Goal: Information Seeking & Learning: Compare options

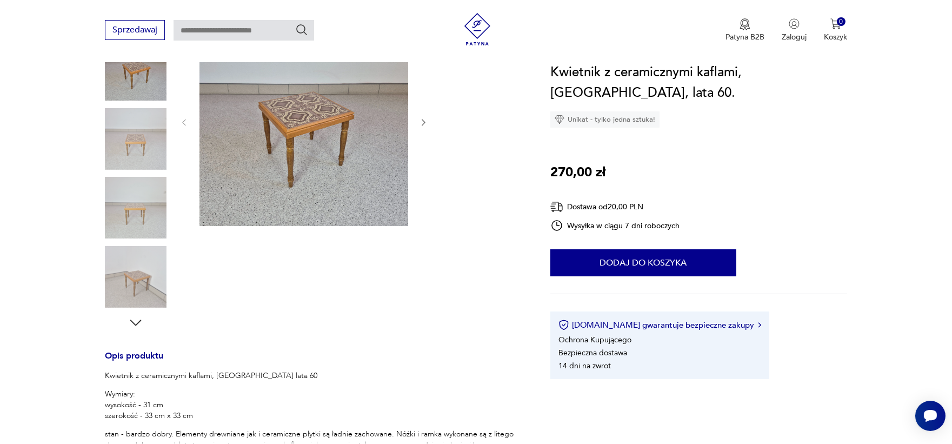
click at [133, 282] on img at bounding box center [136, 277] width 62 height 62
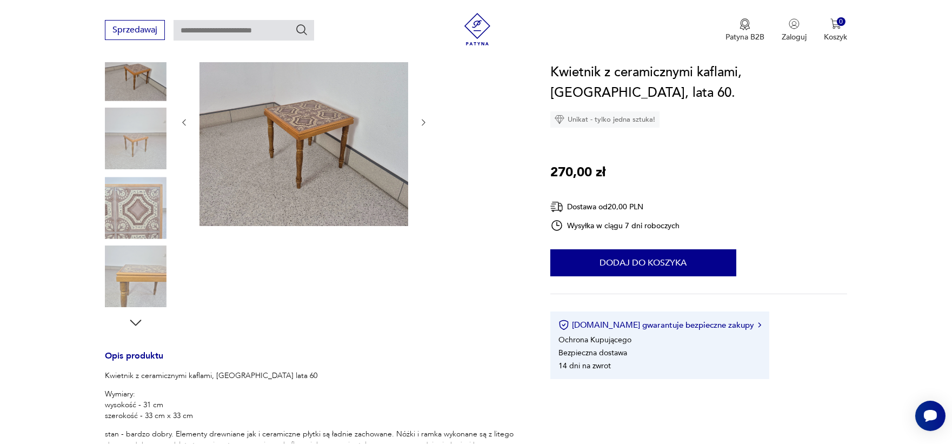
click at [142, 206] on img at bounding box center [136, 208] width 62 height 62
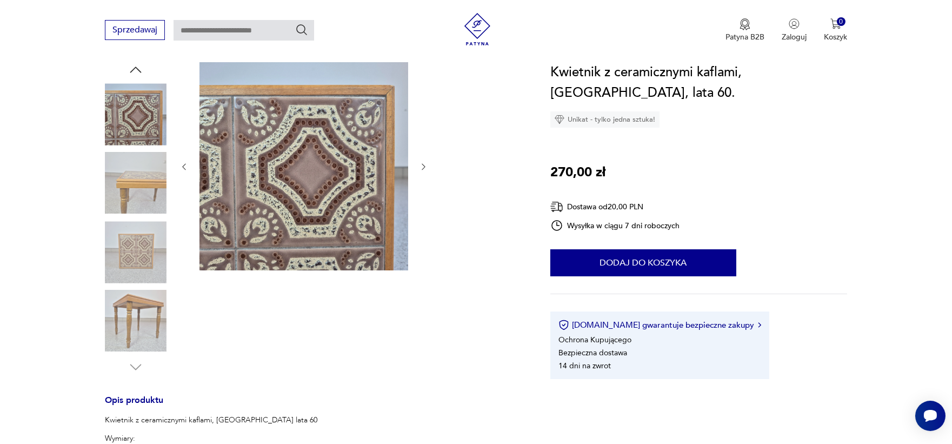
scroll to position [121, 0]
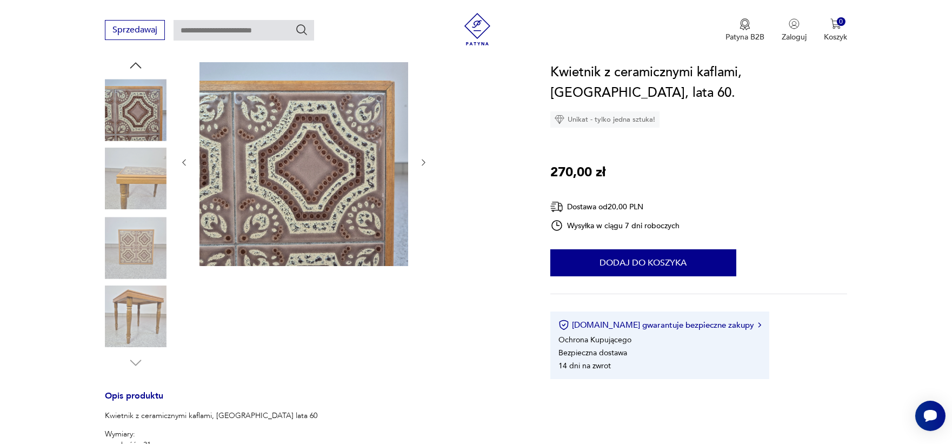
click at [139, 310] on img at bounding box center [136, 317] width 62 height 62
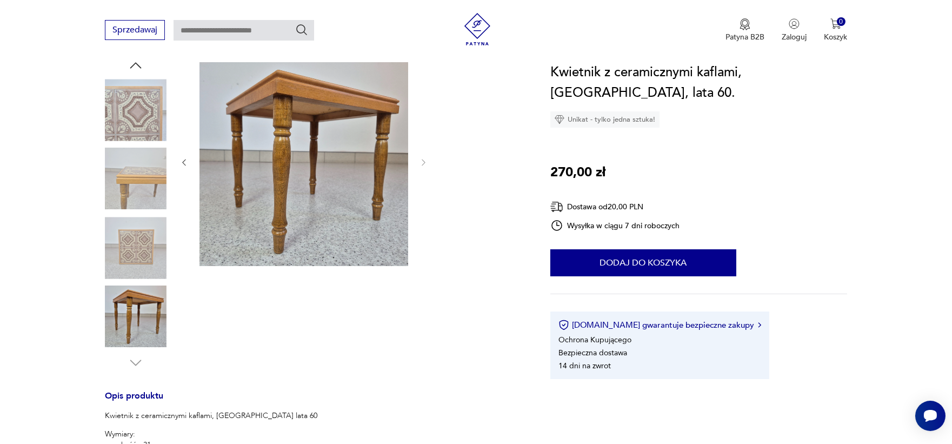
click at [131, 173] on img at bounding box center [136, 179] width 62 height 62
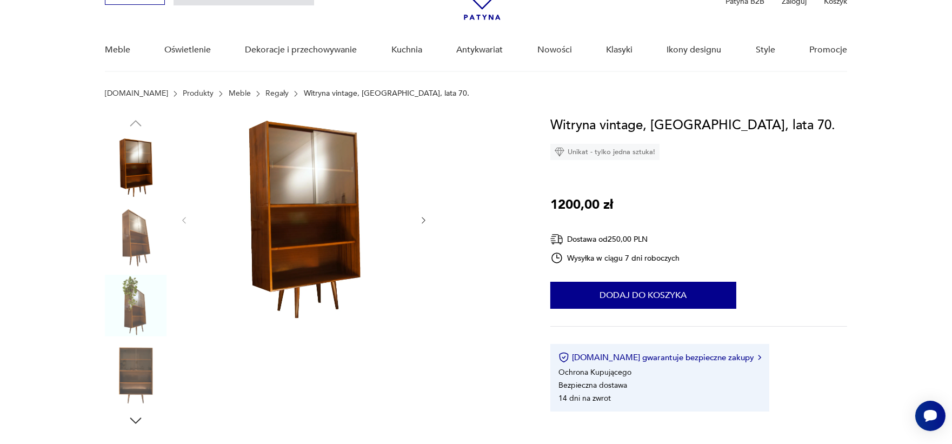
scroll to position [64, 0]
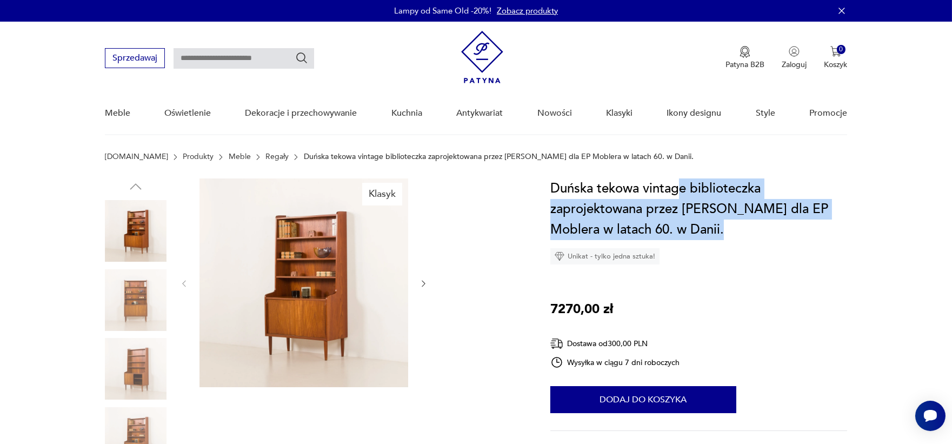
drag, startPoint x: 677, startPoint y: 195, endPoint x: 717, endPoint y: 231, distance: 53.6
click at [717, 231] on h1 "Duńska tekowa vintage biblioteczka zaprojektowana przez Erika Petersena dla EP …" at bounding box center [698, 209] width 297 height 62
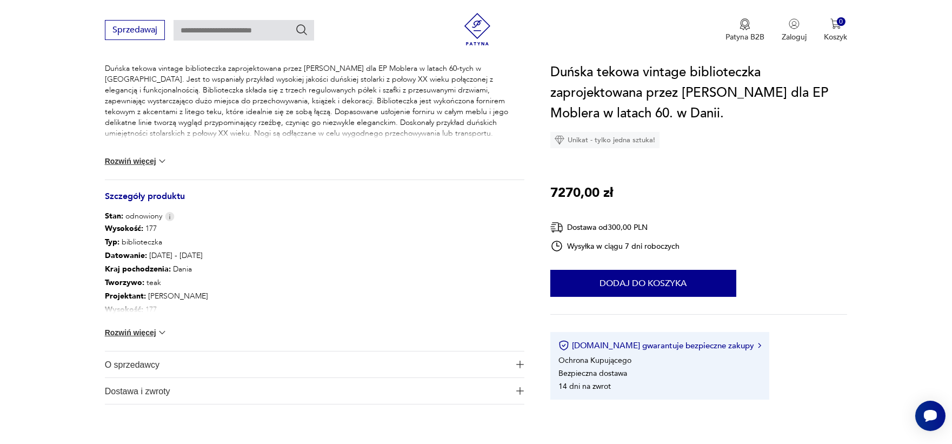
scroll to position [469, 0]
click at [136, 329] on button "Rozwiń więcej" at bounding box center [136, 331] width 63 height 11
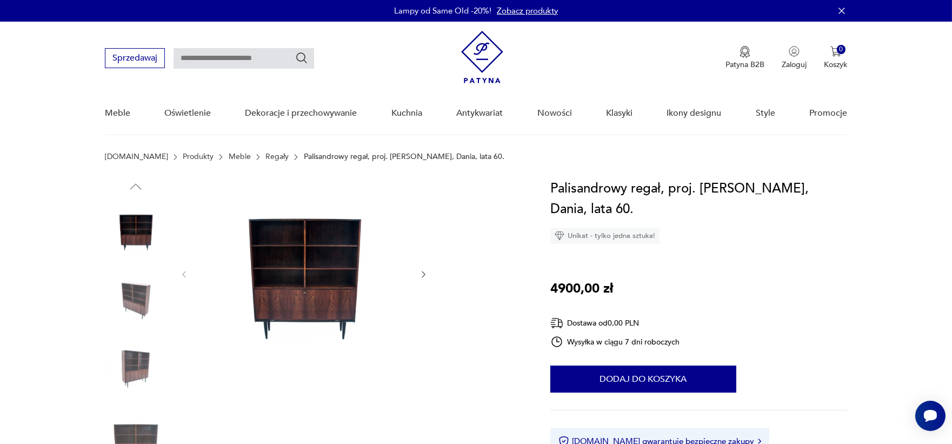
click at [243, 161] on section "Patyna.pl Produkty Meble Regały Palisandrowy regał, proj. Omann Jun, Dania, lat…" at bounding box center [476, 165] width 952 height 26
click at [265, 152] on link "Regały" at bounding box center [276, 156] width 23 height 9
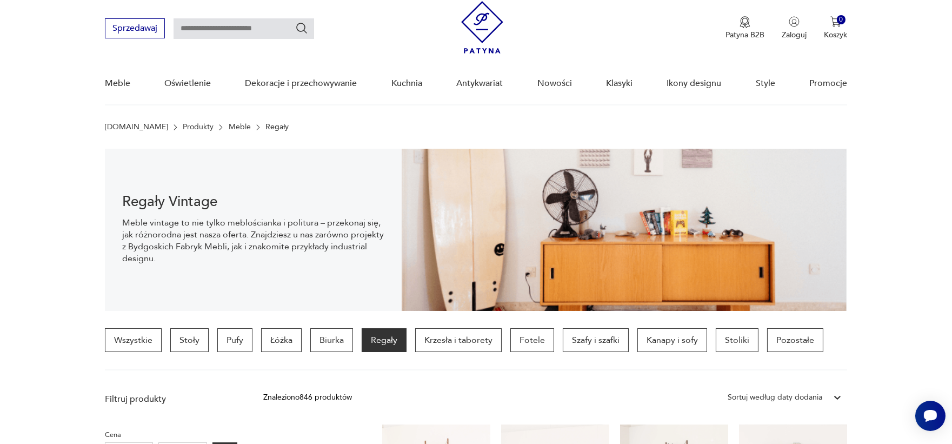
scroll to position [35, 0]
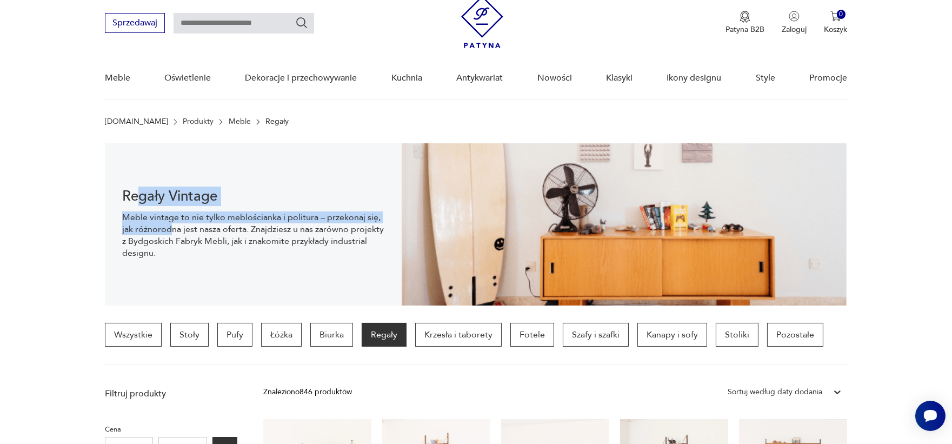
drag, startPoint x: 138, startPoint y: 197, endPoint x: 169, endPoint y: 225, distance: 40.9
click at [169, 225] on div "Regały Vintage Meble vintage to nie tylko meblościanka i politura – przekonaj s…" at bounding box center [253, 224] width 297 height 162
click at [169, 225] on p "Meble vintage to nie tylko meblościanka i politura – przekonaj się, jak różnoro…" at bounding box center [253, 235] width 262 height 48
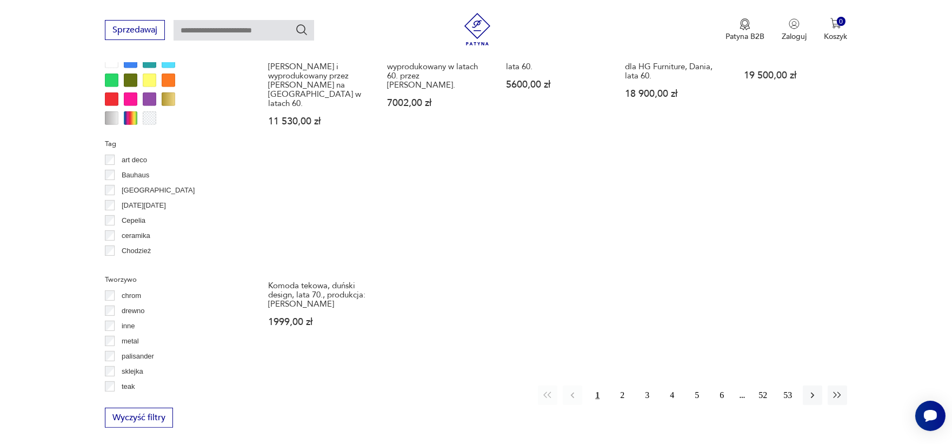
scroll to position [1070, 0]
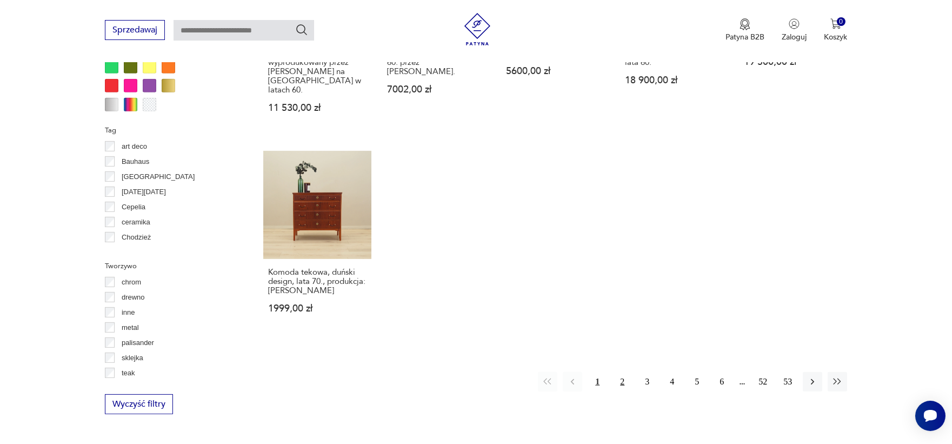
click at [619, 372] on button "2" at bounding box center [621, 381] width 19 height 19
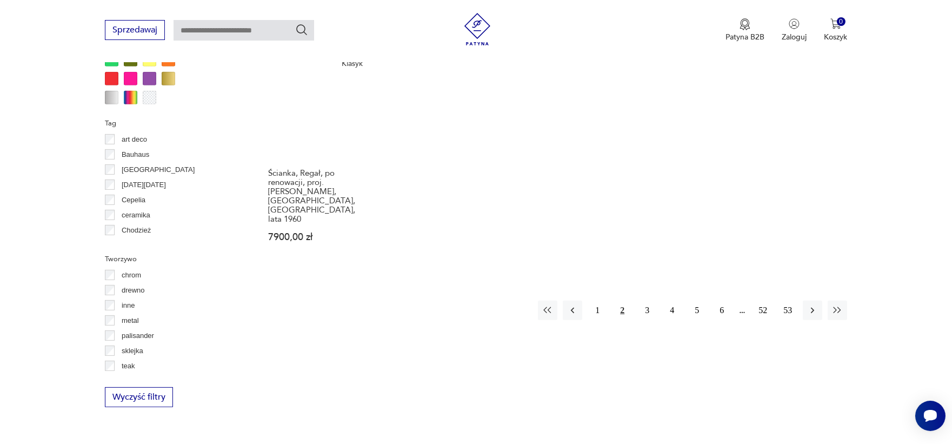
scroll to position [1088, 0]
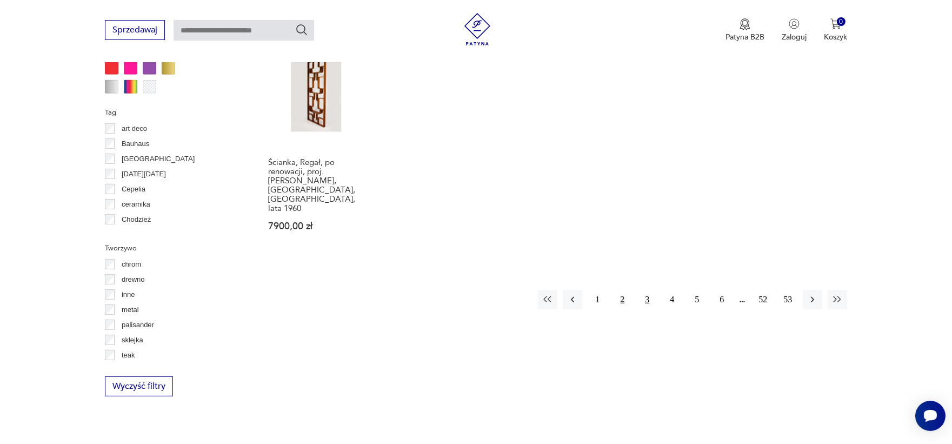
click at [650, 290] on button "3" at bounding box center [646, 299] width 19 height 19
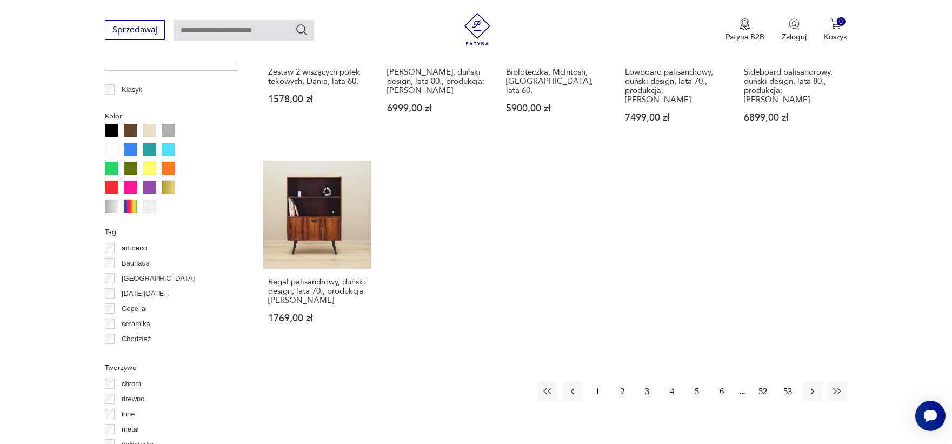
scroll to position [985, 0]
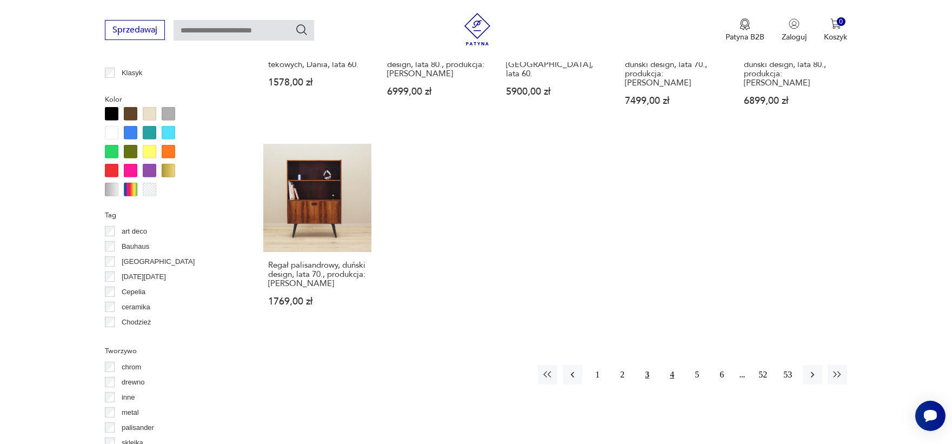
click at [668, 365] on button "4" at bounding box center [671, 374] width 19 height 19
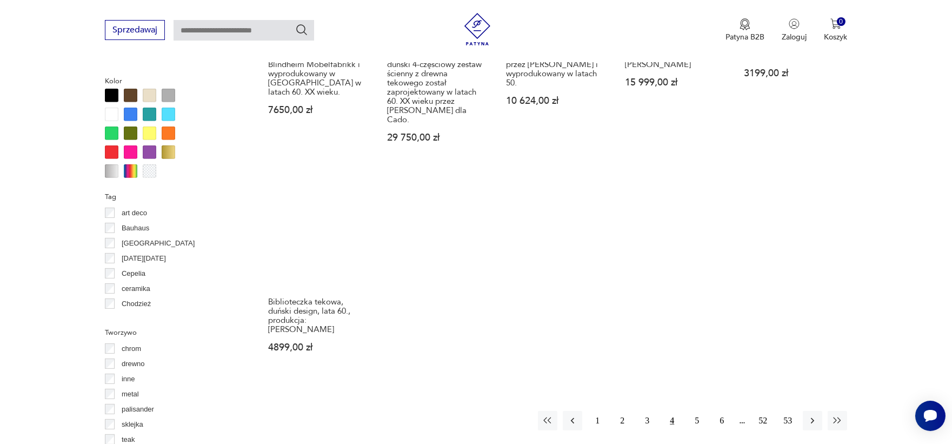
scroll to position [1005, 0]
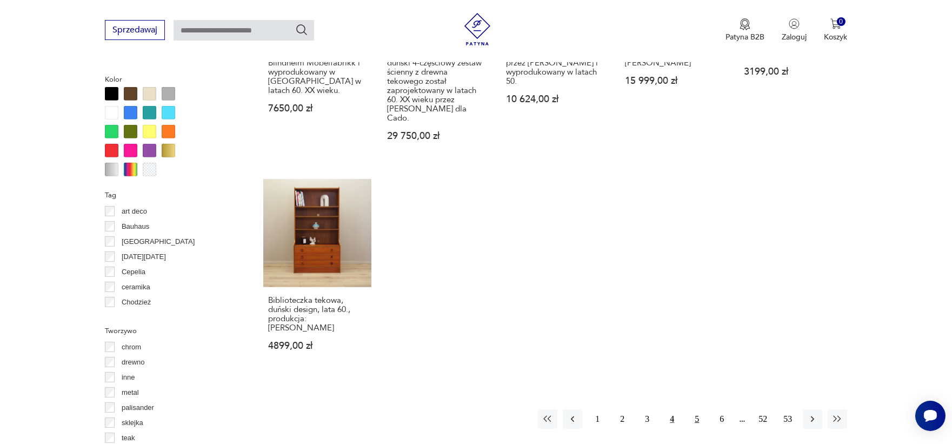
click at [696, 409] on button "5" at bounding box center [696, 418] width 19 height 19
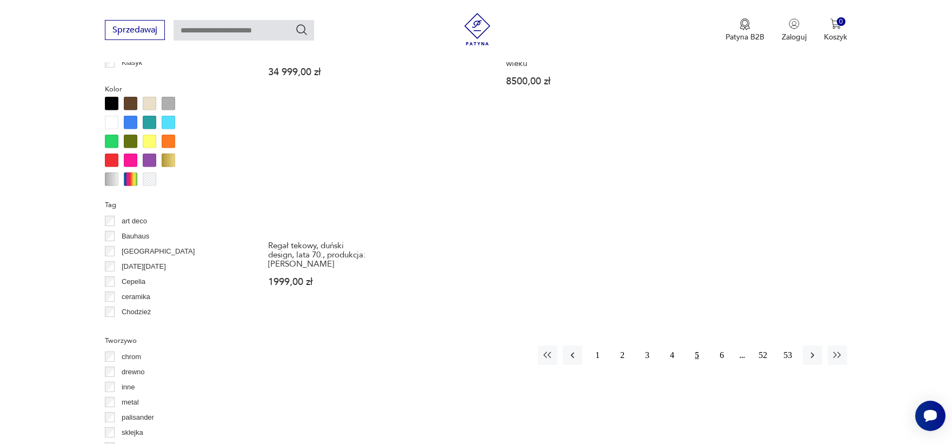
scroll to position [1016, 0]
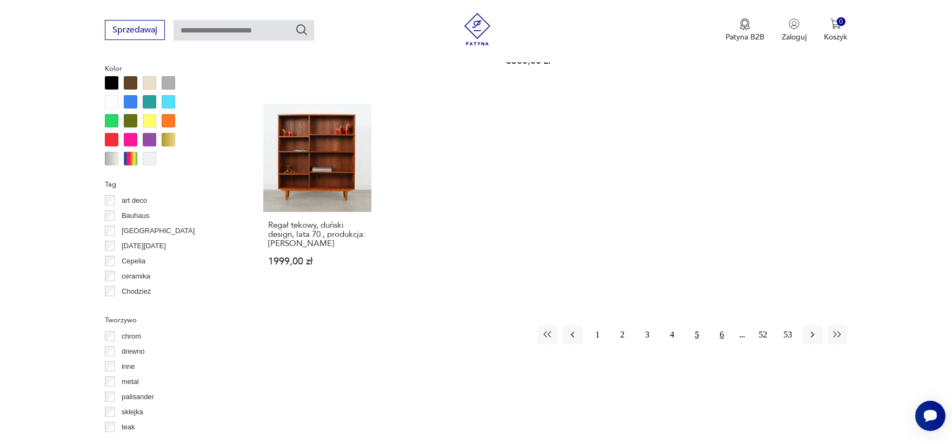
click at [720, 325] on button "6" at bounding box center [721, 334] width 19 height 19
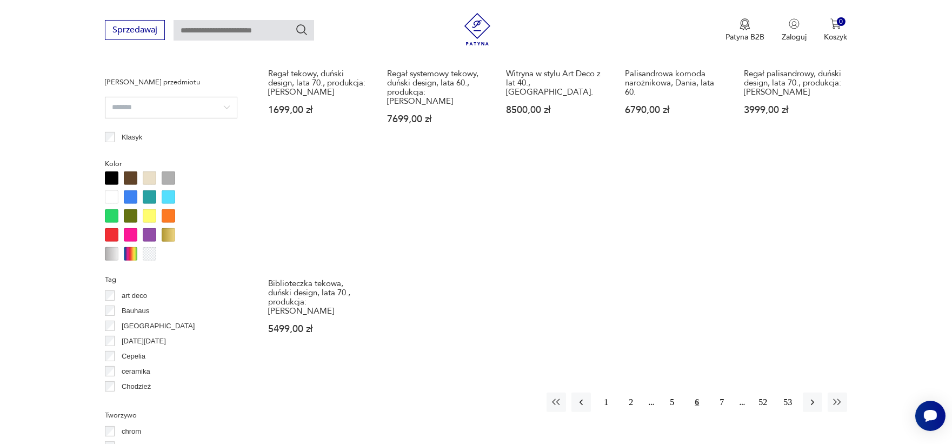
scroll to position [956, 0]
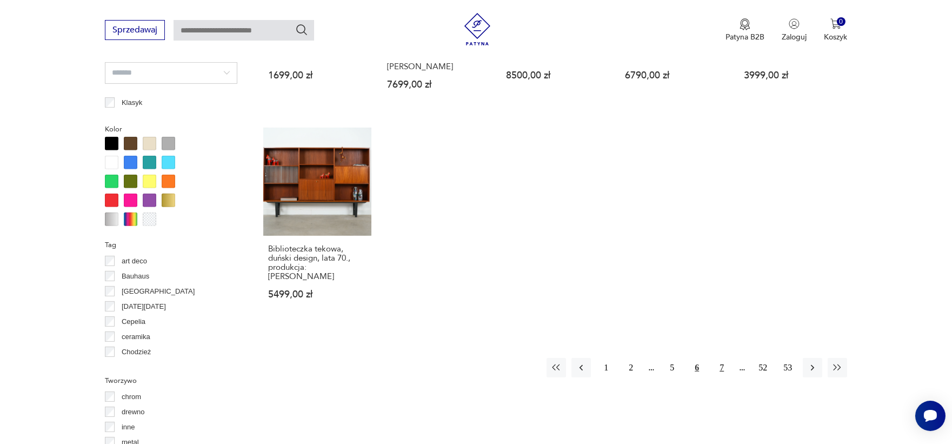
click at [721, 358] on button "7" at bounding box center [721, 367] width 19 height 19
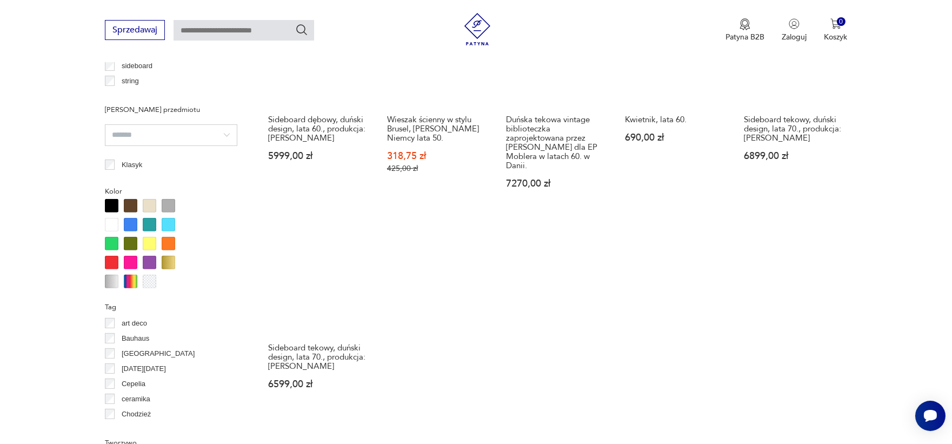
scroll to position [1061, 0]
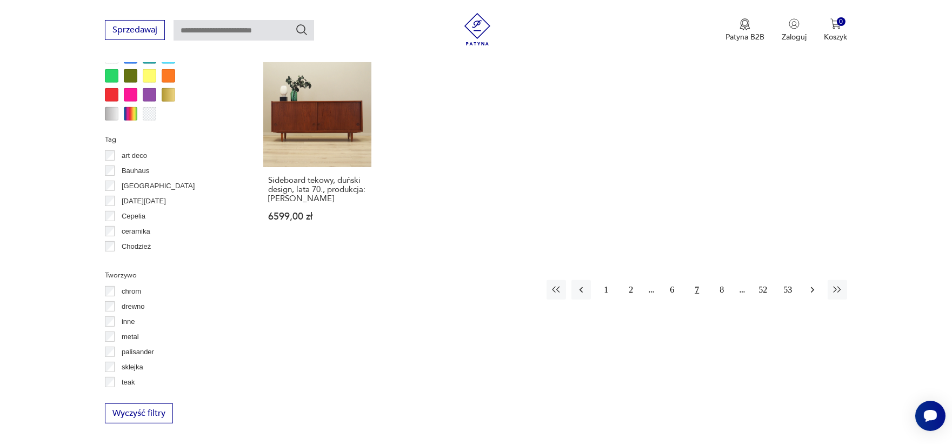
click at [809, 284] on icon "button" at bounding box center [812, 289] width 11 height 11
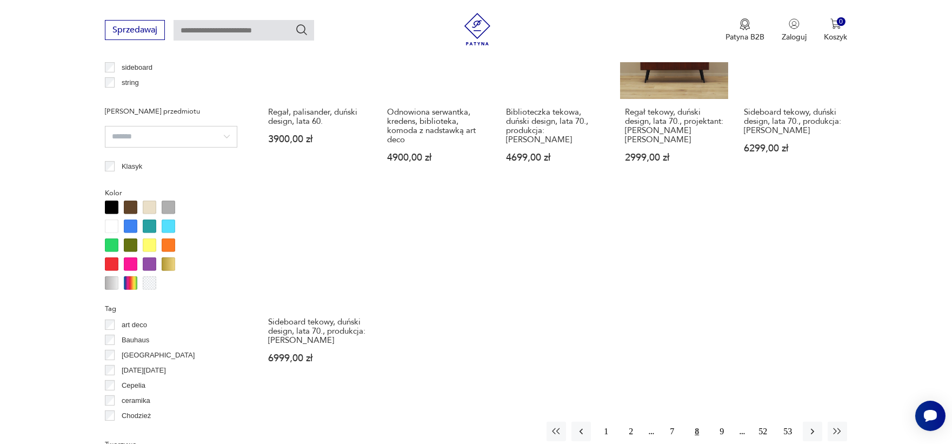
scroll to position [932, 0]
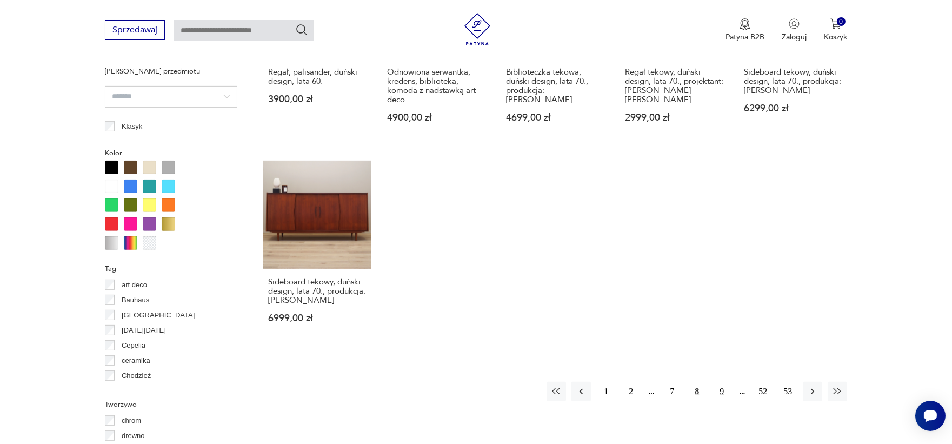
click at [722, 382] on button "9" at bounding box center [721, 391] width 19 height 19
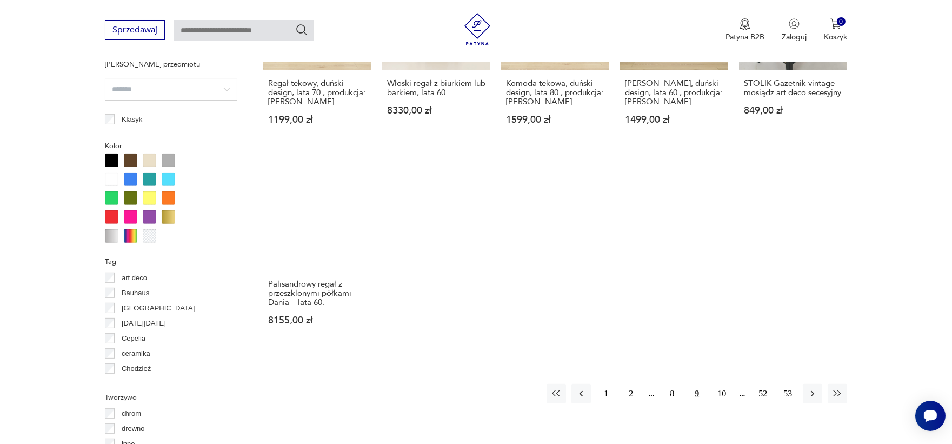
scroll to position [939, 0]
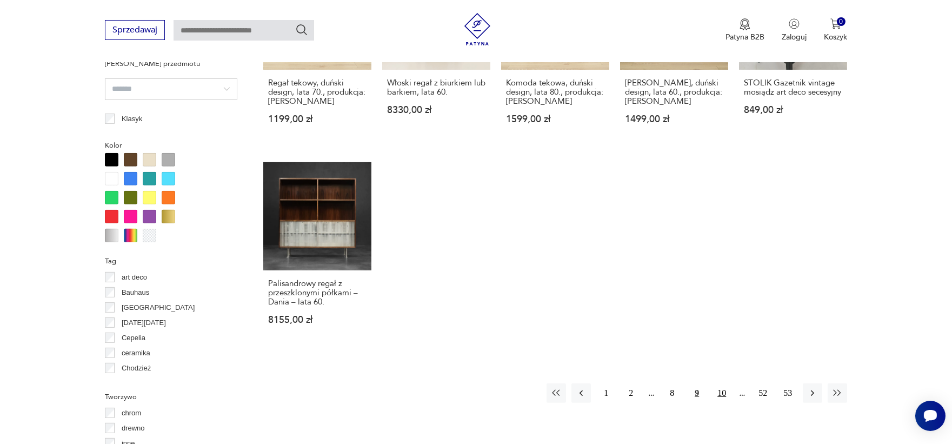
click at [723, 383] on button "10" at bounding box center [721, 392] width 19 height 19
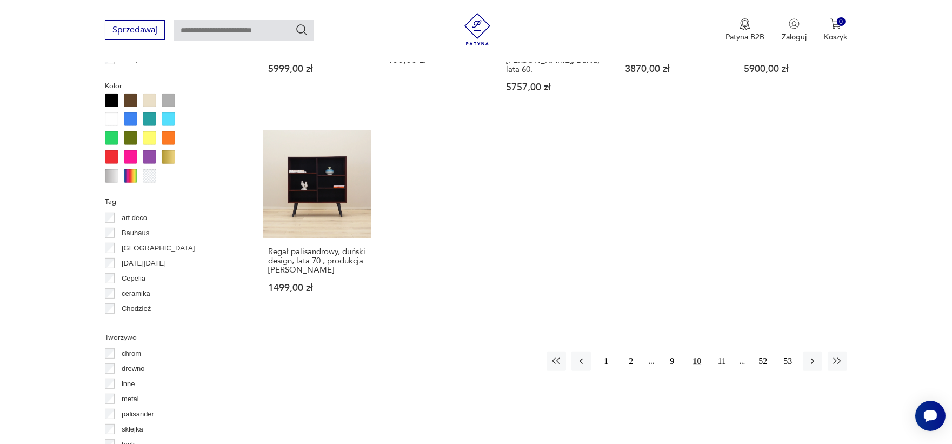
scroll to position [1004, 0]
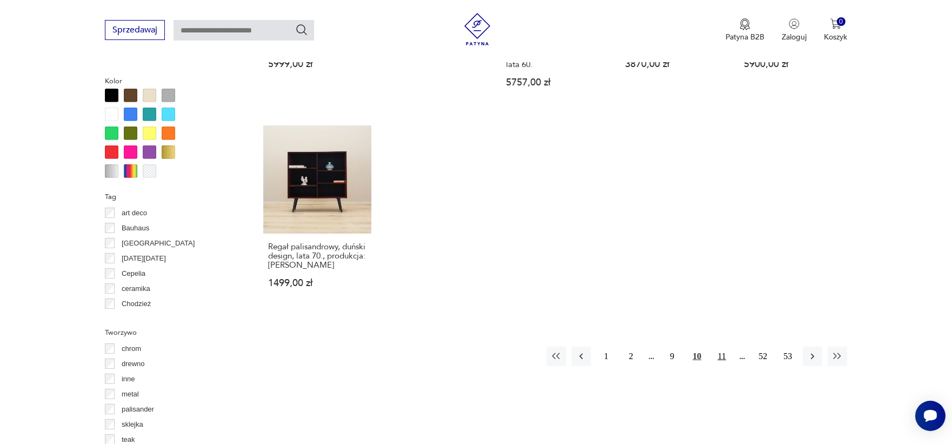
click at [719, 346] on button "11" at bounding box center [721, 355] width 19 height 19
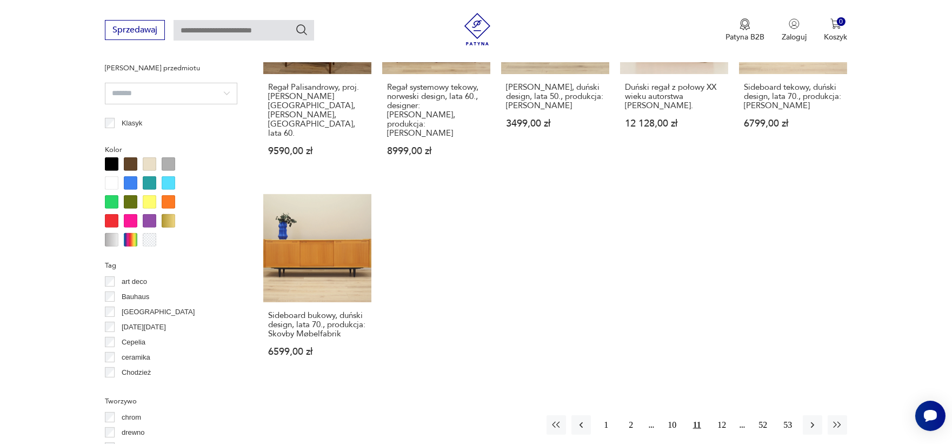
scroll to position [939, 0]
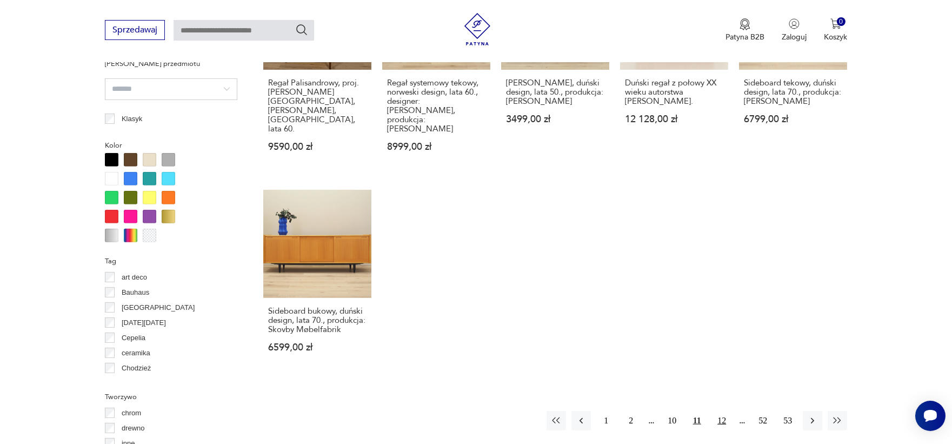
click at [724, 411] on button "12" at bounding box center [721, 420] width 19 height 19
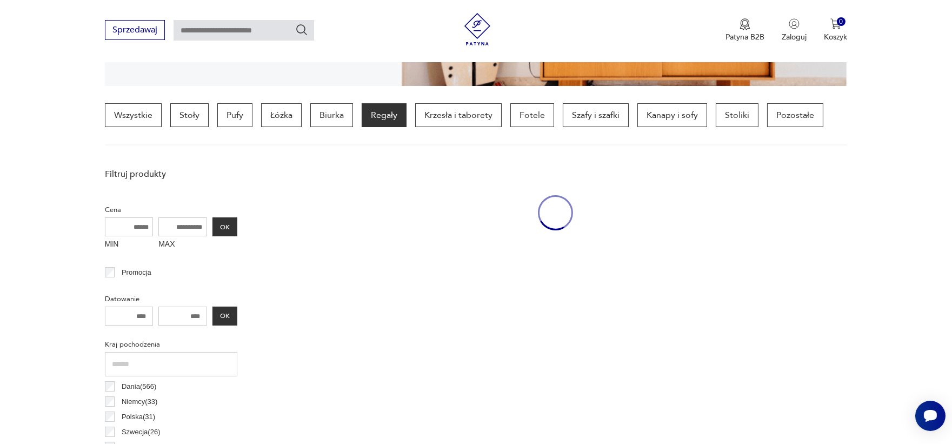
scroll to position [254, 0]
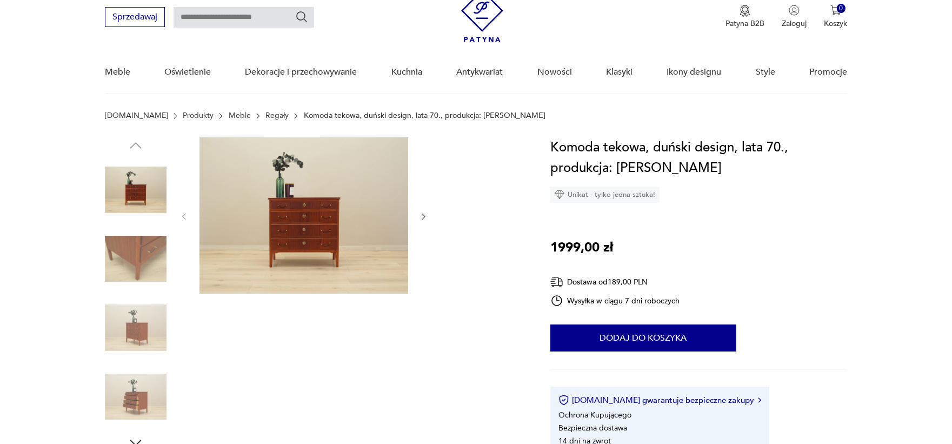
click at [139, 254] on img at bounding box center [136, 259] width 62 height 62
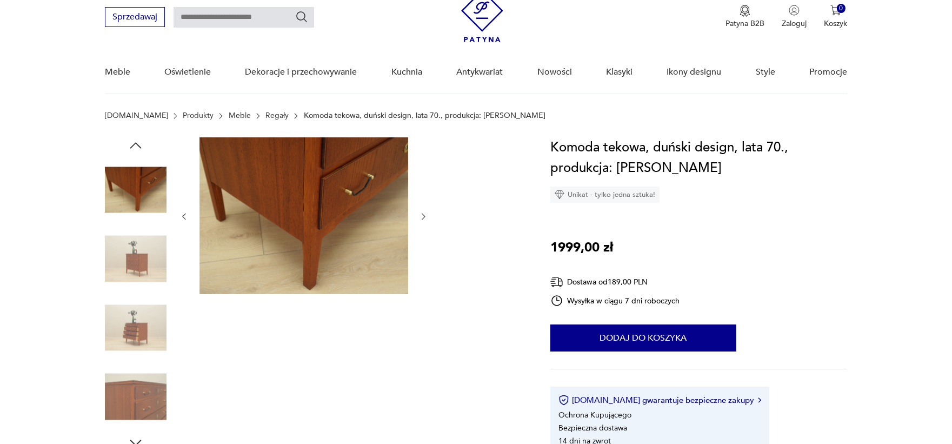
click at [139, 254] on img at bounding box center [136, 259] width 62 height 62
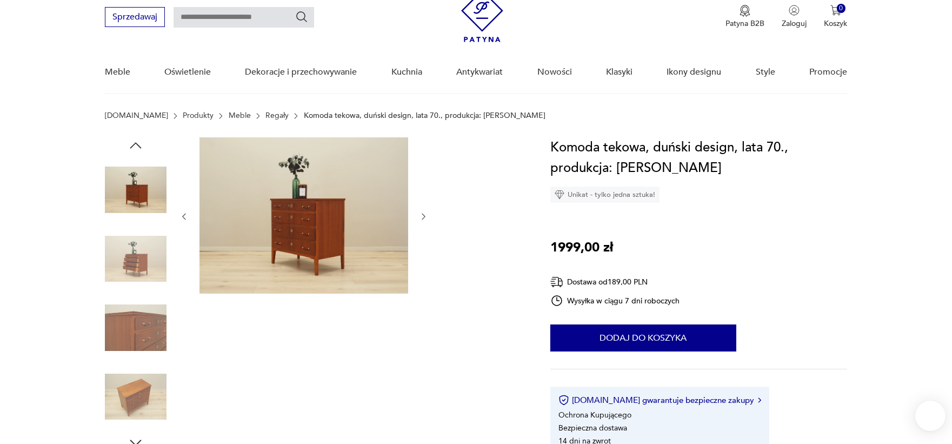
click at [139, 254] on img at bounding box center [136, 259] width 62 height 62
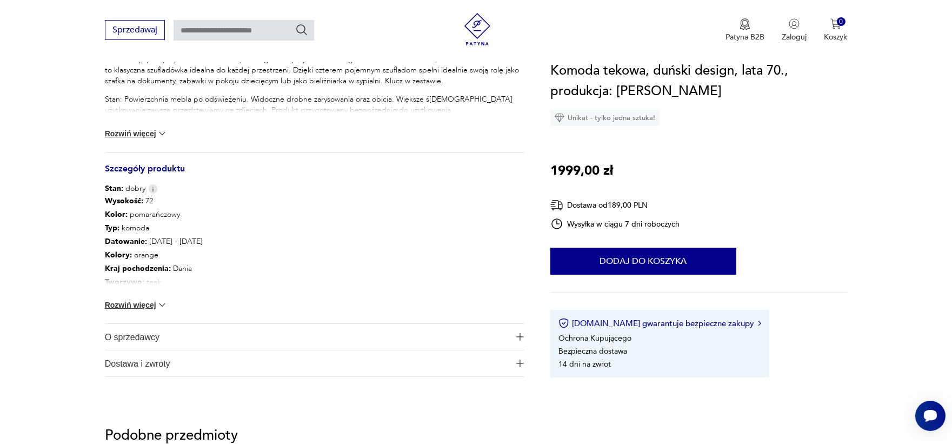
scroll to position [502, 0]
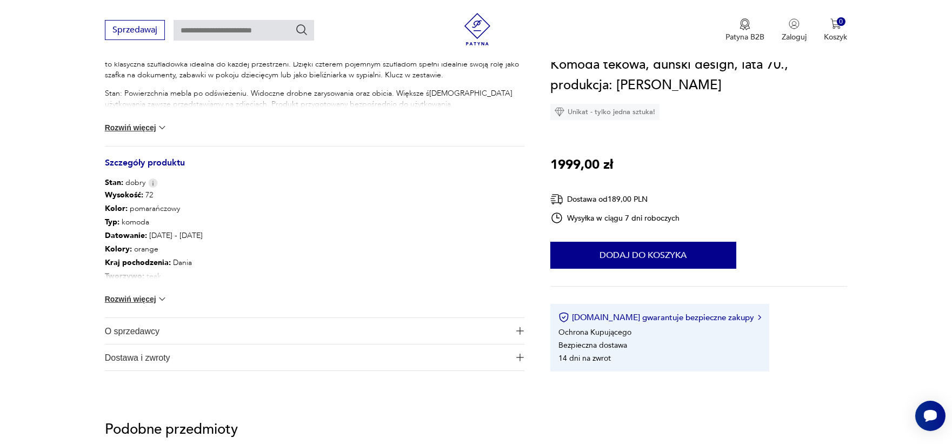
click at [142, 296] on button "Rozwiń więcej" at bounding box center [136, 299] width 63 height 11
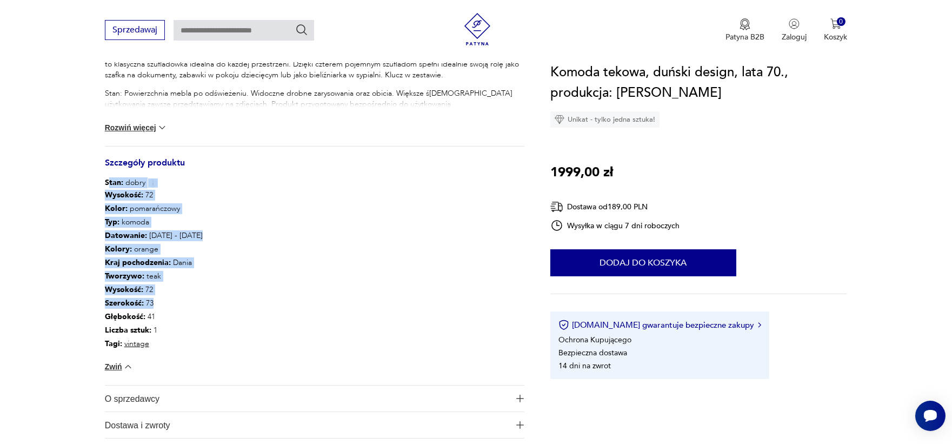
drag, startPoint x: 110, startPoint y: 181, endPoint x: 204, endPoint y: 307, distance: 157.5
click at [204, 307] on div "Opis produktu Komoda wykonana została w latach 70-tych, produkcja duńska. Konst…" at bounding box center [314, 225] width 419 height 426
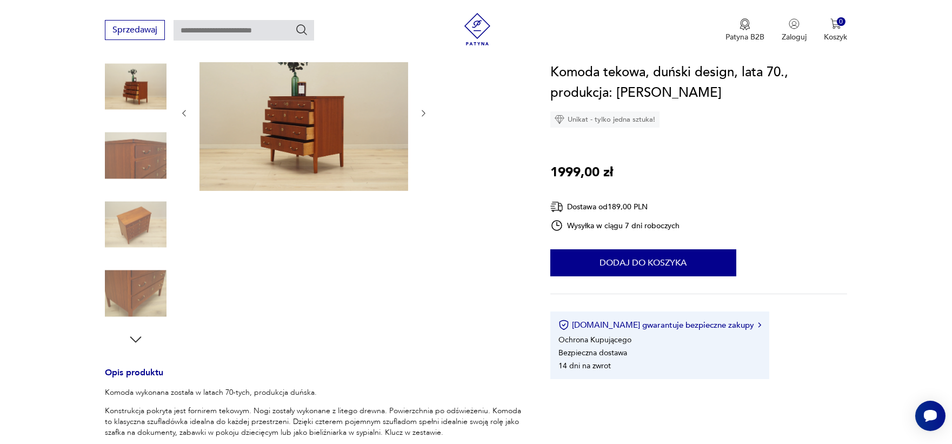
scroll to position [139, 0]
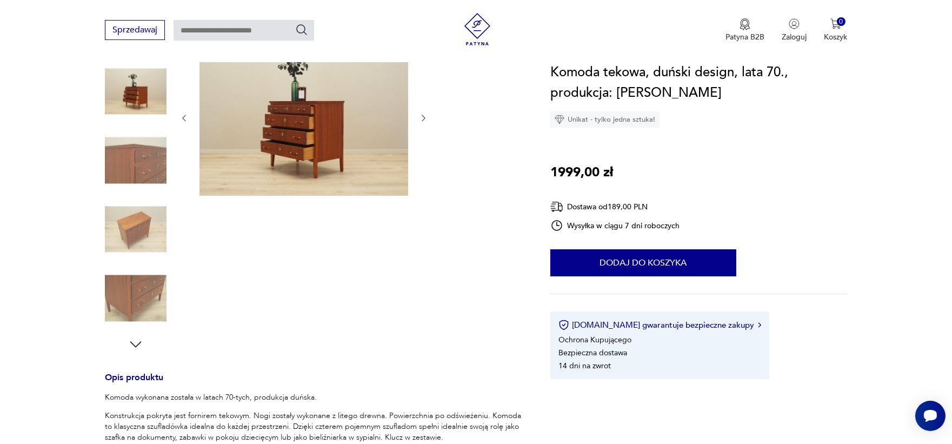
click at [14, 262] on section "Opis produktu Komoda wykonana została w latach 70-tych, produkcja duńska. Konst…" at bounding box center [476, 433] width 952 height 788
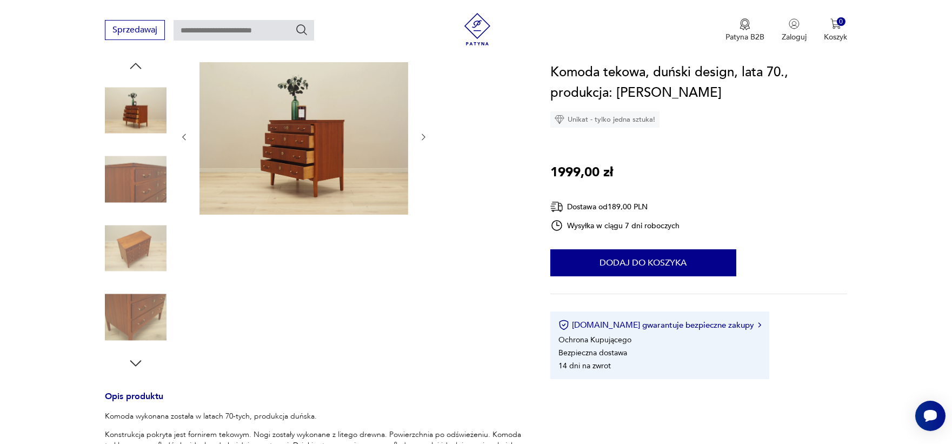
scroll to position [182, 0]
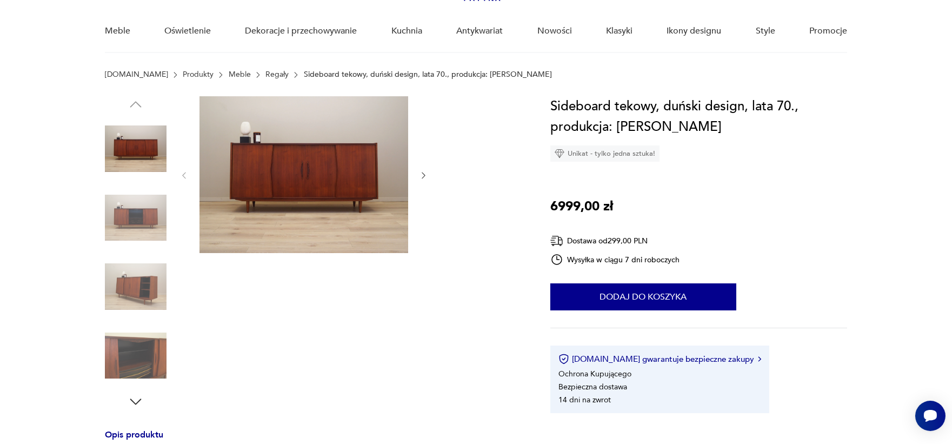
scroll to position [84, 0]
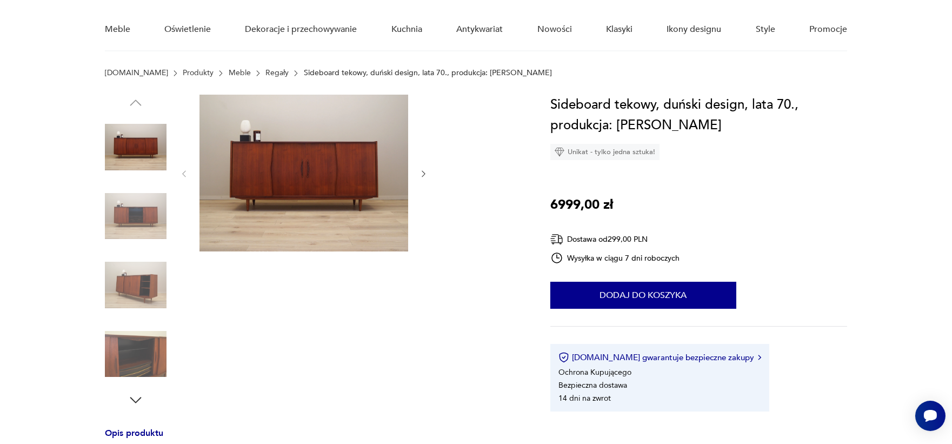
click at [135, 217] on img at bounding box center [136, 216] width 62 height 62
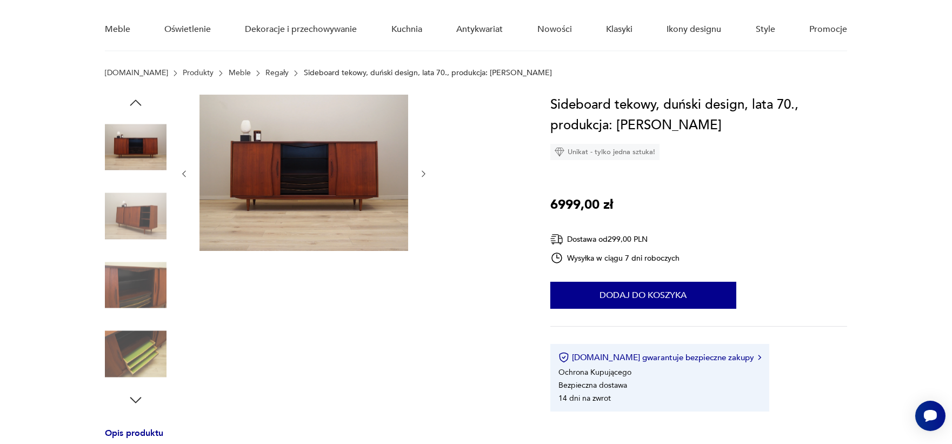
click at [136, 216] on img at bounding box center [136, 216] width 62 height 62
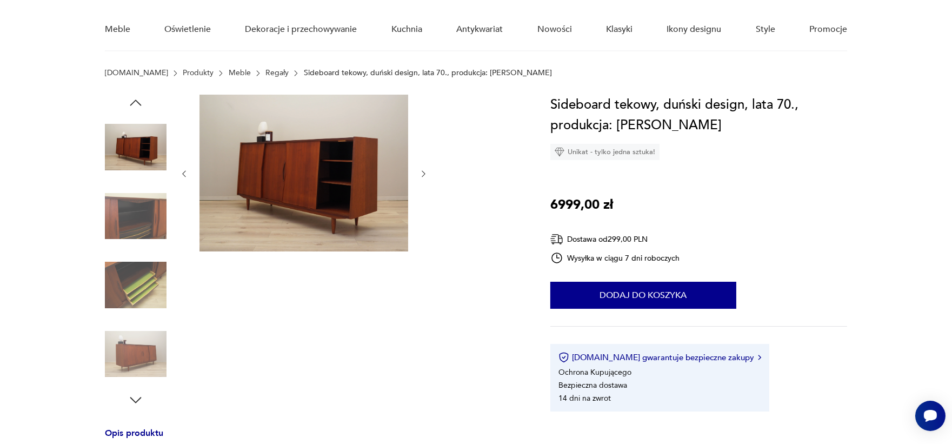
click at [139, 229] on img at bounding box center [136, 216] width 62 height 62
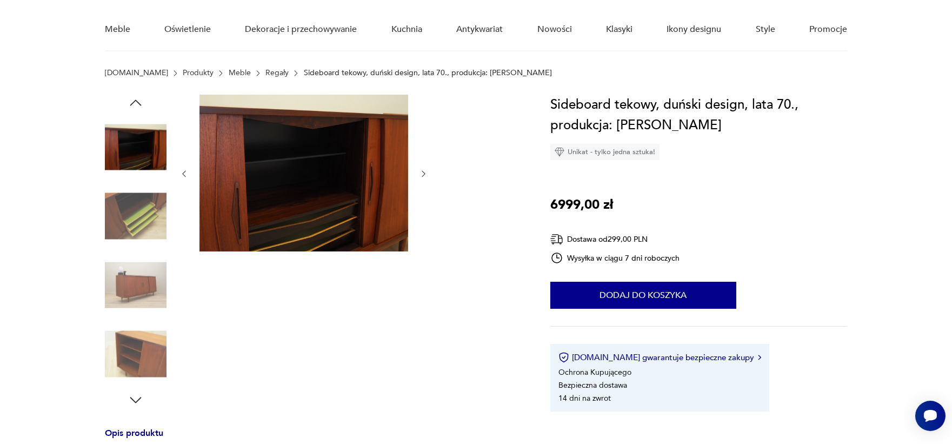
click at [139, 215] on img at bounding box center [136, 216] width 62 height 62
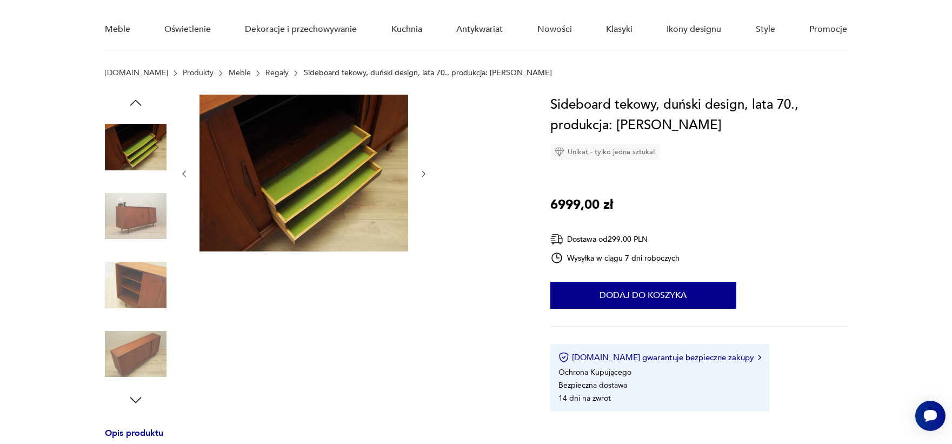
click at [134, 232] on img at bounding box center [136, 216] width 62 height 62
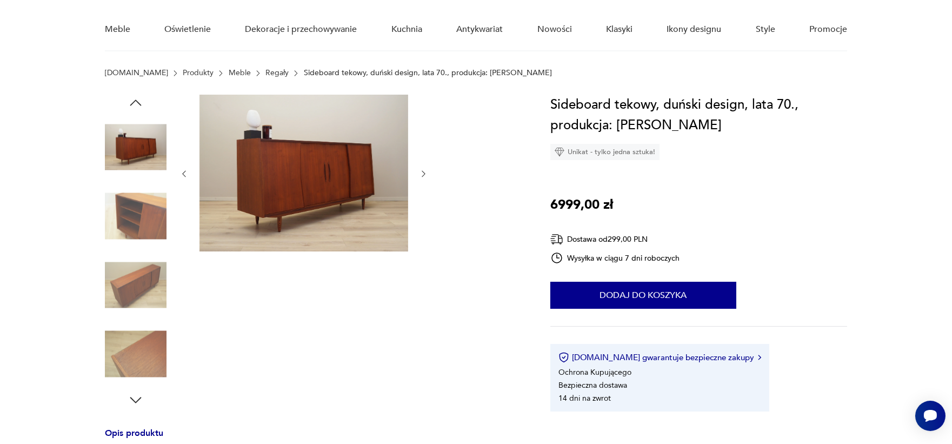
click at [135, 244] on img at bounding box center [136, 216] width 62 height 62
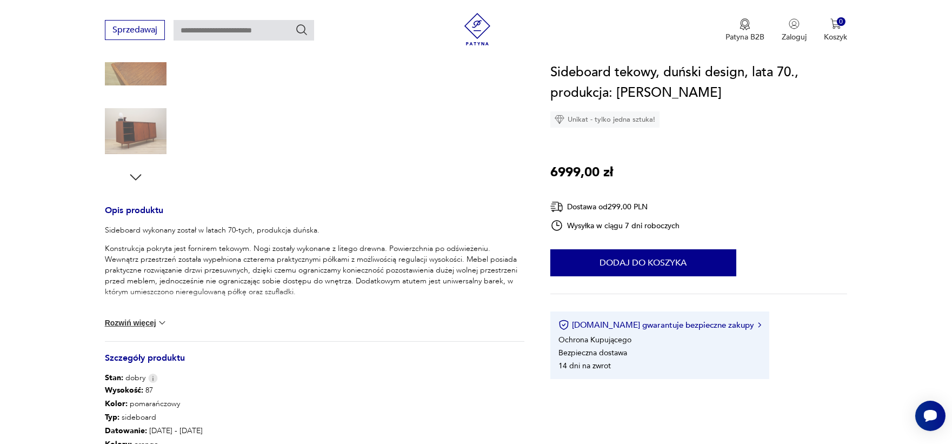
scroll to position [376, 0]
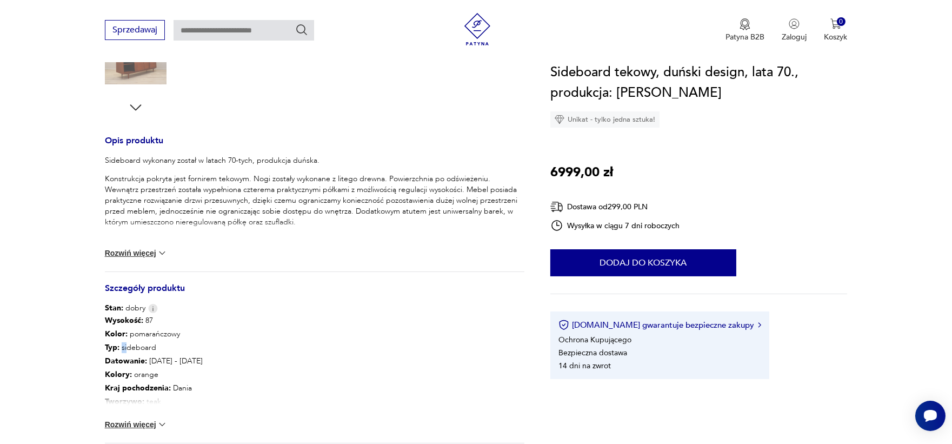
drag, startPoint x: 120, startPoint y: 339, endPoint x: 126, endPoint y: 349, distance: 11.4
click at [126, 349] on p "Typ : sideboard" at bounding box center [154, 348] width 98 height 14
click at [144, 349] on p "Typ : sideboard" at bounding box center [154, 348] width 98 height 14
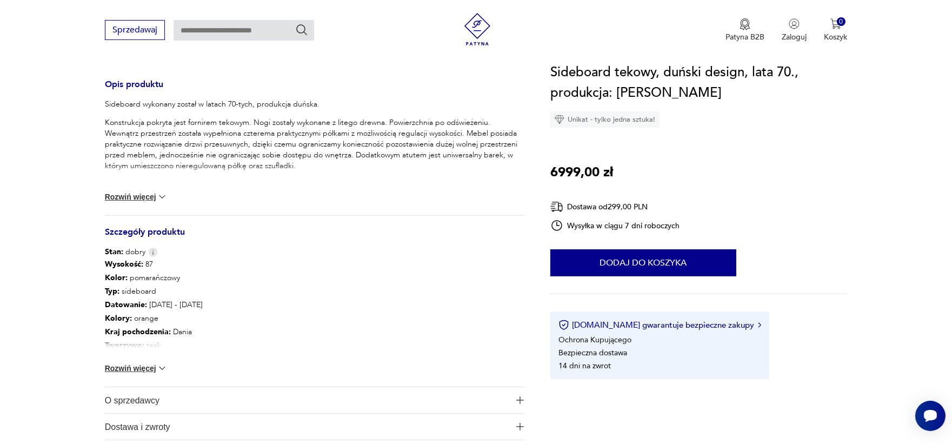
click at [141, 365] on button "Rozwiń więcej" at bounding box center [136, 368] width 63 height 11
drag, startPoint x: 175, startPoint y: 356, endPoint x: 178, endPoint y: 371, distance: 16.0
click at [178, 371] on div "Wysokość : 87 Kolor: pomarańczowy Typ : sideboard Datowanie : [DATE] - [DATE] K…" at bounding box center [154, 338] width 98 height 162
click at [178, 371] on p "Szerokość : 183" at bounding box center [154, 372] width 98 height 14
drag, startPoint x: 138, startPoint y: 352, endPoint x: 205, endPoint y: 377, distance: 72.0
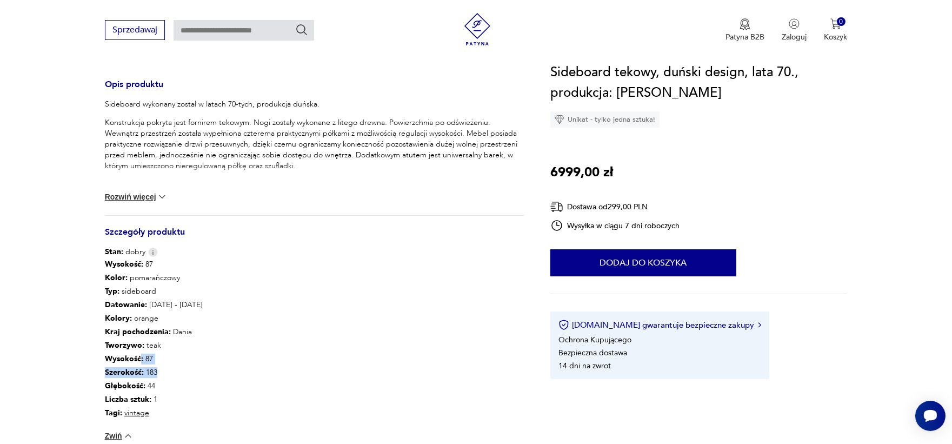
click at [205, 377] on div "Wysokość : 87 Kolor: pomarańczowy Typ : sideboard Datowanie : 1970 - 1979 Kolor…" at bounding box center [314, 355] width 419 height 197
drag, startPoint x: 150, startPoint y: 345, endPoint x: 174, endPoint y: 373, distance: 37.2
click at [174, 373] on div "Wysokość : 87 Kolor: pomarańczowy Typ : sideboard Datowanie : 1970 - 1979 Kolor…" at bounding box center [154, 338] width 98 height 162
click at [177, 375] on p "Szerokość : 183" at bounding box center [154, 372] width 98 height 14
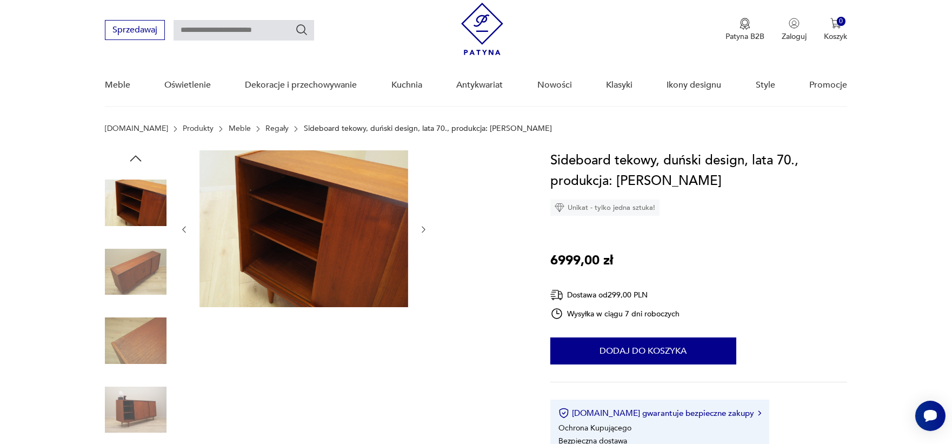
scroll to position [50, 0]
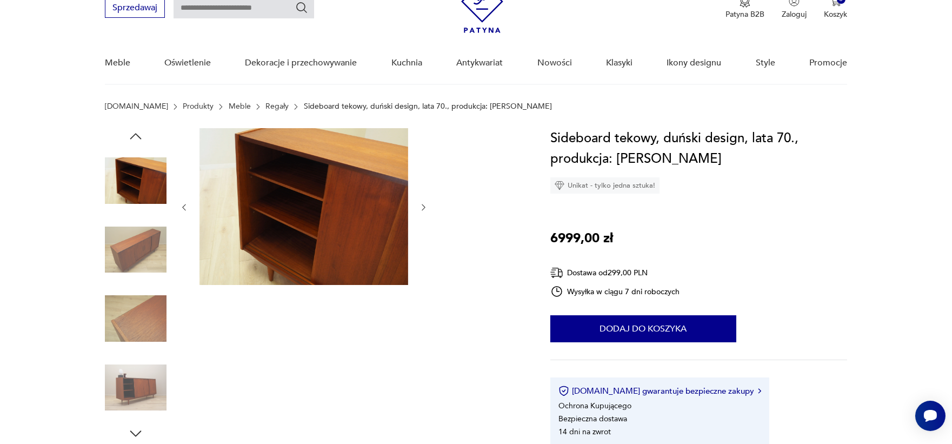
click at [143, 229] on img at bounding box center [136, 250] width 62 height 62
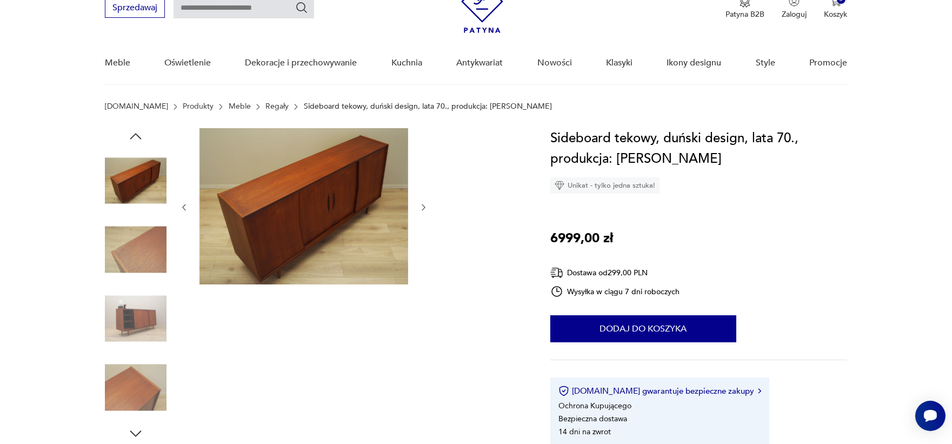
click at [111, 328] on img at bounding box center [136, 319] width 62 height 62
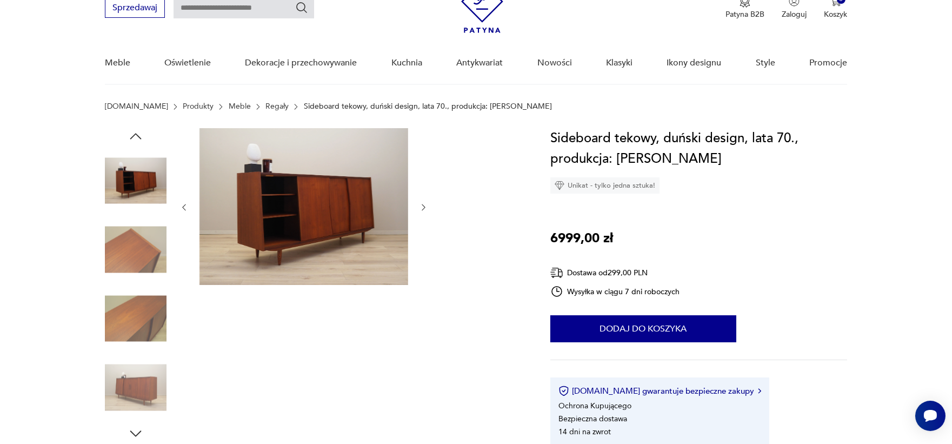
click at [149, 243] on img at bounding box center [136, 250] width 62 height 62
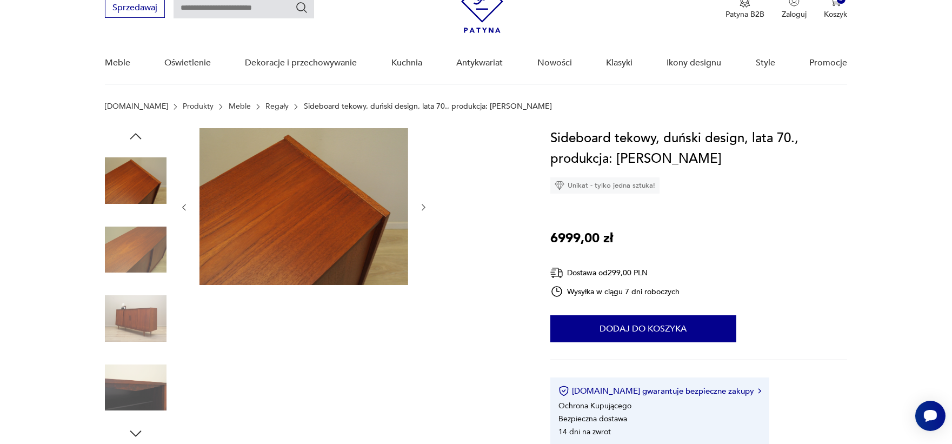
click at [149, 243] on img at bounding box center [136, 250] width 62 height 62
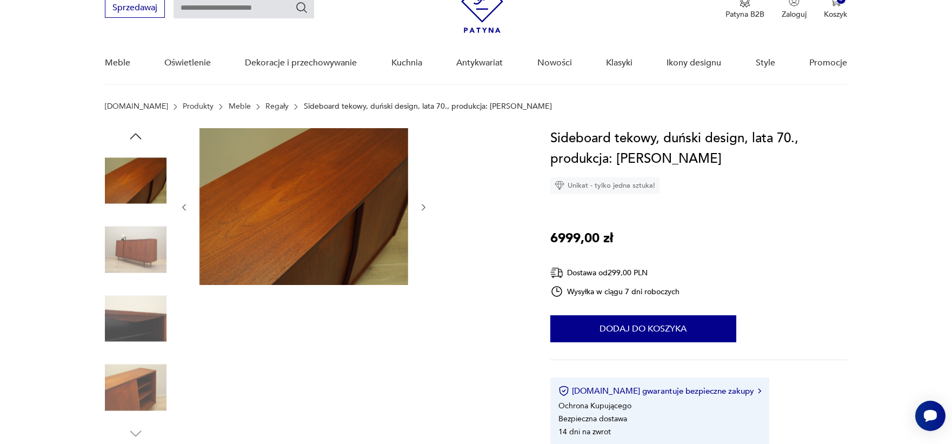
click at [149, 243] on img at bounding box center [136, 250] width 62 height 62
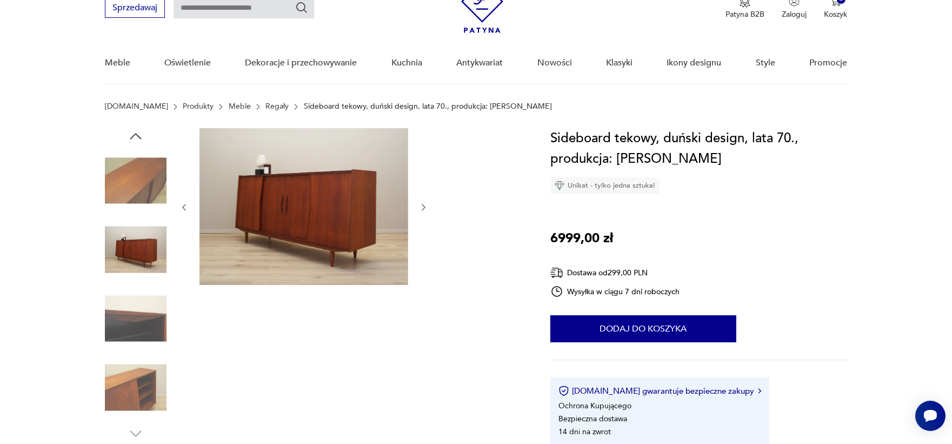
click at [141, 309] on img at bounding box center [136, 319] width 62 height 62
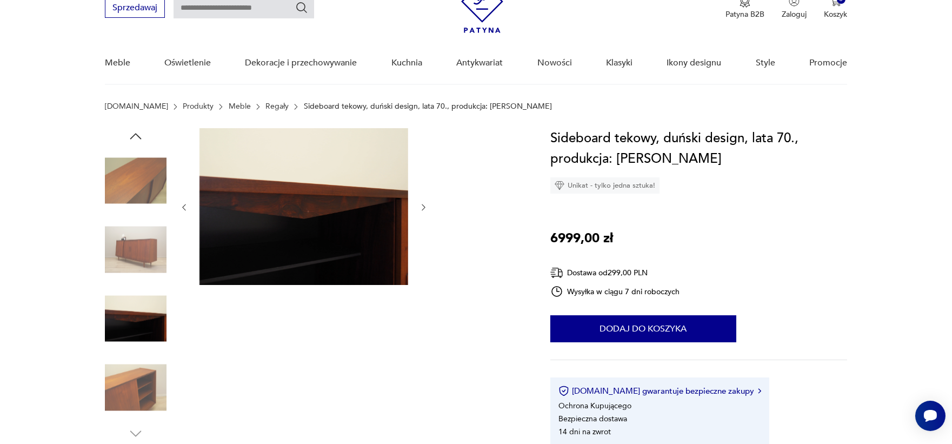
click at [132, 386] on img at bounding box center [136, 388] width 62 height 62
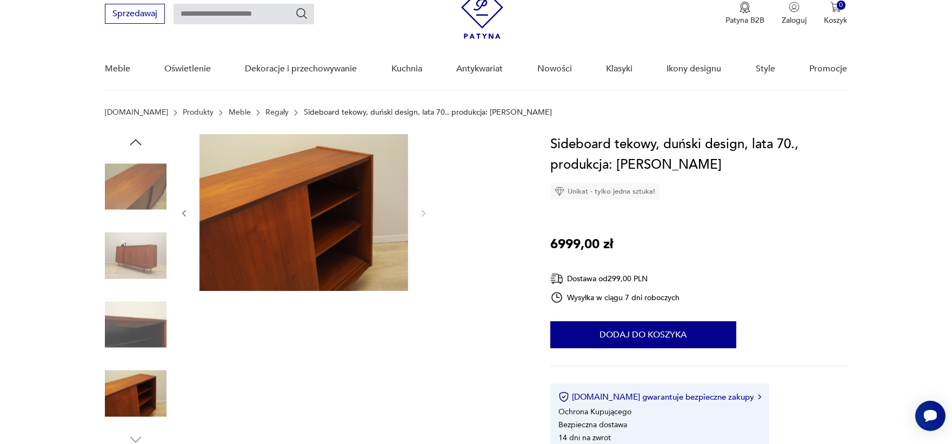
scroll to position [9, 0]
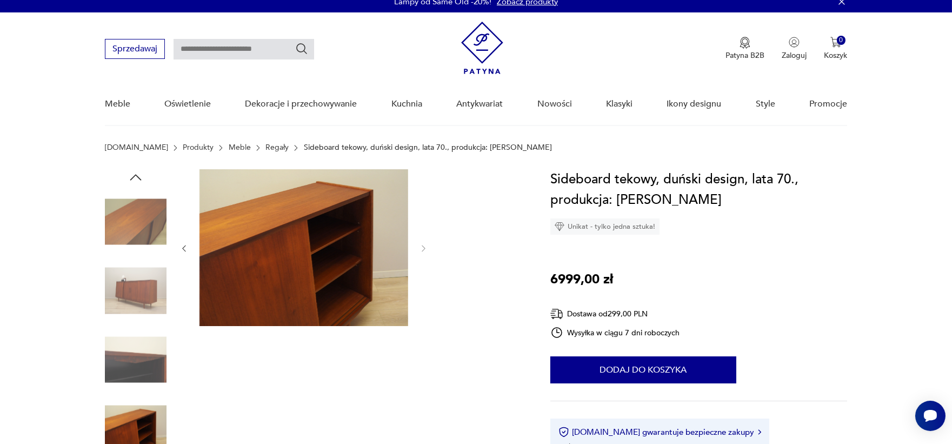
click at [137, 174] on icon "button" at bounding box center [136, 177] width 16 height 16
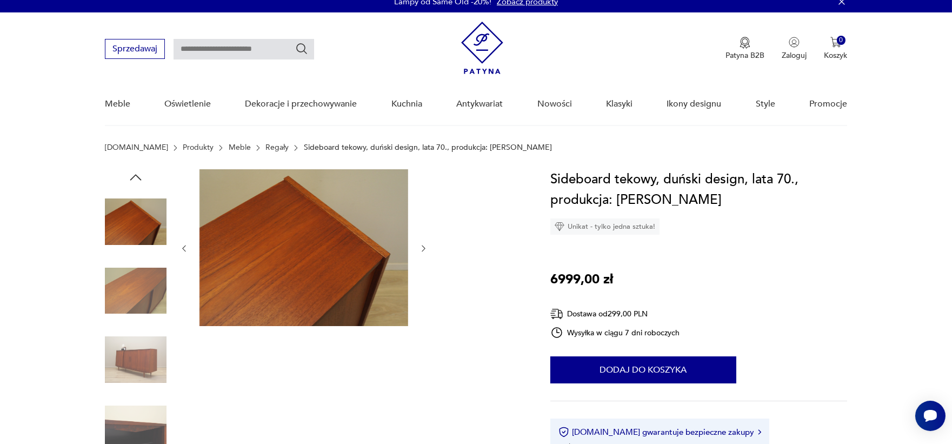
click at [137, 174] on icon "button" at bounding box center [136, 177] width 16 height 16
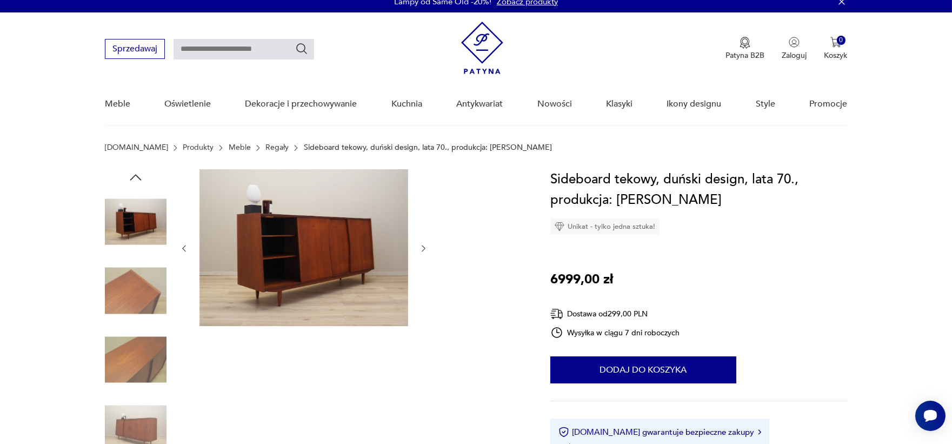
click at [137, 174] on icon "button" at bounding box center [136, 177] width 16 height 16
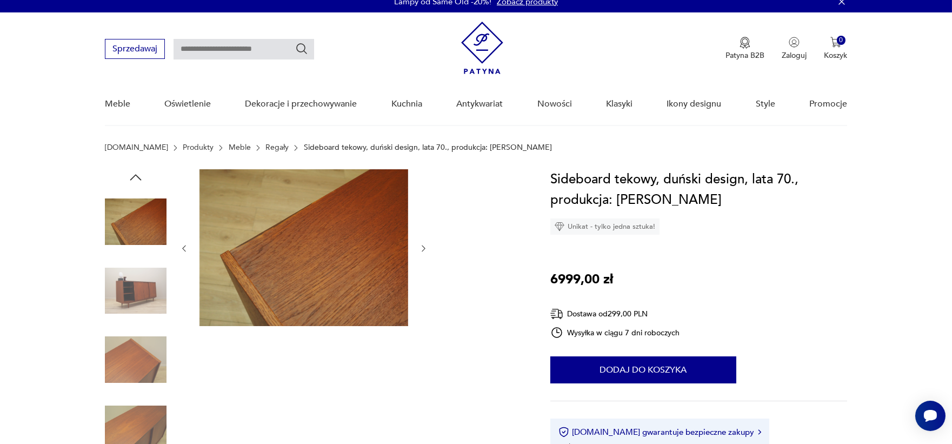
click at [137, 174] on icon "button" at bounding box center [136, 177] width 16 height 16
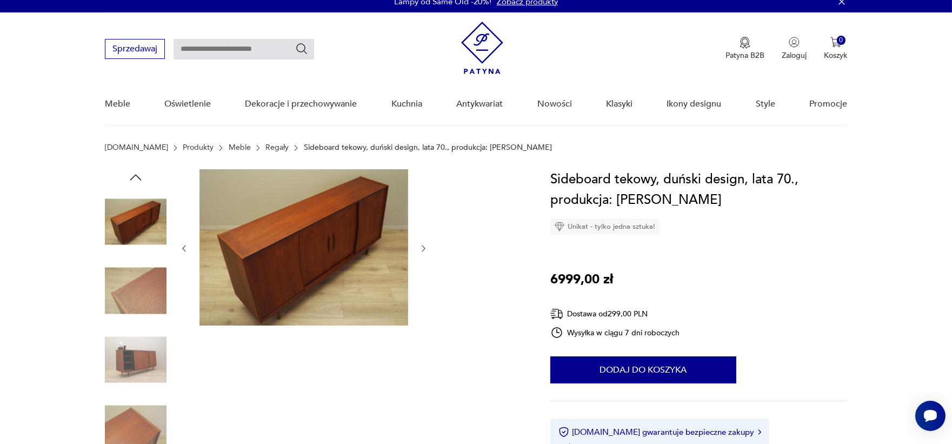
click at [137, 174] on icon "button" at bounding box center [136, 177] width 16 height 16
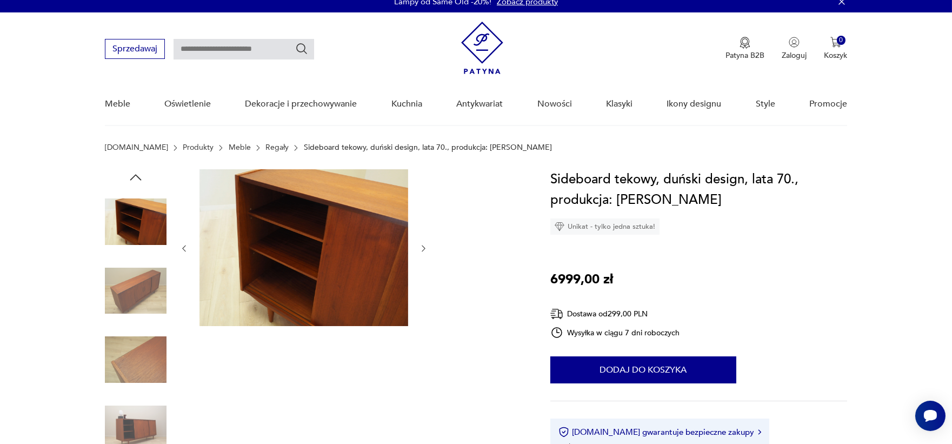
click at [137, 173] on icon "button" at bounding box center [136, 177] width 16 height 16
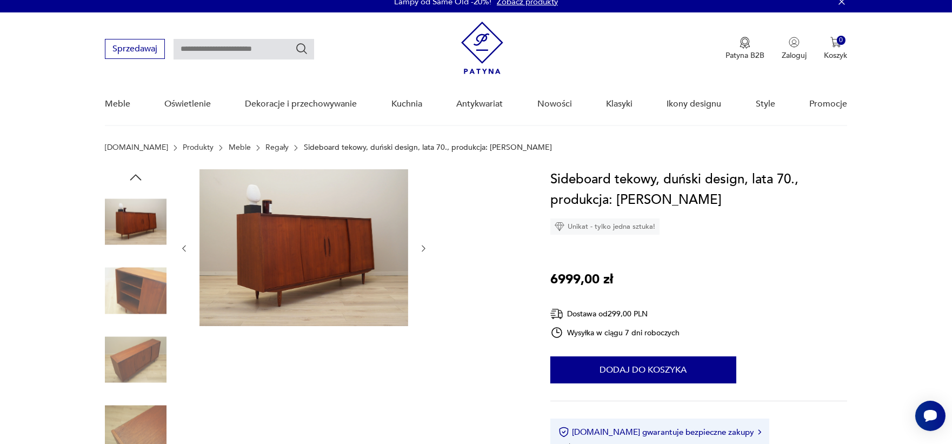
click at [137, 173] on icon "button" at bounding box center [136, 177] width 16 height 16
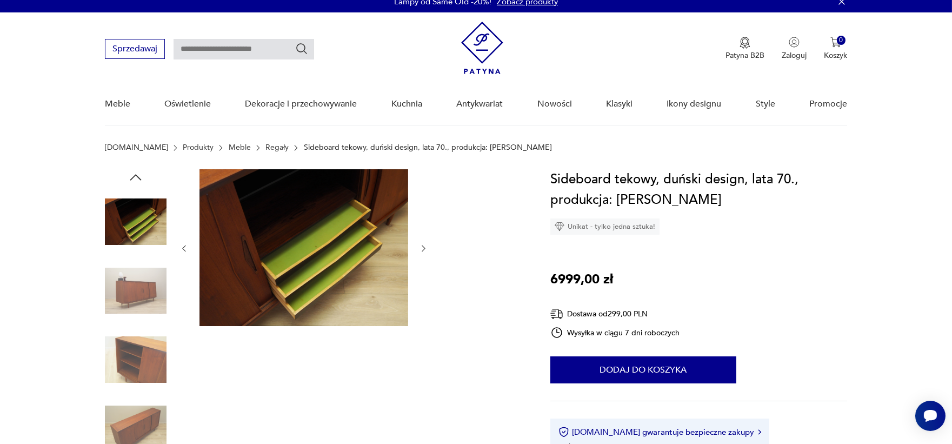
click at [137, 173] on icon "button" at bounding box center [136, 177] width 16 height 16
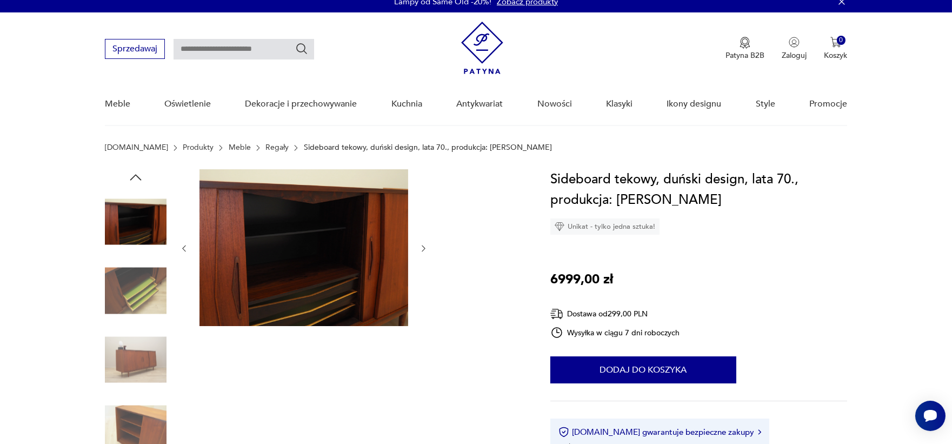
click at [132, 283] on img at bounding box center [136, 291] width 62 height 62
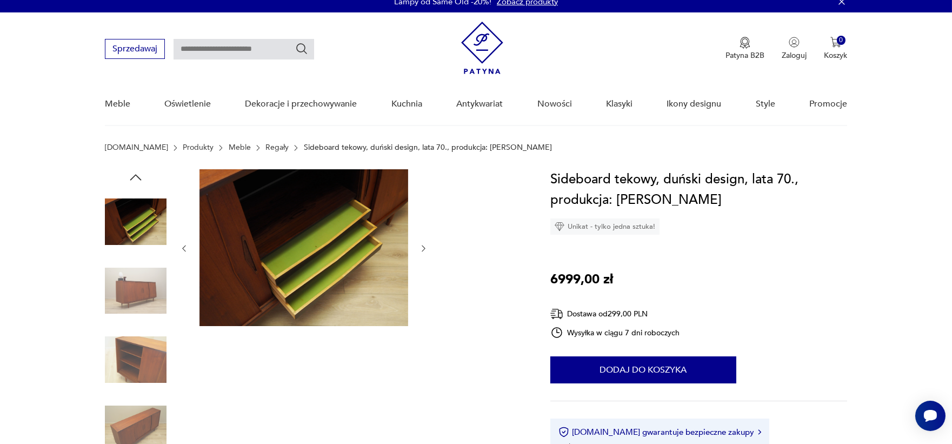
click at [361, 254] on img at bounding box center [303, 247] width 209 height 157
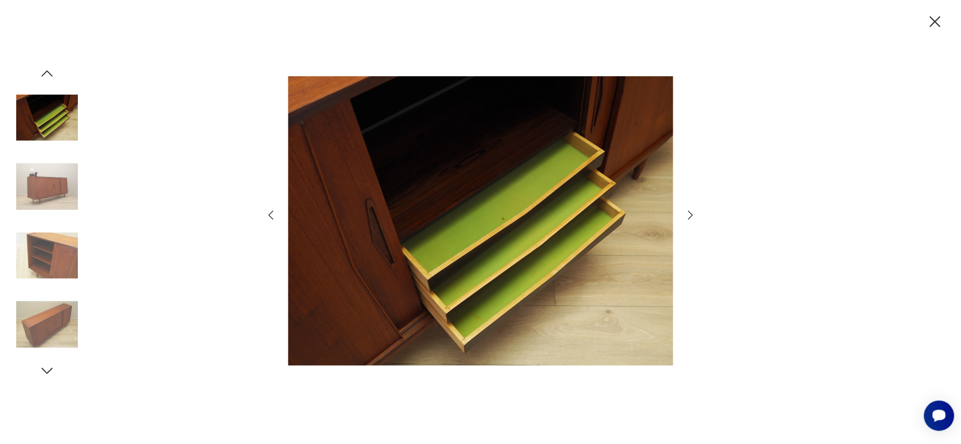
click at [941, 25] on icon "button" at bounding box center [934, 21] width 19 height 19
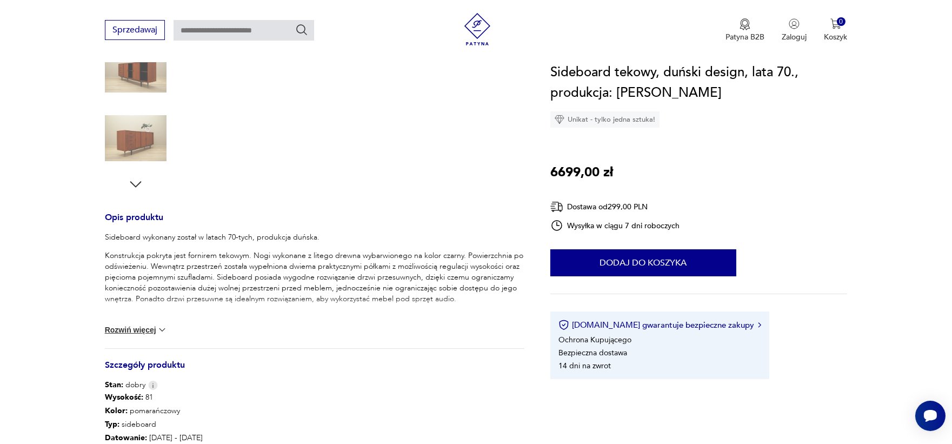
scroll to position [300, 0]
click at [152, 327] on button "Rozwiń więcej" at bounding box center [136, 329] width 63 height 11
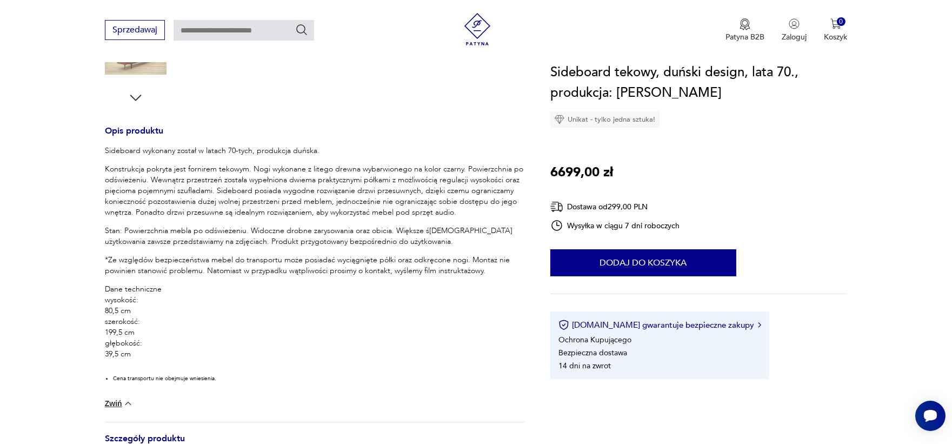
scroll to position [401, 0]
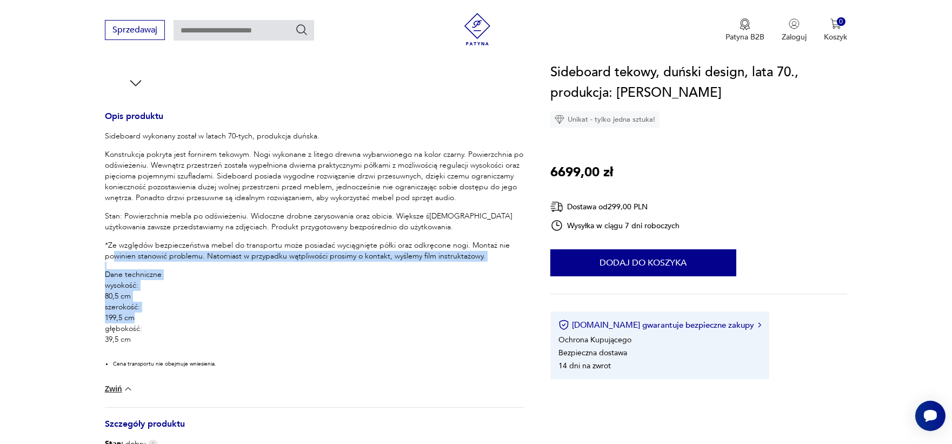
drag, startPoint x: 115, startPoint y: 254, endPoint x: 163, endPoint y: 318, distance: 79.9
click at [163, 318] on div "Sideboard wykonany został w latach 70-tych, produkcja duńska. Konstrukcja pokry…" at bounding box center [314, 253] width 419 height 244
click at [163, 318] on p "Dane techniczne wysokość: 80,5 cm szerokość: 199,5 cm głębokość: 39,5 cm" at bounding box center [314, 307] width 419 height 76
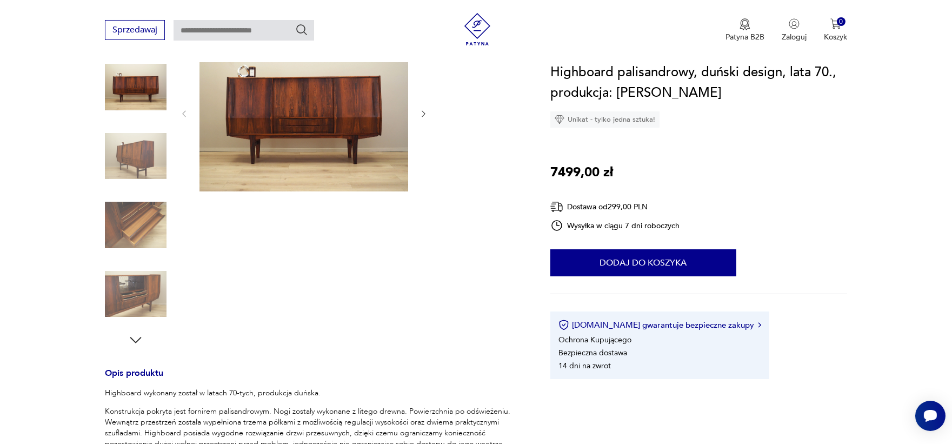
scroll to position [165, 0]
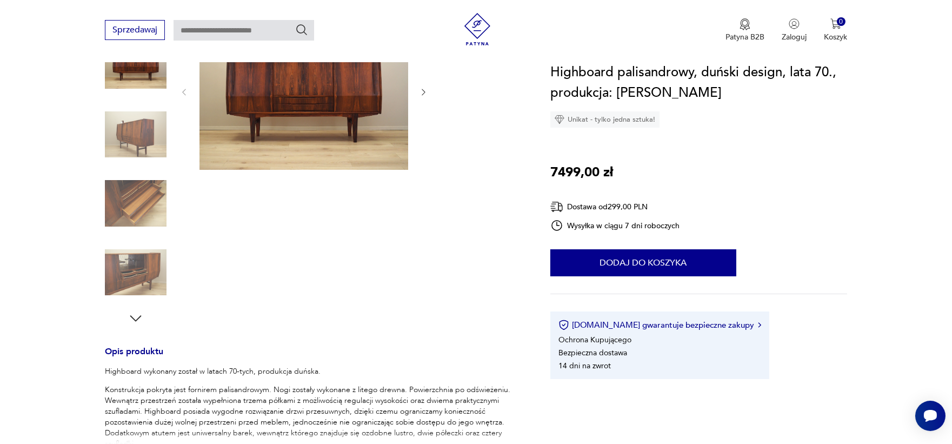
click at [138, 133] on img at bounding box center [136, 135] width 62 height 62
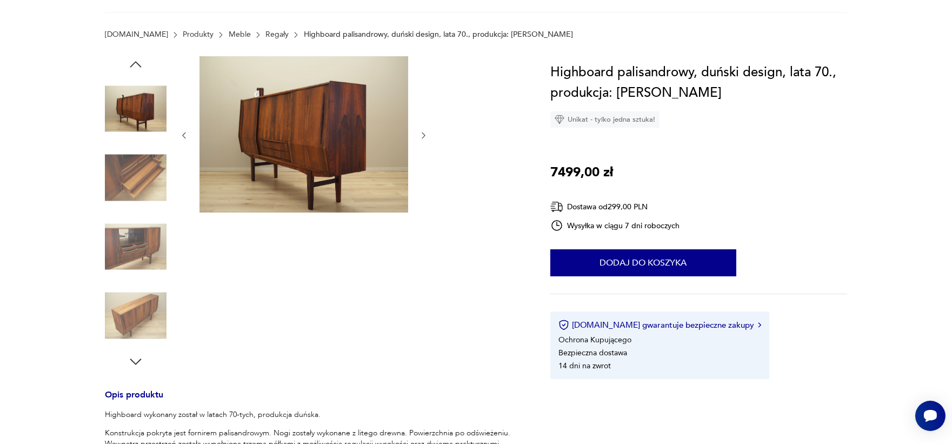
scroll to position [69, 0]
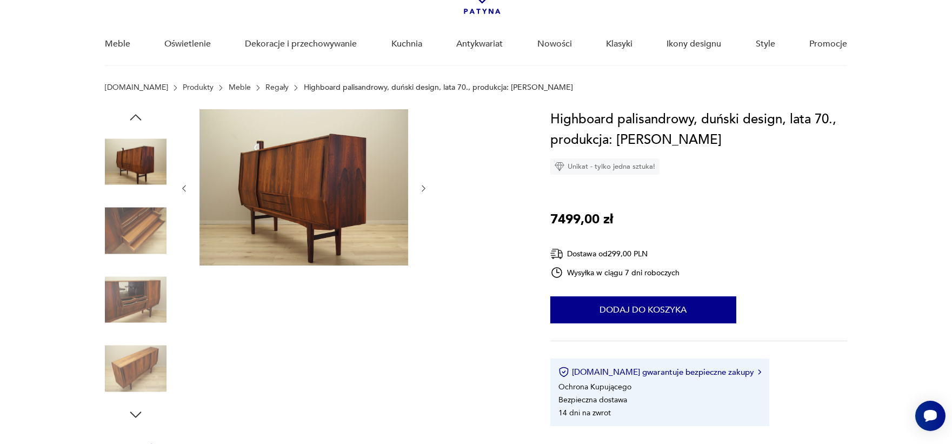
click at [128, 231] on img at bounding box center [136, 231] width 62 height 62
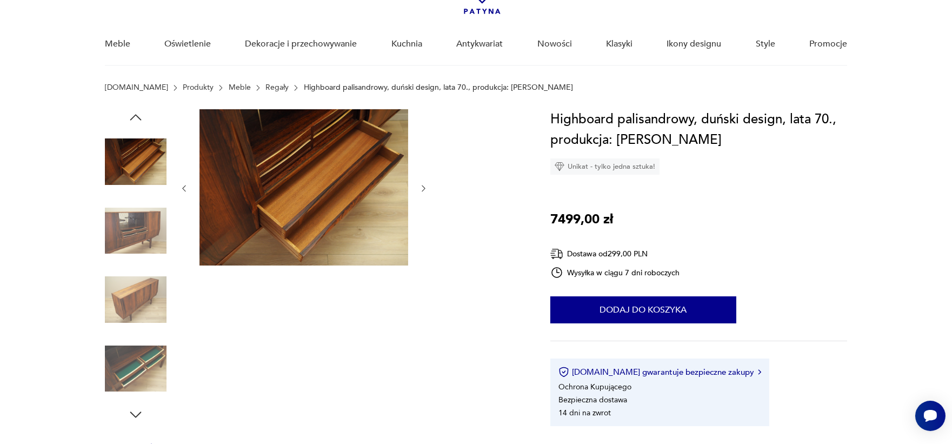
click at [132, 231] on img at bounding box center [136, 231] width 62 height 62
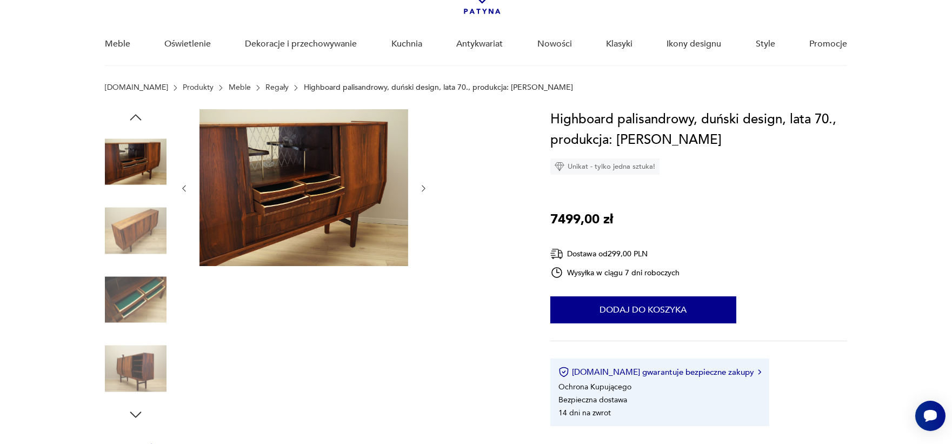
click at [137, 219] on img at bounding box center [136, 231] width 62 height 62
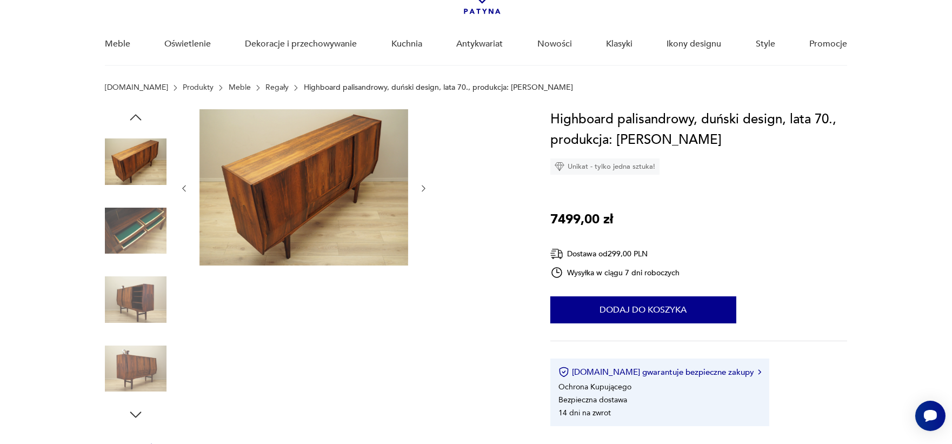
click at [136, 231] on img at bounding box center [136, 231] width 62 height 62
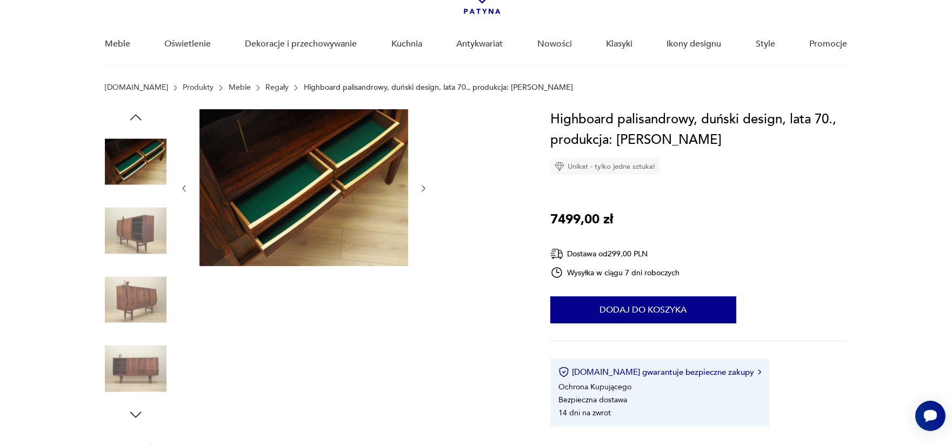
click at [136, 231] on img at bounding box center [136, 231] width 62 height 62
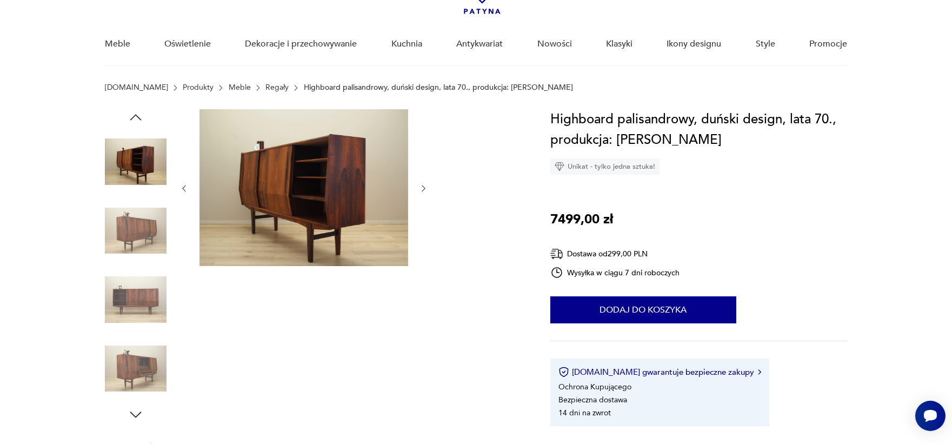
click at [136, 231] on img at bounding box center [136, 231] width 62 height 62
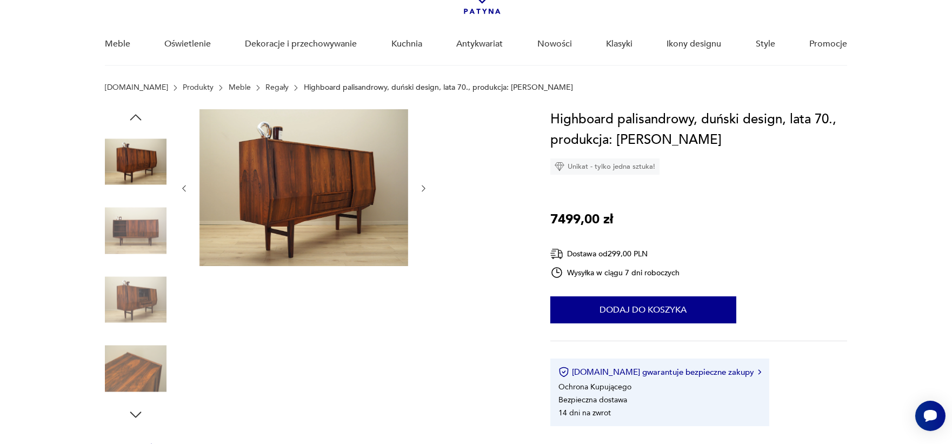
click at [136, 231] on img at bounding box center [136, 231] width 62 height 62
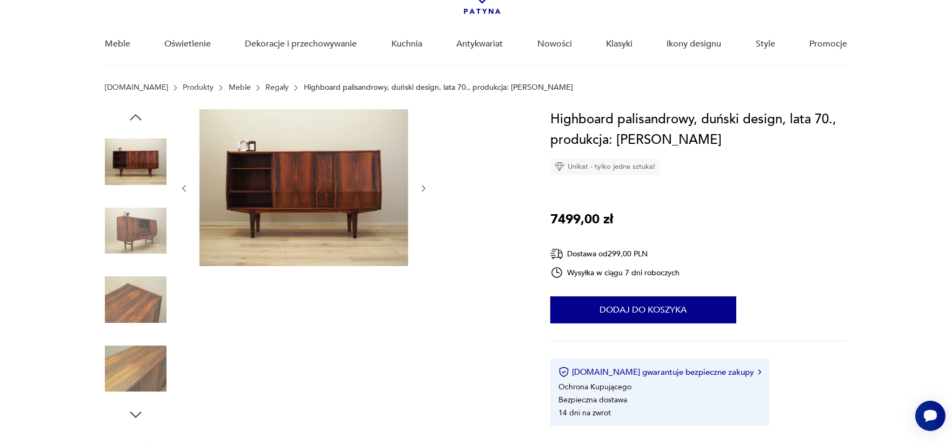
click at [136, 231] on img at bounding box center [136, 231] width 62 height 62
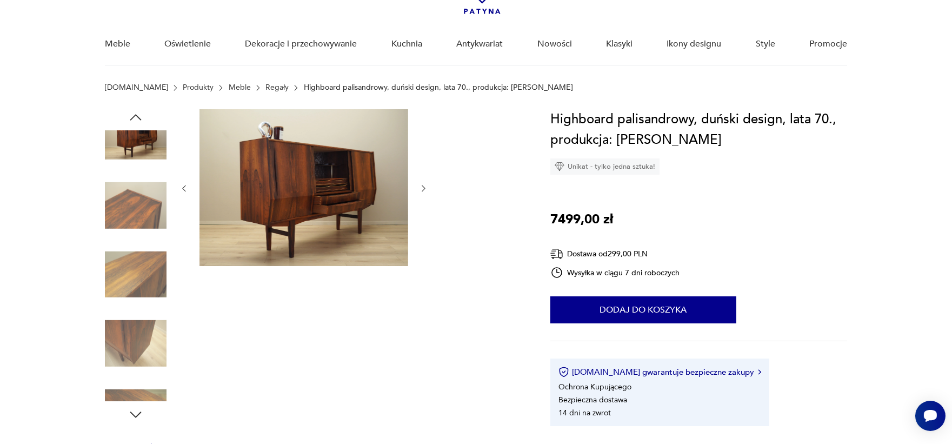
click at [322, 231] on div at bounding box center [314, 266] width 419 height 314
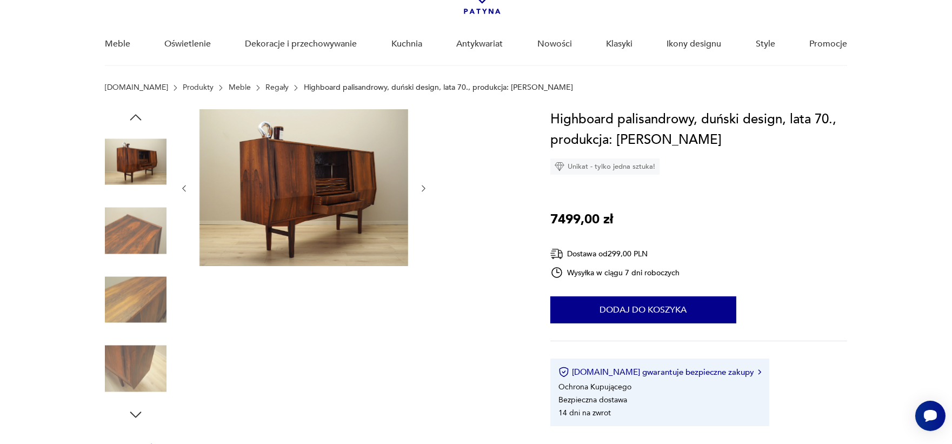
click at [341, 168] on img at bounding box center [303, 187] width 209 height 157
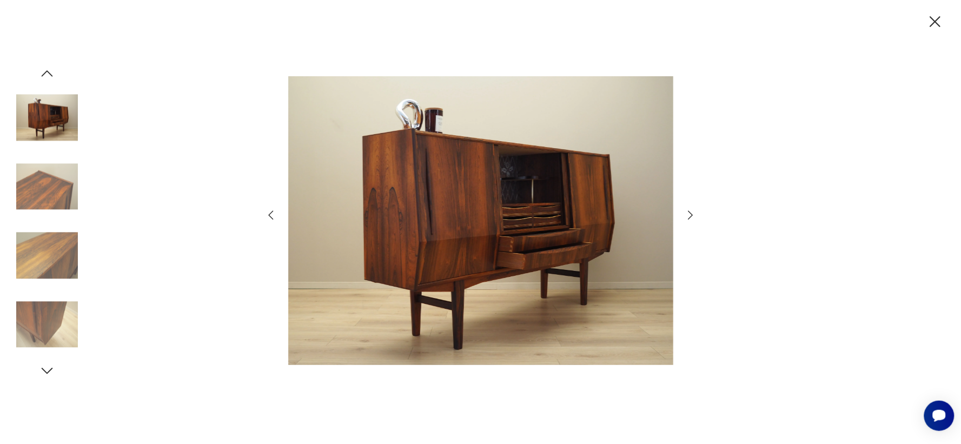
click at [49, 330] on img at bounding box center [47, 325] width 62 height 62
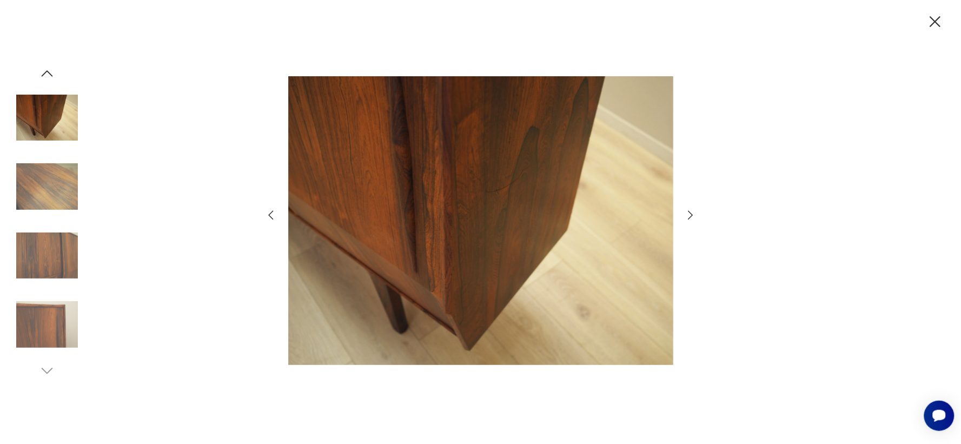
click at [52, 294] on img at bounding box center [47, 325] width 62 height 62
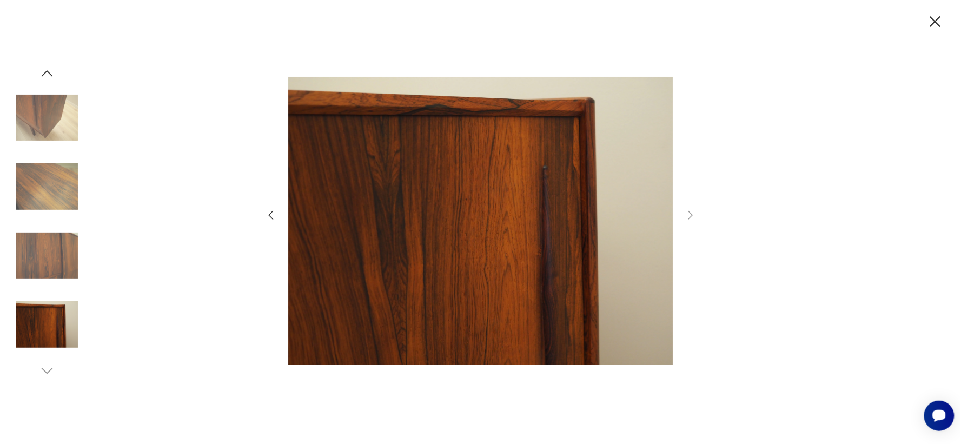
click at [49, 72] on icon "button" at bounding box center [47, 73] width 16 height 16
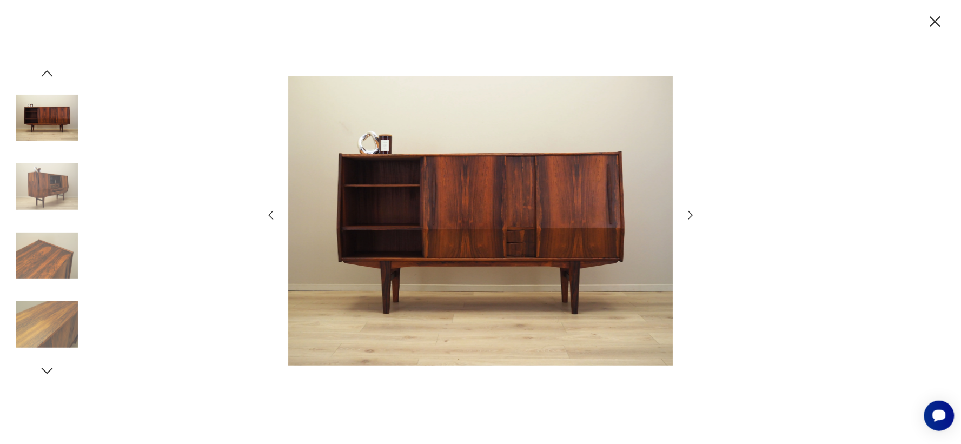
click at [48, 120] on img at bounding box center [47, 118] width 62 height 62
click at [50, 182] on img at bounding box center [47, 187] width 62 height 62
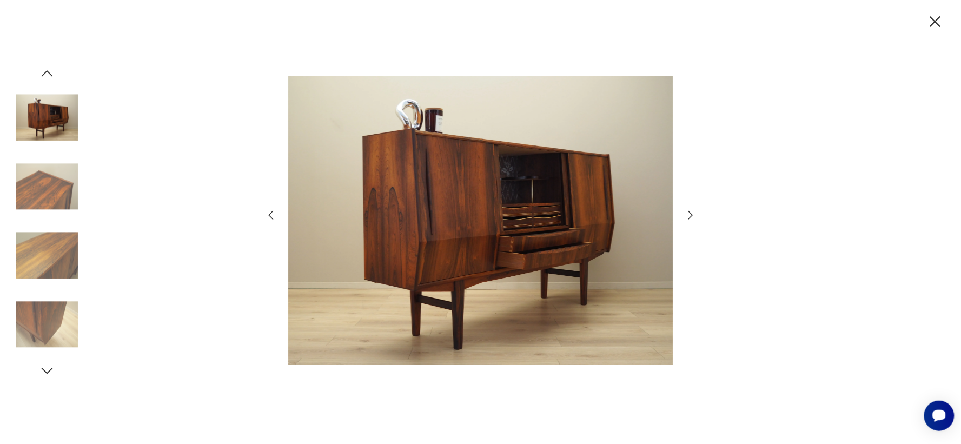
click at [48, 77] on icon "button" at bounding box center [47, 73] width 16 height 16
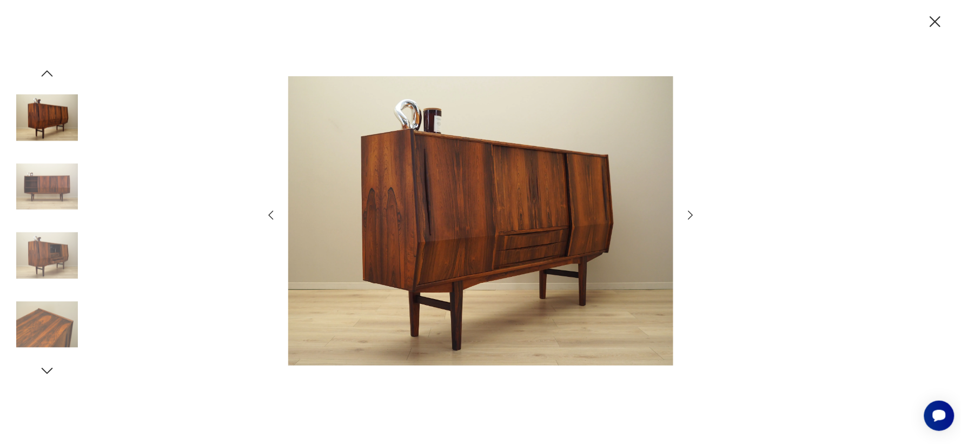
click at [48, 77] on icon "button" at bounding box center [47, 73] width 16 height 16
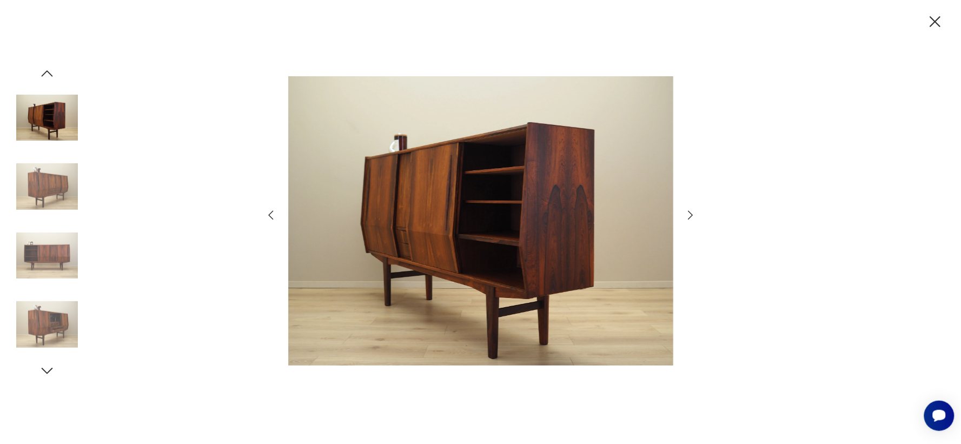
click at [48, 77] on icon "button" at bounding box center [47, 73] width 16 height 16
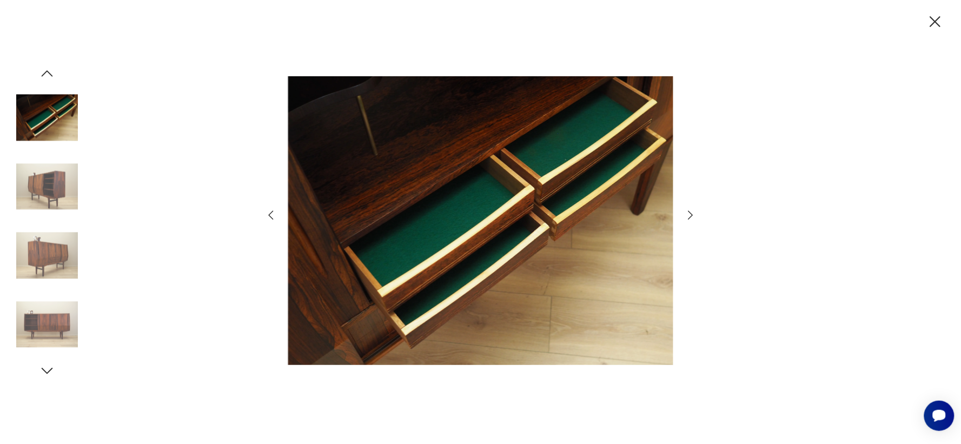
click at [48, 77] on icon "button" at bounding box center [47, 73] width 16 height 16
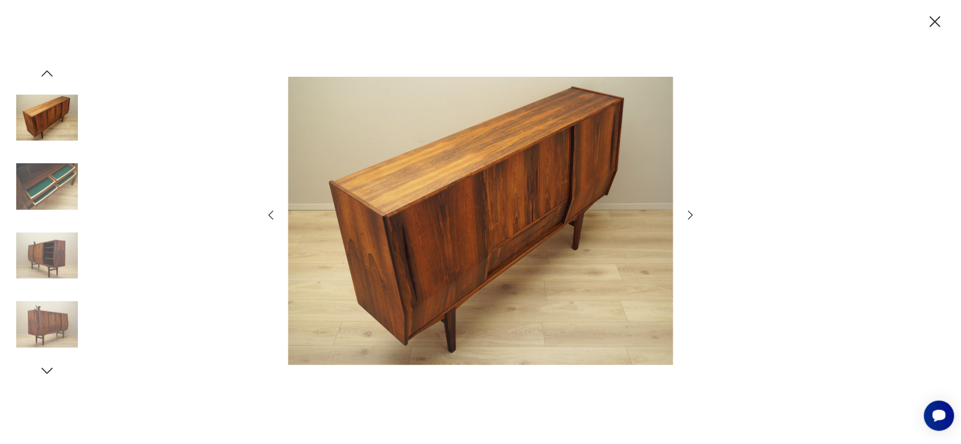
click at [48, 77] on icon "button" at bounding box center [47, 73] width 16 height 16
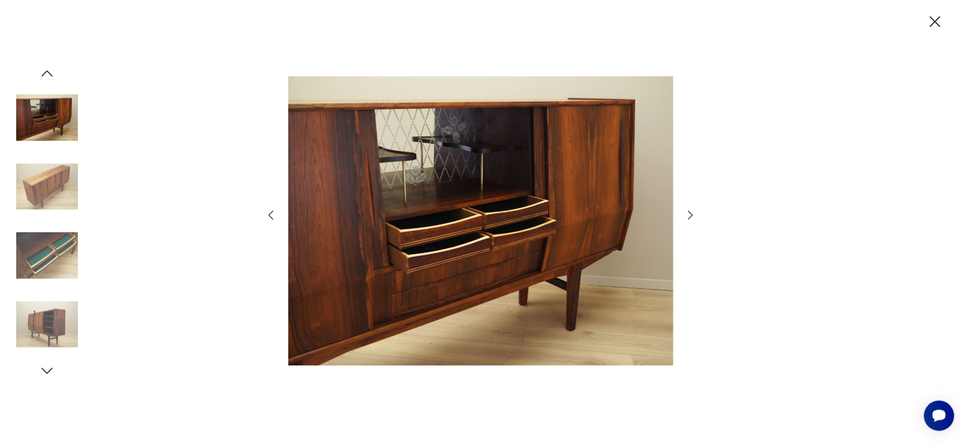
click at [48, 77] on icon "button" at bounding box center [47, 73] width 16 height 16
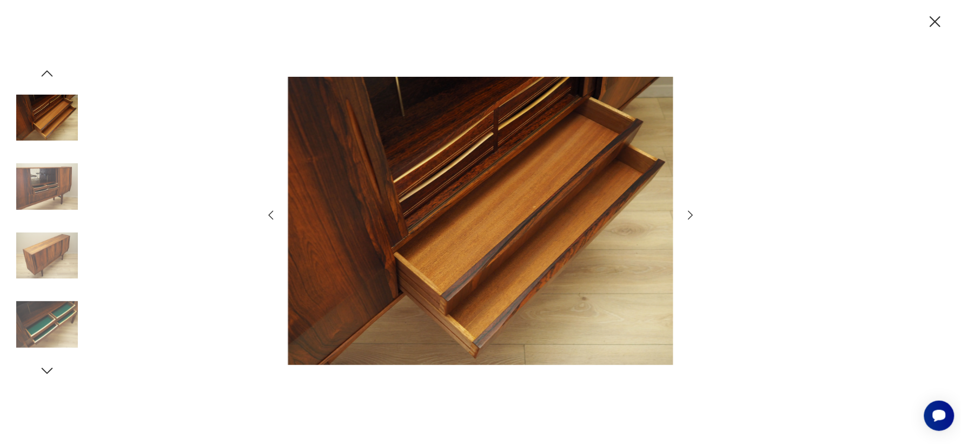
click at [48, 177] on img at bounding box center [47, 187] width 62 height 62
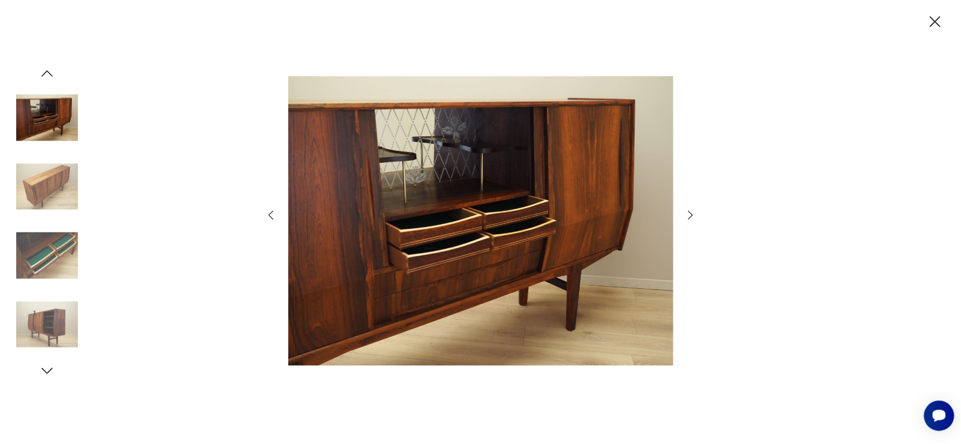
click at [941, 22] on icon "button" at bounding box center [934, 21] width 19 height 19
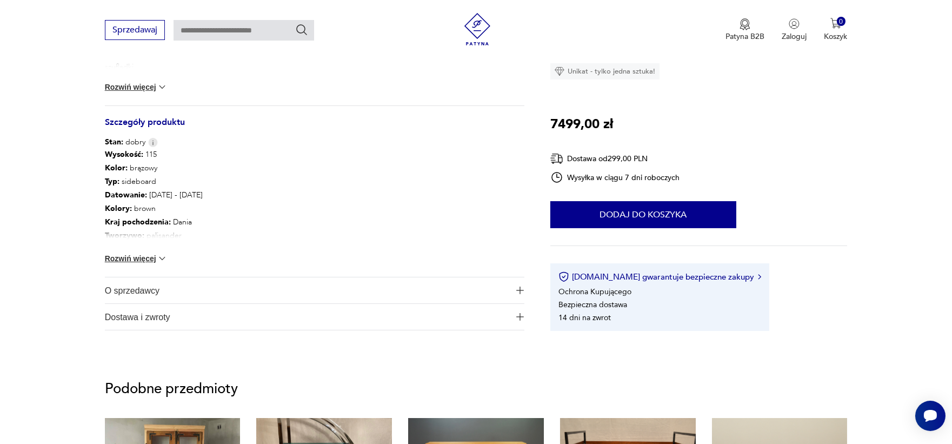
scroll to position [565, 0]
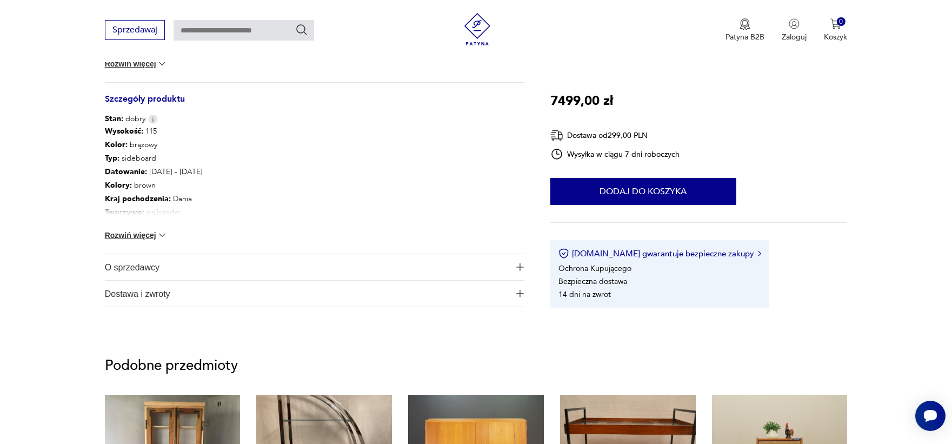
click at [143, 235] on button "Rozwiń więcej" at bounding box center [136, 235] width 63 height 11
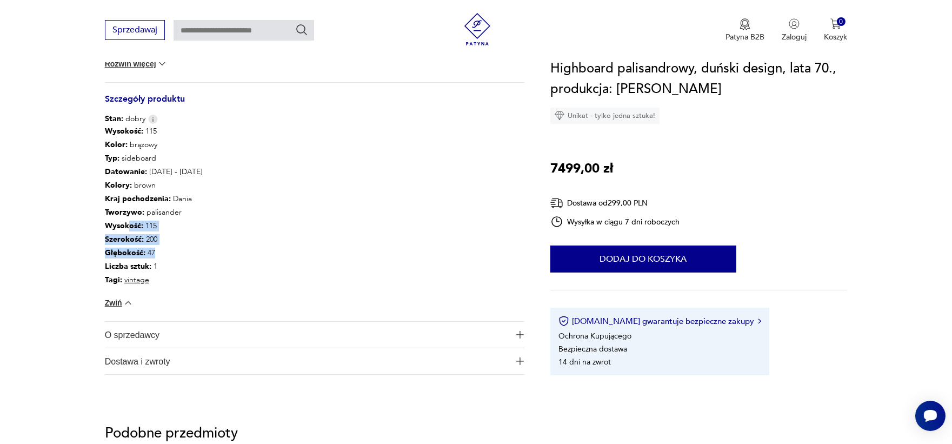
drag, startPoint x: 128, startPoint y: 219, endPoint x: 189, endPoint y: 245, distance: 66.4
click at [189, 245] on div "Wysokość : 115 Kolor: brązowy Typ : sideboard Datowanie : 1970 - 1979 Kolory : …" at bounding box center [314, 222] width 419 height 197
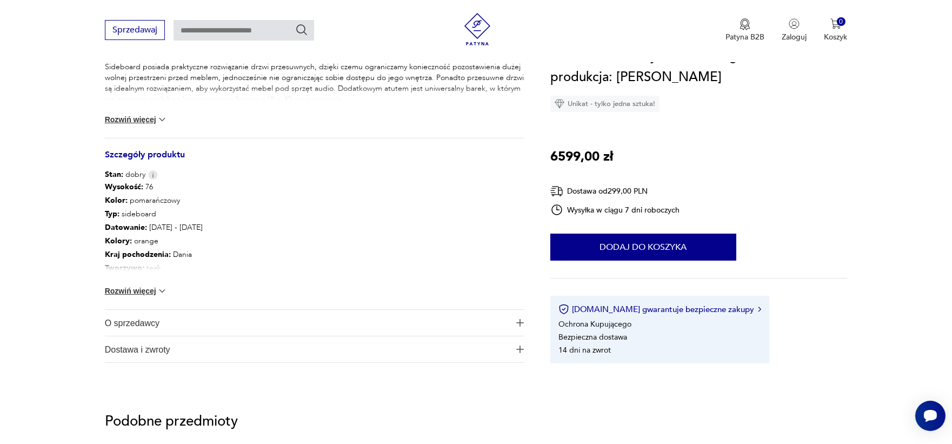
scroll to position [569, 0]
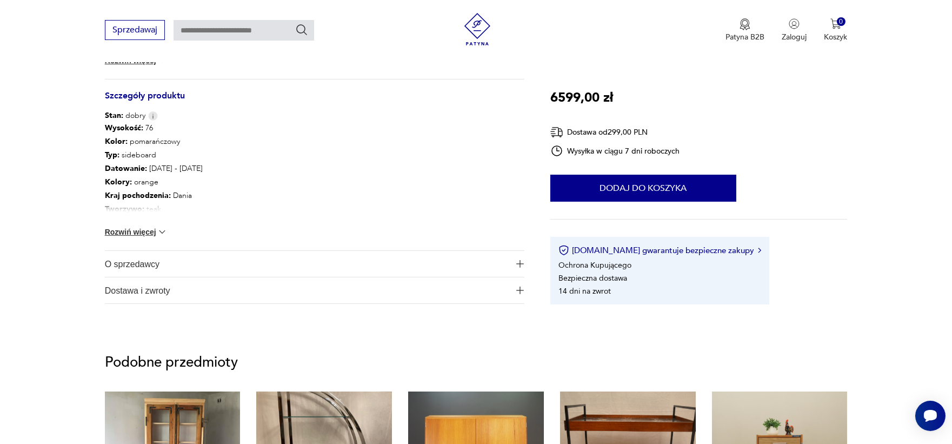
click at [150, 227] on button "Rozwiń więcej" at bounding box center [136, 231] width 63 height 11
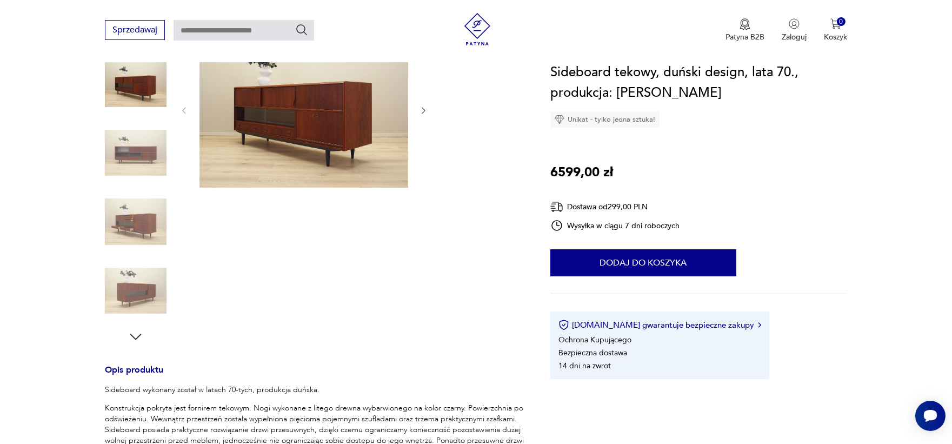
scroll to position [122, 0]
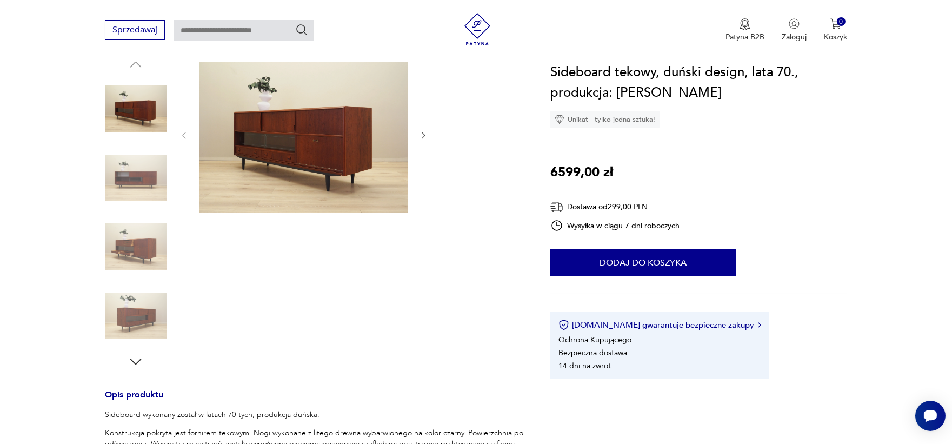
click at [147, 241] on img at bounding box center [136, 247] width 62 height 62
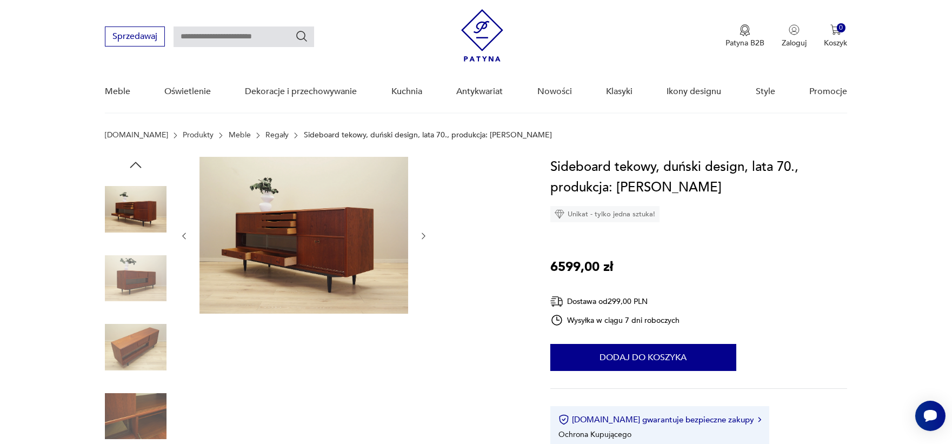
scroll to position [0, 0]
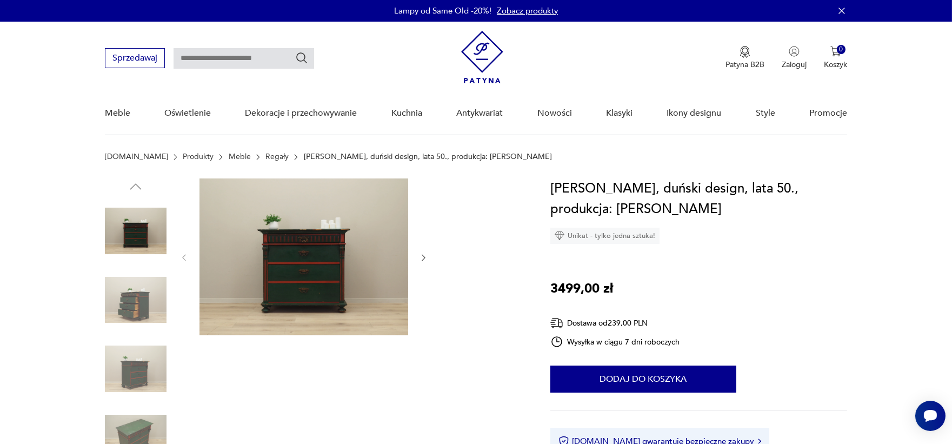
click at [211, 55] on input "text" at bounding box center [244, 58] width 141 height 21
type input "********"
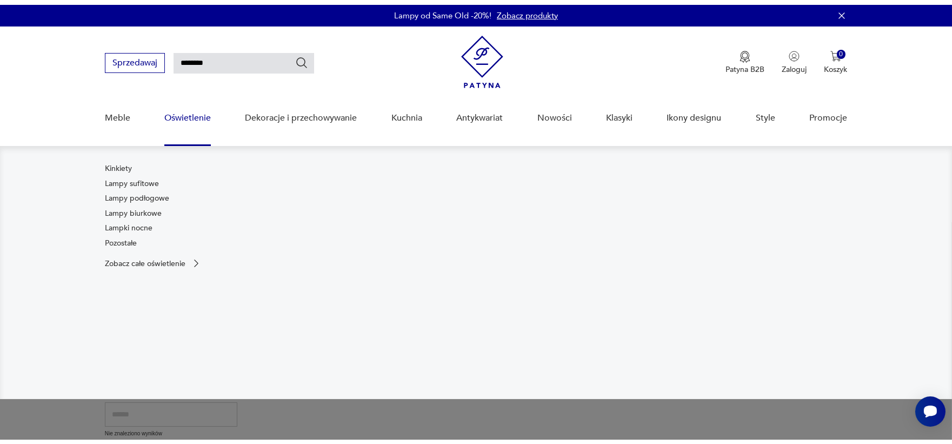
scroll to position [44, 0]
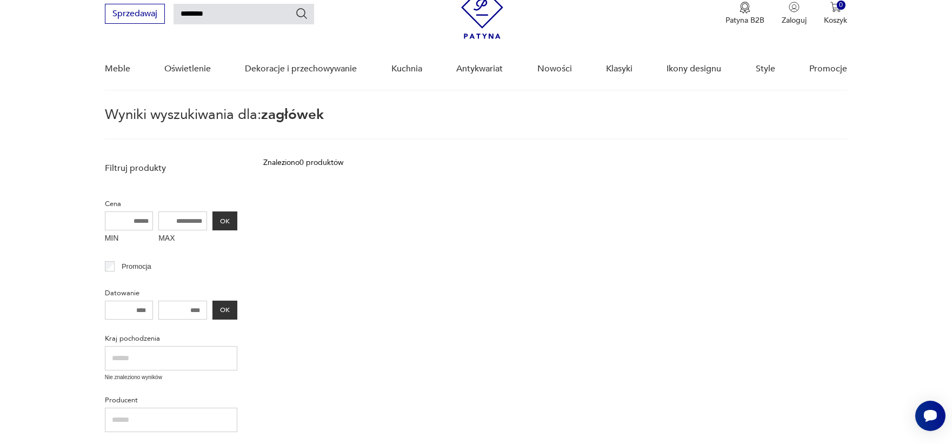
click at [214, 11] on input "********" at bounding box center [244, 14] width 141 height 21
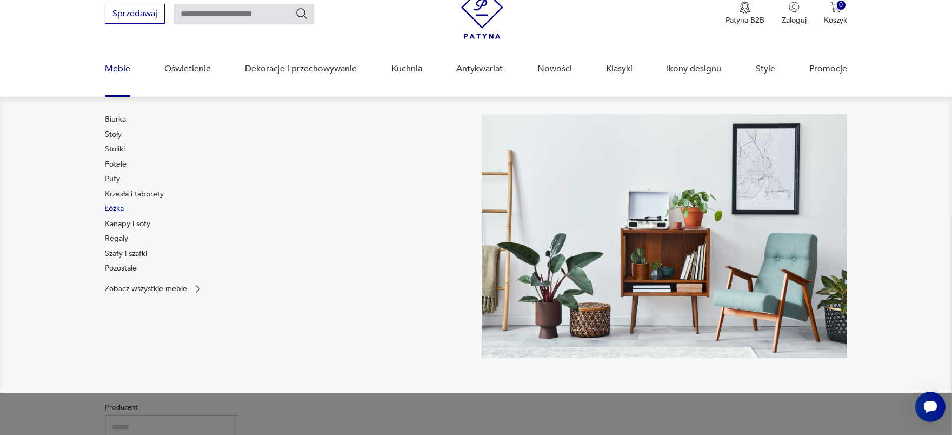
click at [121, 203] on link "Łóżka" at bounding box center [114, 208] width 19 height 11
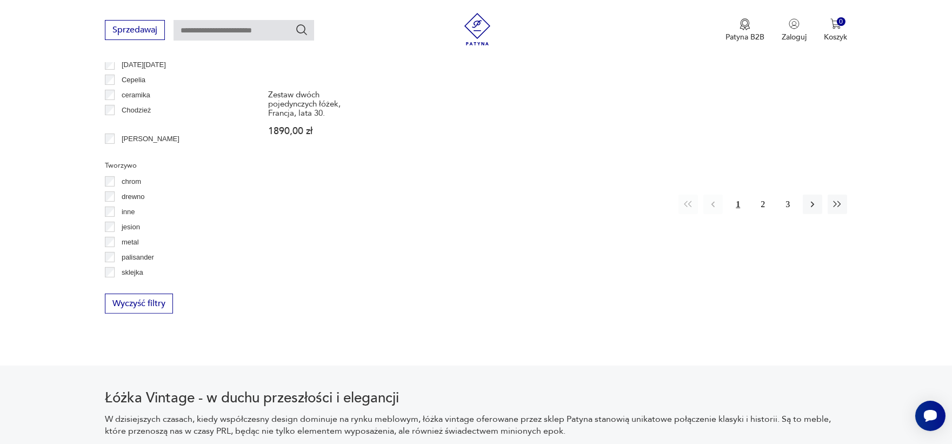
scroll to position [1173, 0]
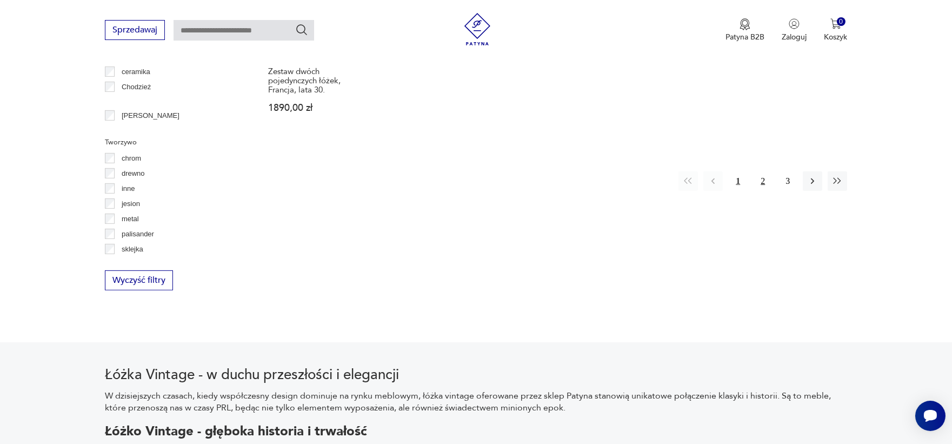
click at [764, 176] on button "2" at bounding box center [762, 180] width 19 height 19
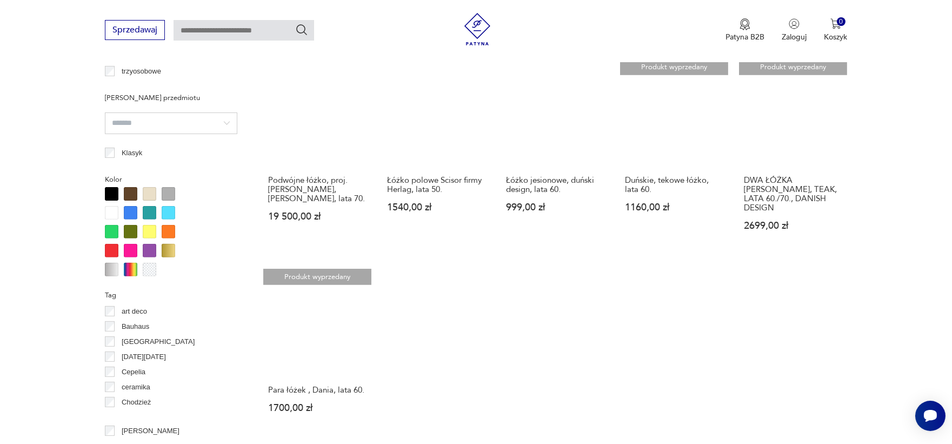
scroll to position [871, 0]
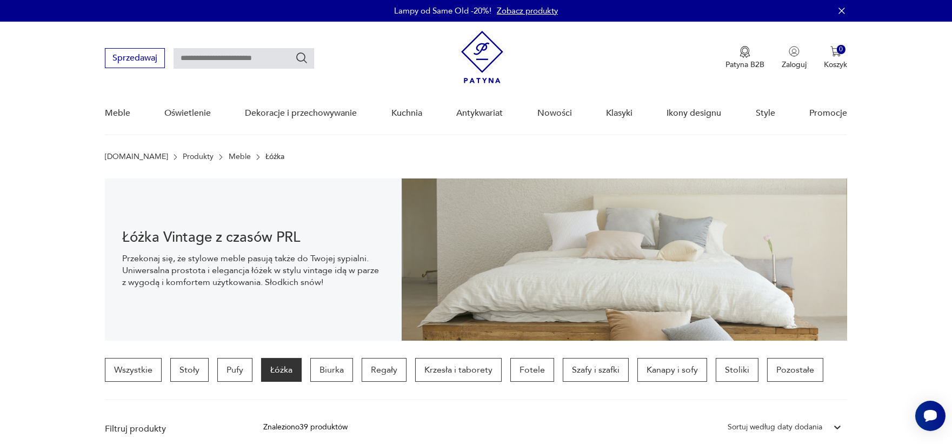
click at [202, 61] on input "text" at bounding box center [244, 58] width 141 height 21
type input "*********"
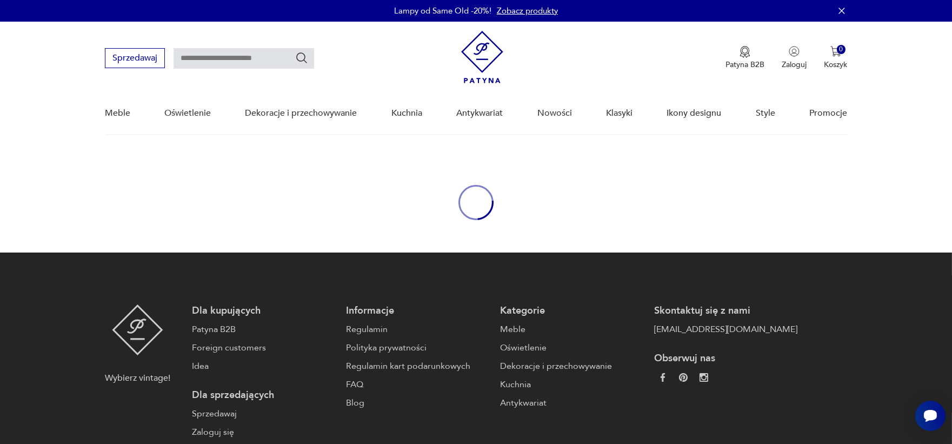
type input "*********"
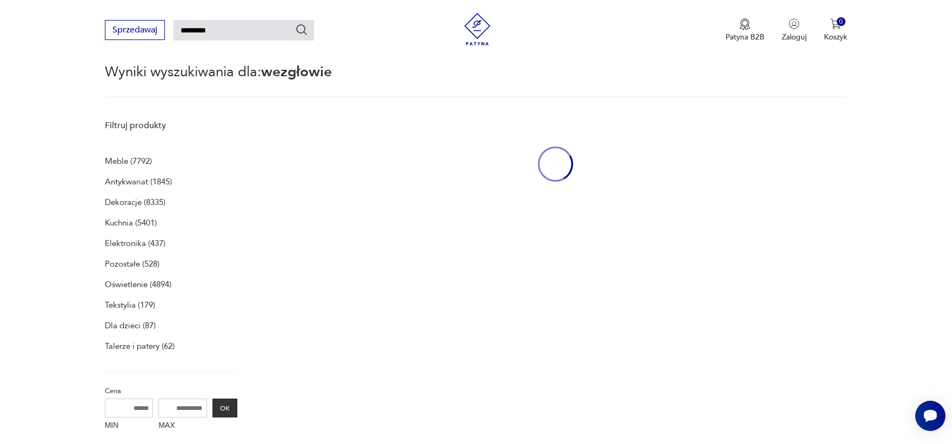
scroll to position [106, 0]
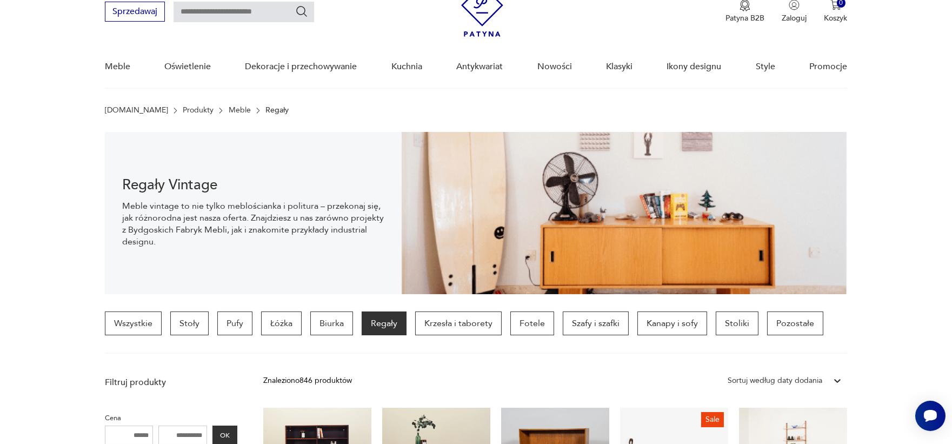
scroll to position [38, 0]
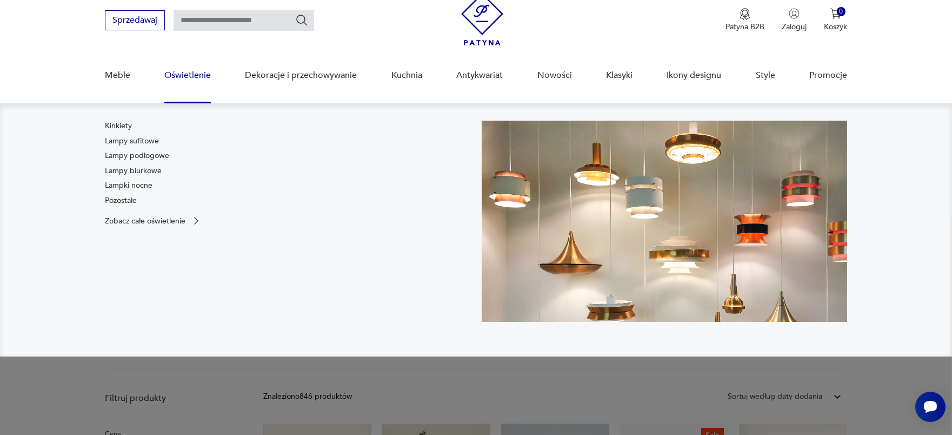
click at [186, 76] on link "Oświetlenie" at bounding box center [187, 76] width 46 height 42
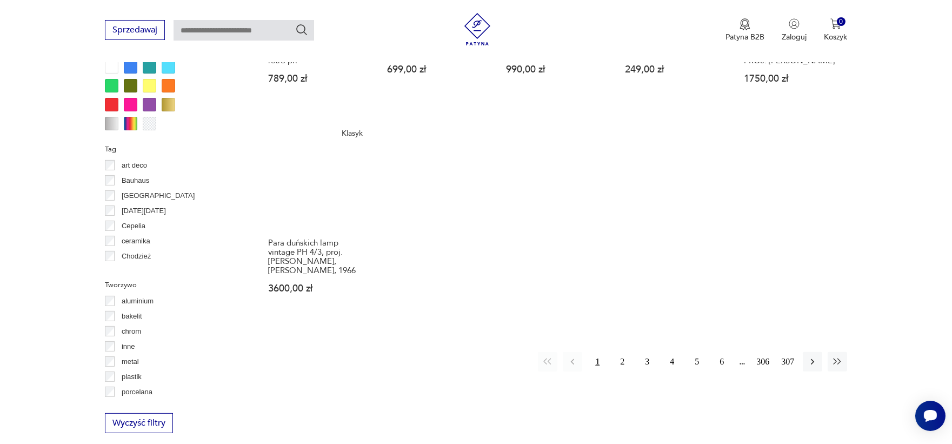
scroll to position [1036, 0]
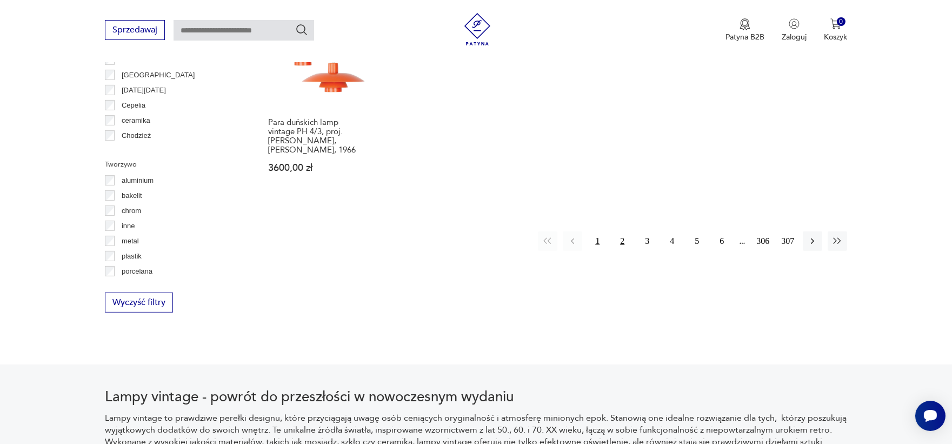
click at [625, 240] on button "2" at bounding box center [621, 240] width 19 height 19
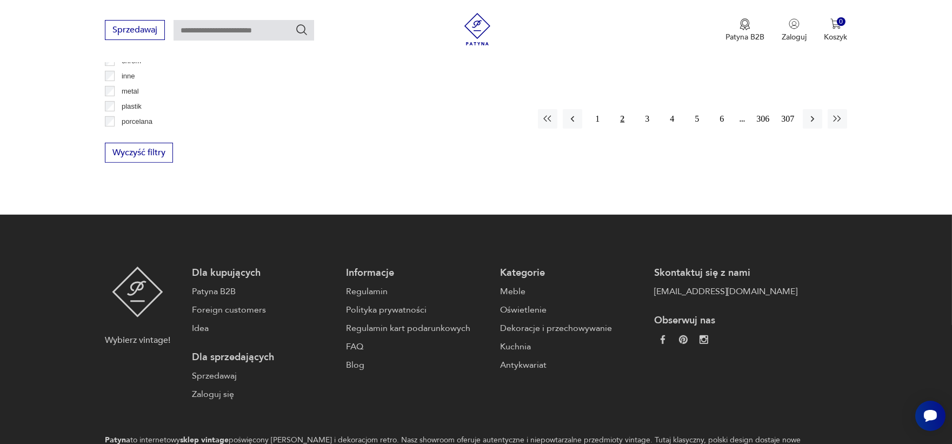
scroll to position [1186, 0]
click at [602, 109] on button "1" at bounding box center [597, 118] width 19 height 19
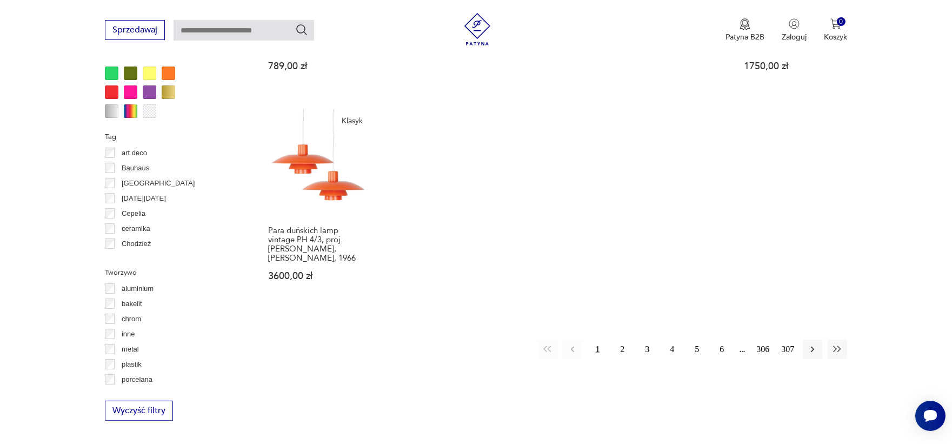
scroll to position [950, 0]
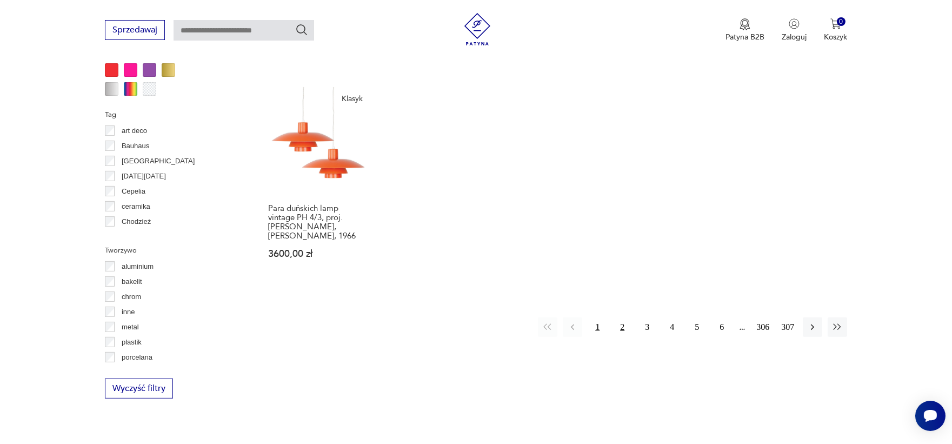
click at [623, 319] on button "2" at bounding box center [621, 326] width 19 height 19
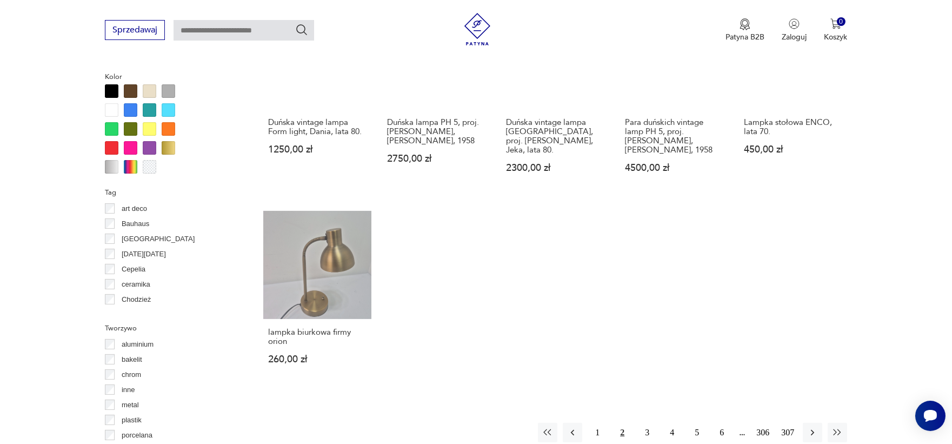
scroll to position [873, 0]
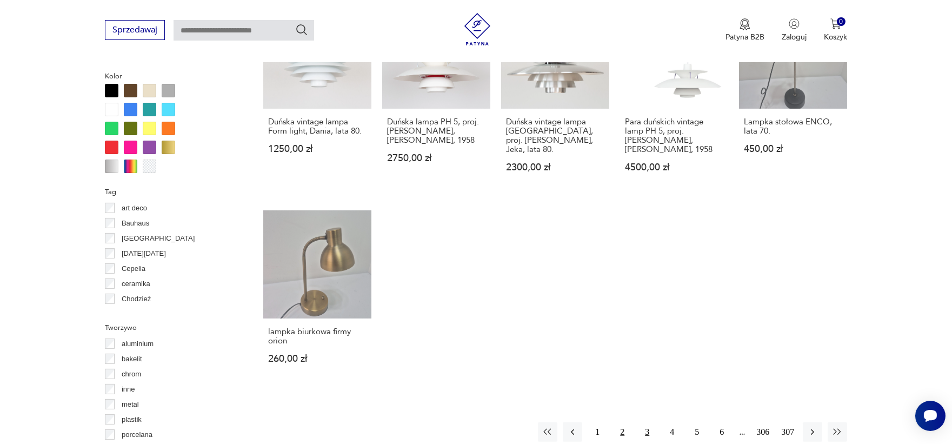
click at [651, 422] on button "3" at bounding box center [646, 431] width 19 height 19
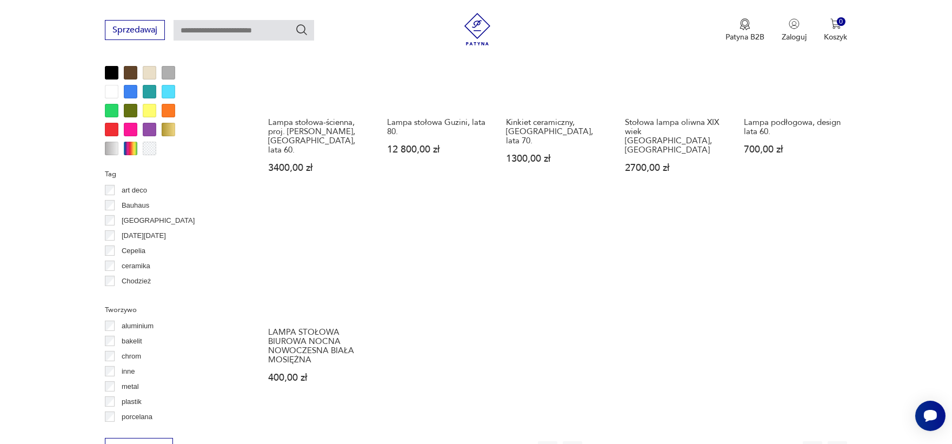
scroll to position [896, 0]
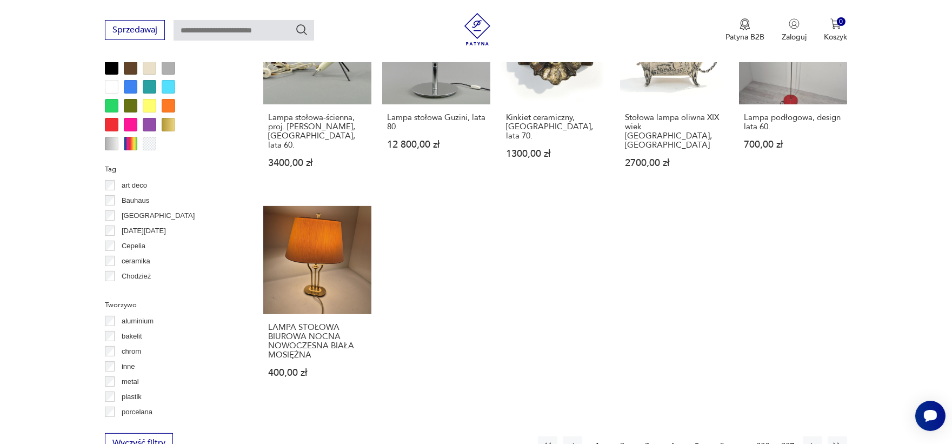
click at [674, 436] on button "4" at bounding box center [671, 445] width 19 height 19
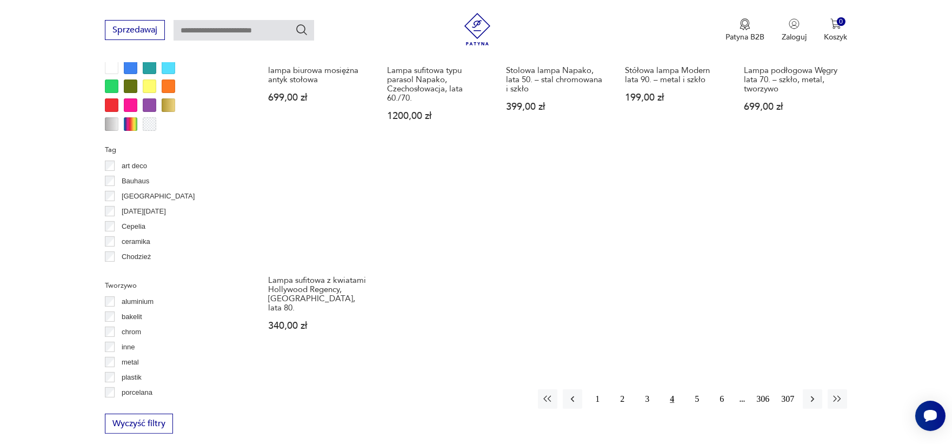
scroll to position [924, 0]
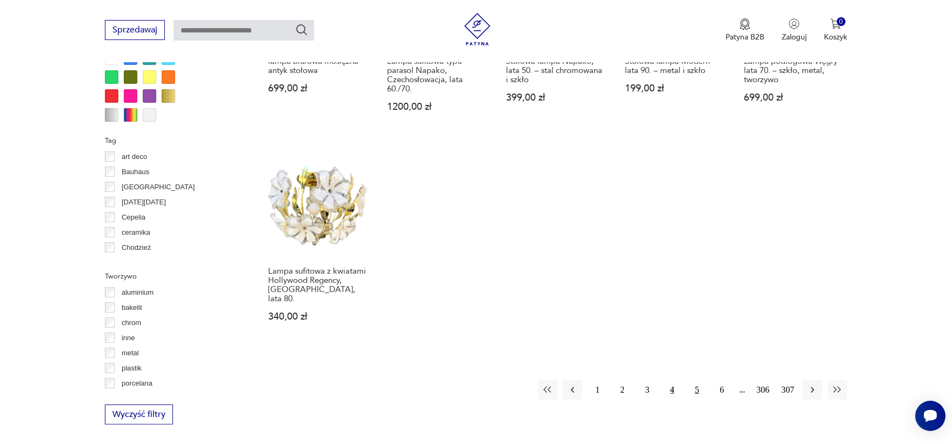
click at [695, 380] on button "5" at bounding box center [696, 389] width 19 height 19
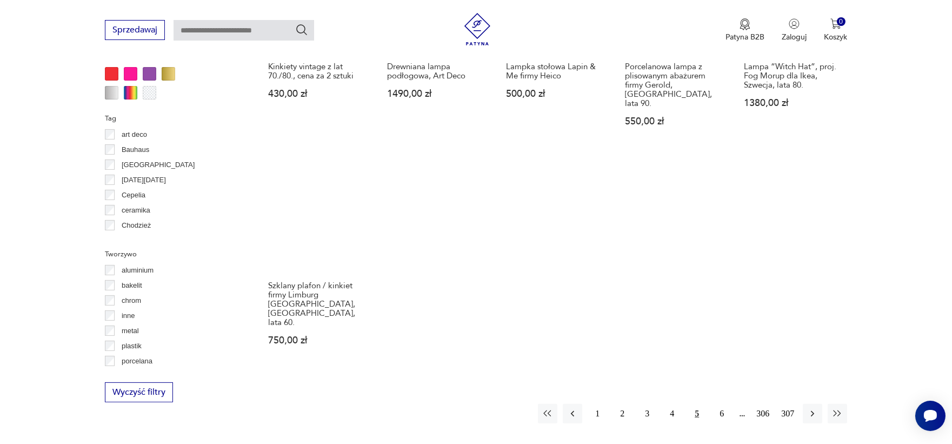
scroll to position [1035, 0]
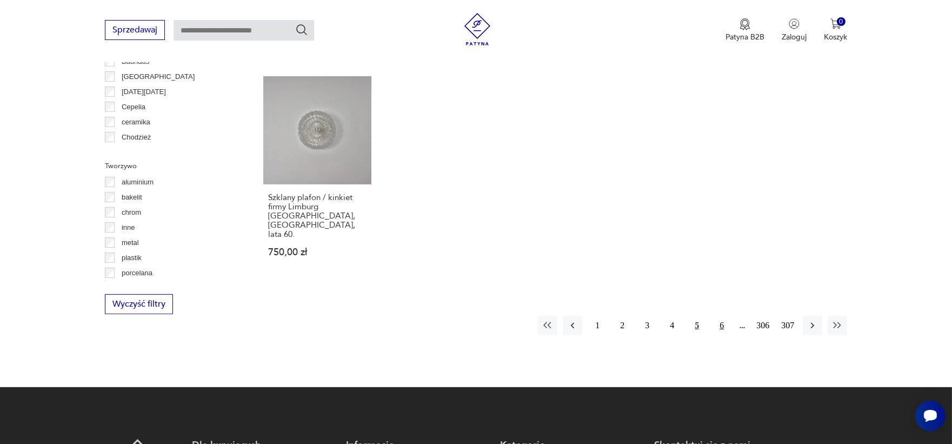
click at [718, 316] on button "6" at bounding box center [721, 325] width 19 height 19
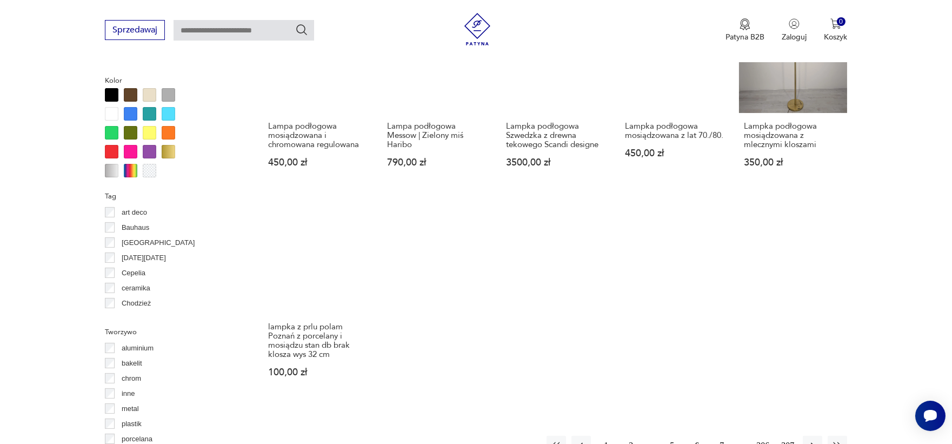
scroll to position [890, 0]
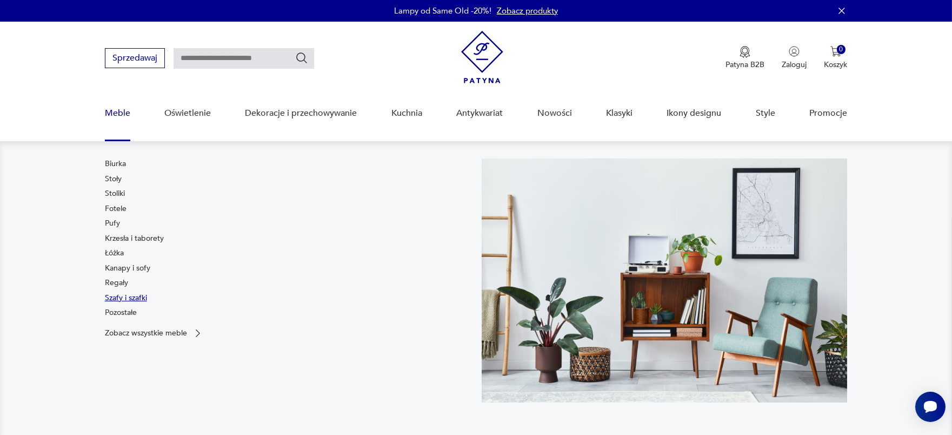
click at [121, 295] on link "Szafy i szafki" at bounding box center [126, 297] width 42 height 11
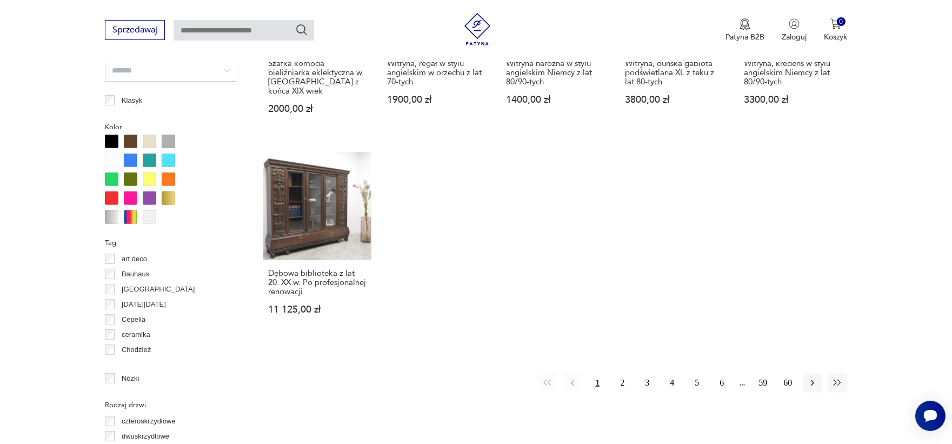
scroll to position [953, 0]
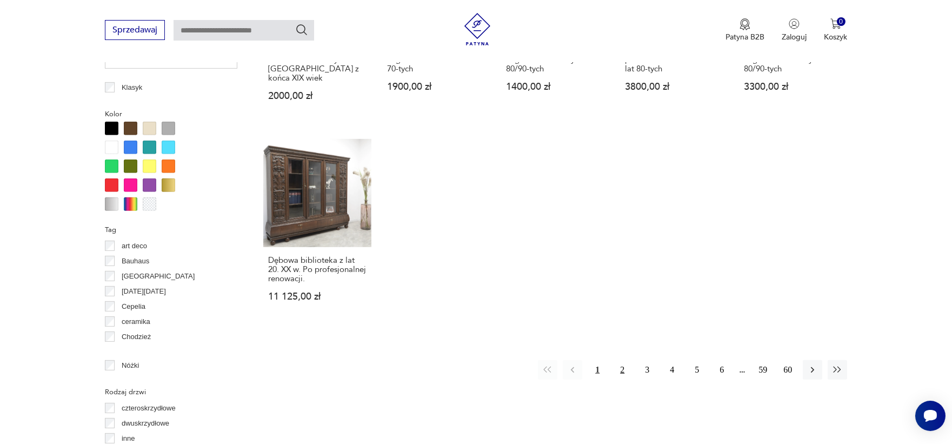
click at [623, 360] on button "2" at bounding box center [621, 369] width 19 height 19
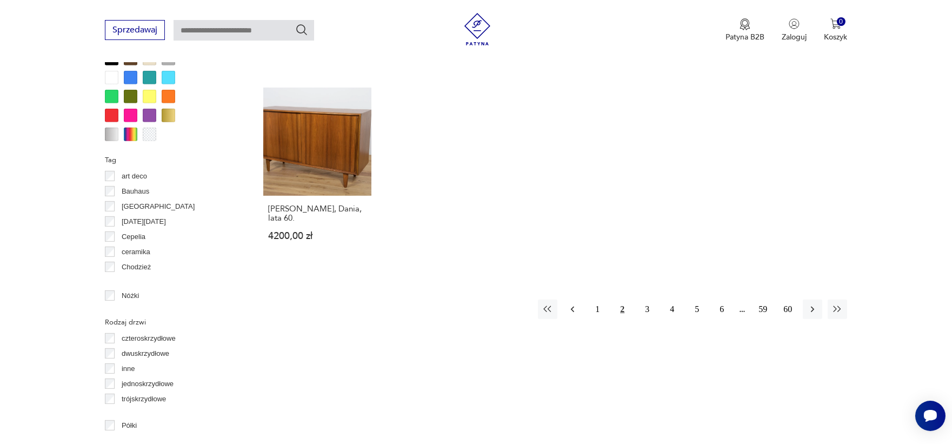
scroll to position [1024, 0]
click at [648, 308] on button "3" at bounding box center [646, 308] width 19 height 19
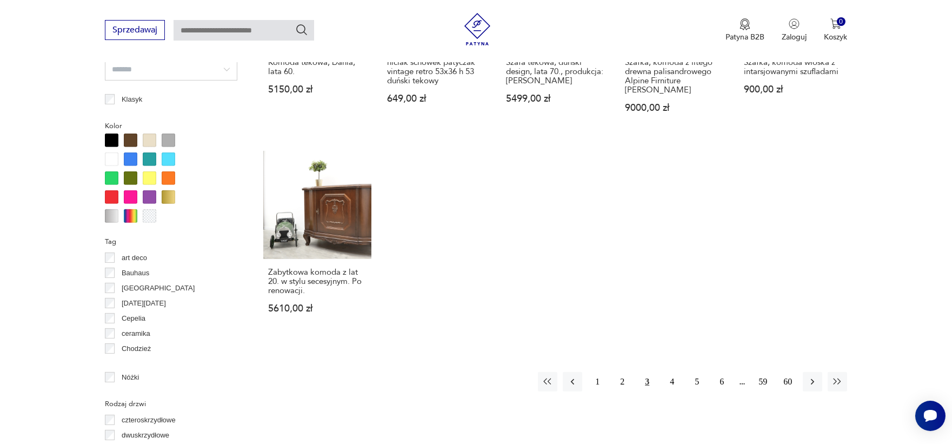
scroll to position [955, 0]
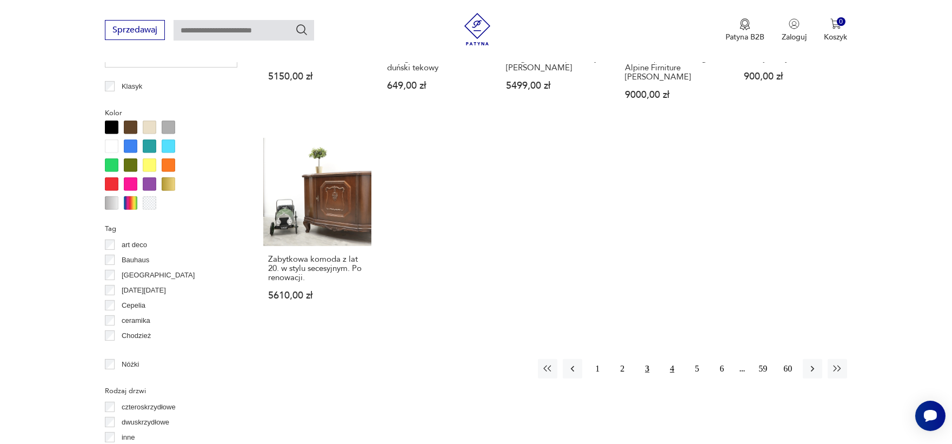
click at [676, 359] on button "4" at bounding box center [671, 368] width 19 height 19
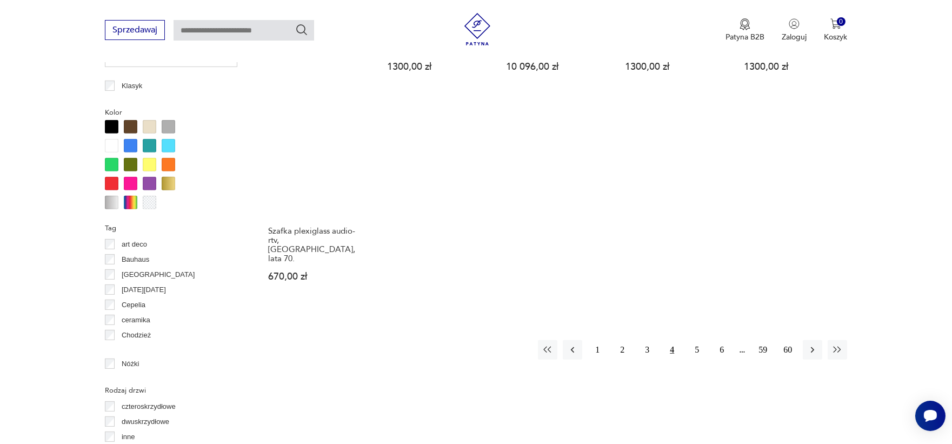
scroll to position [1048, 0]
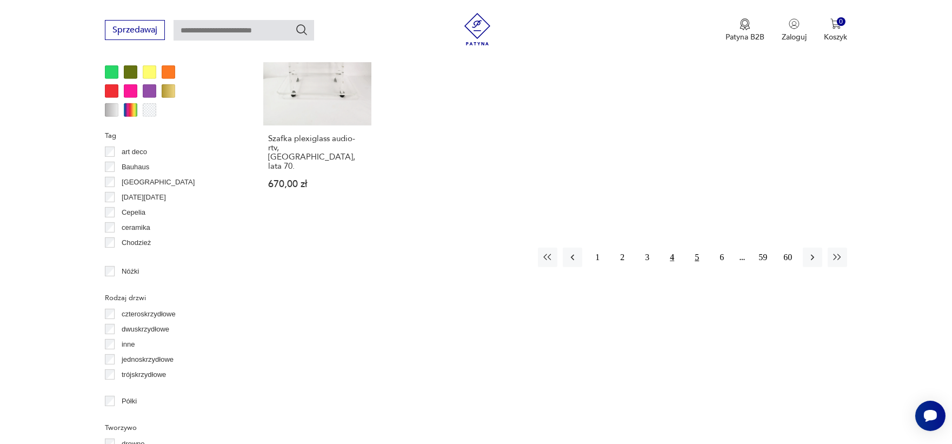
click at [695, 248] on button "5" at bounding box center [696, 257] width 19 height 19
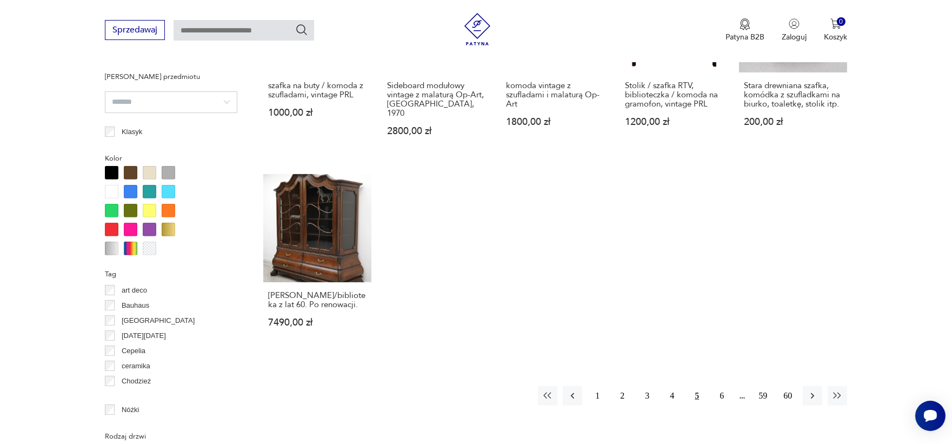
scroll to position [1123, 0]
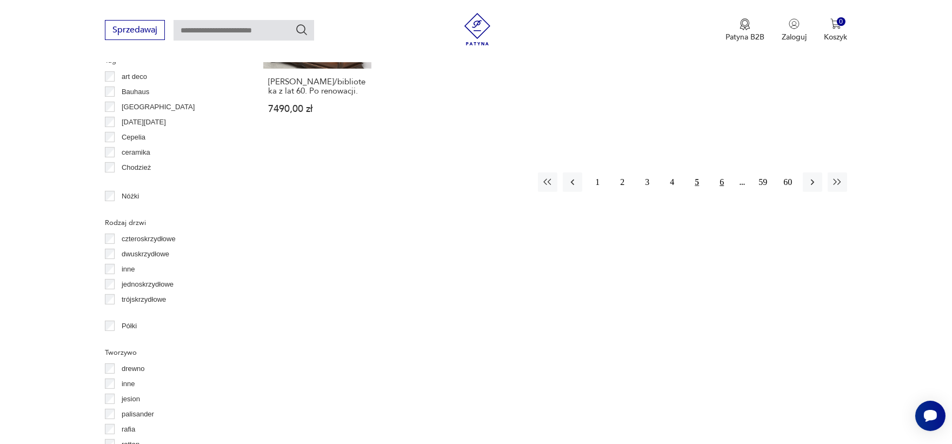
click at [721, 172] on button "6" at bounding box center [721, 181] width 19 height 19
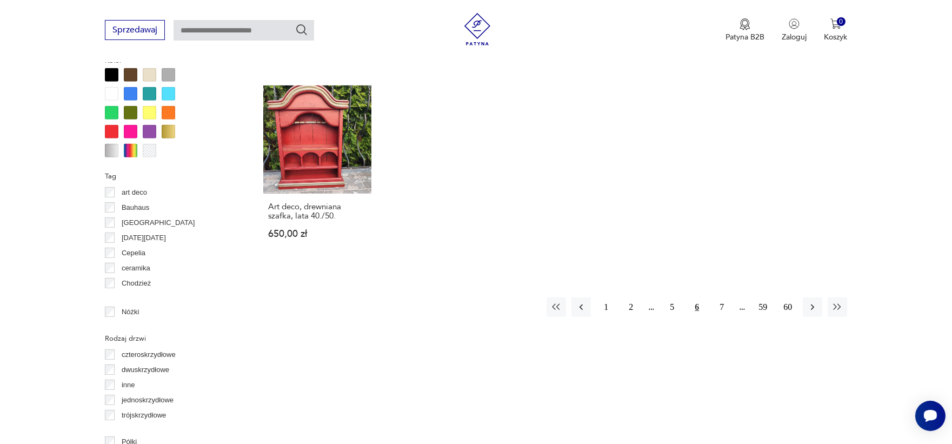
scroll to position [1066, 0]
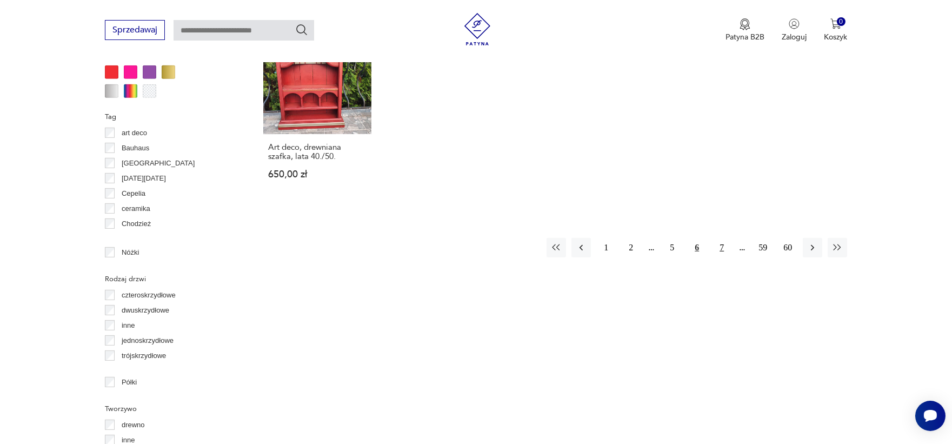
click at [718, 238] on button "7" at bounding box center [721, 247] width 19 height 19
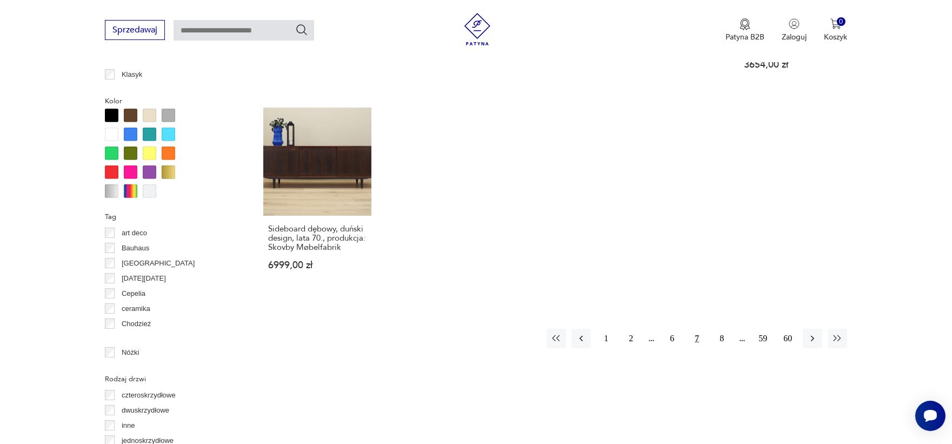
scroll to position [970, 0]
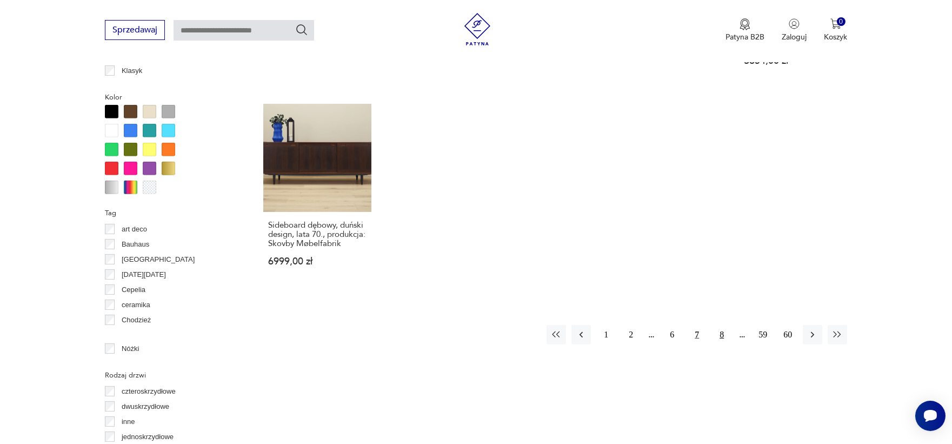
click at [725, 334] on button "8" at bounding box center [721, 334] width 19 height 19
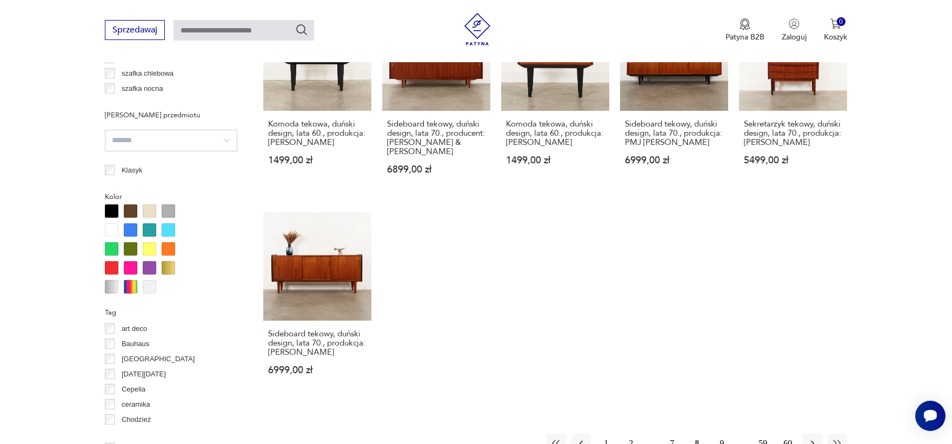
scroll to position [884, 0]
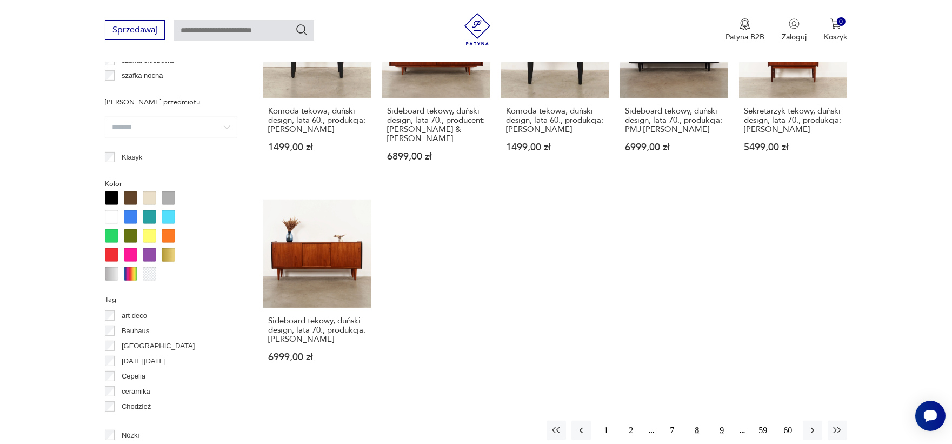
click at [717, 421] on button "9" at bounding box center [721, 430] width 19 height 19
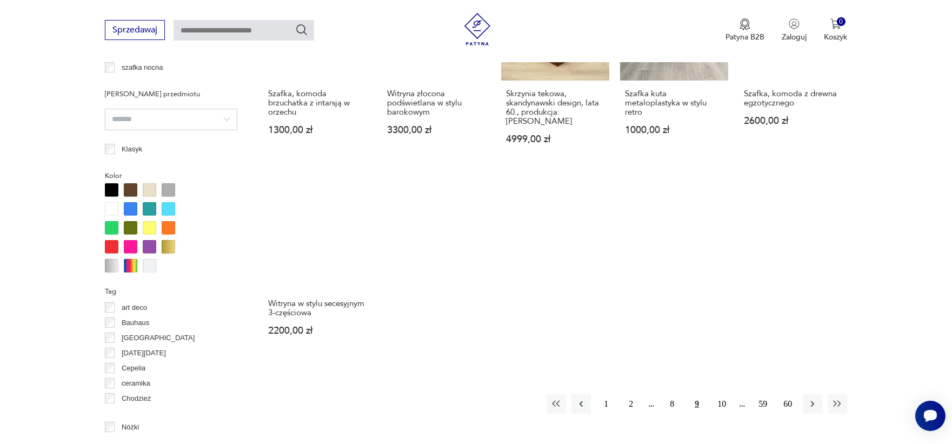
scroll to position [895, 0]
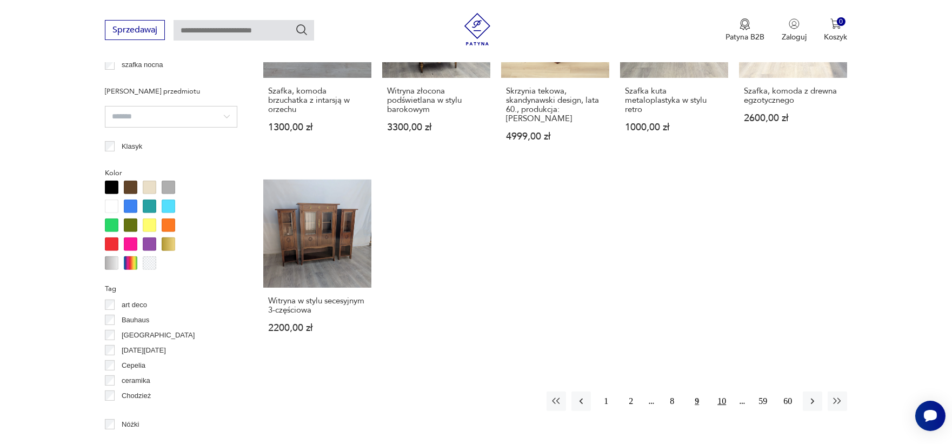
click at [721, 391] on button "10" at bounding box center [721, 400] width 19 height 19
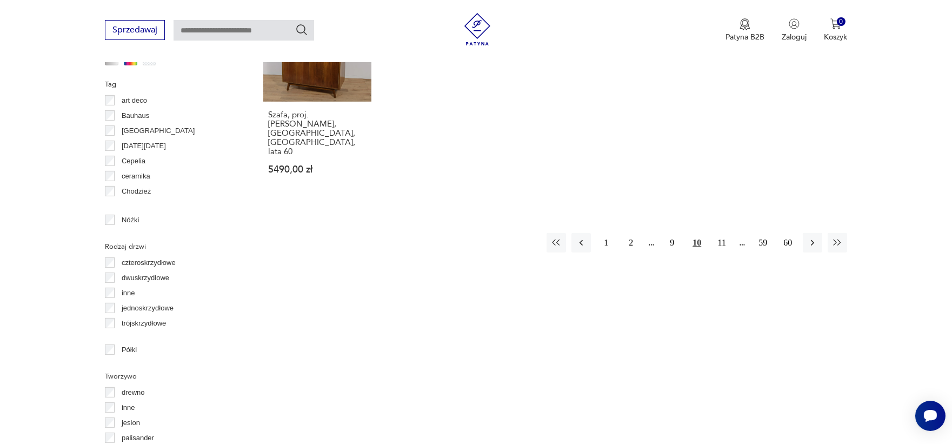
scroll to position [1101, 0]
click at [723, 231] on button "11" at bounding box center [721, 240] width 19 height 19
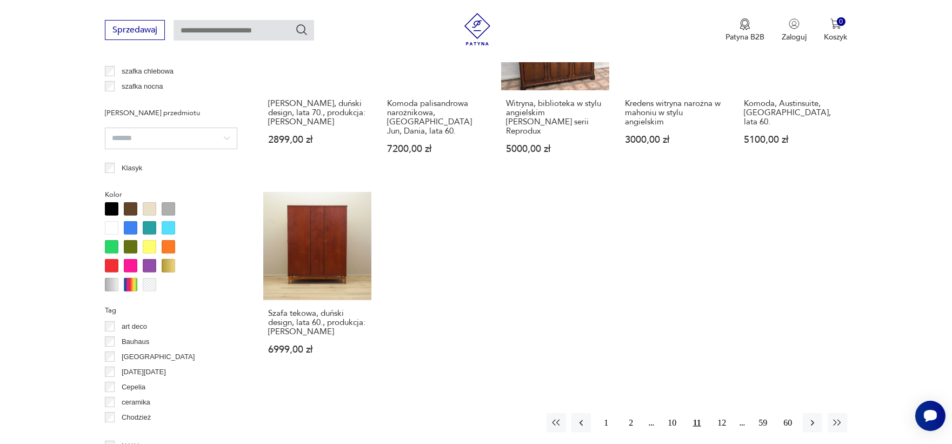
scroll to position [898, 0]
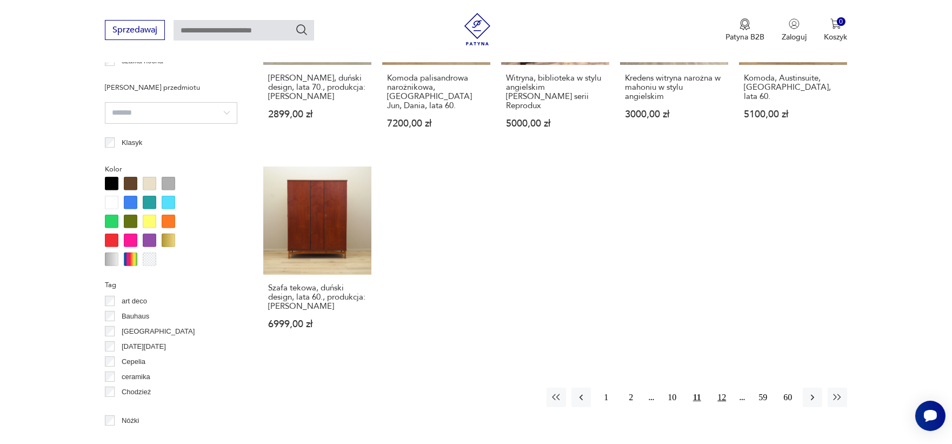
click at [719, 398] on button "12" at bounding box center [721, 397] width 19 height 19
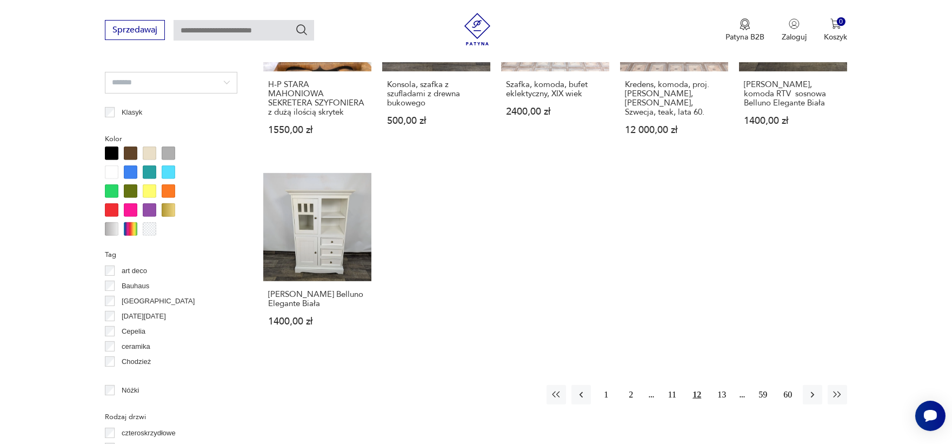
scroll to position [932, 0]
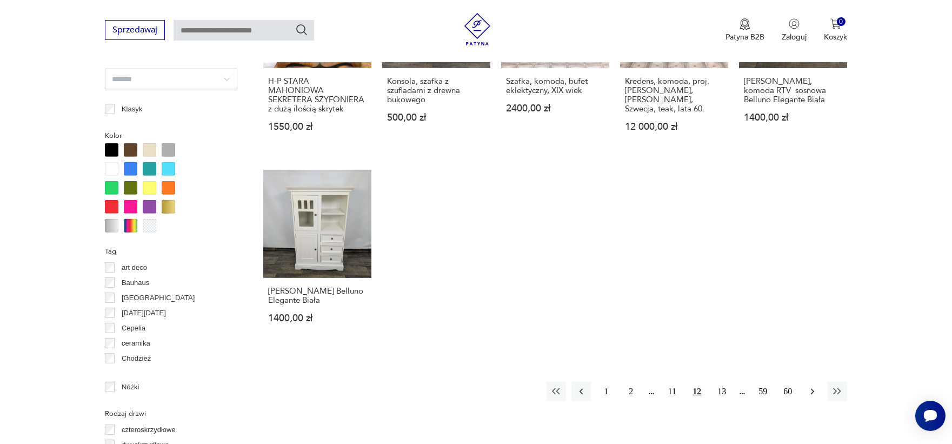
click at [809, 386] on icon "button" at bounding box center [812, 391] width 11 height 11
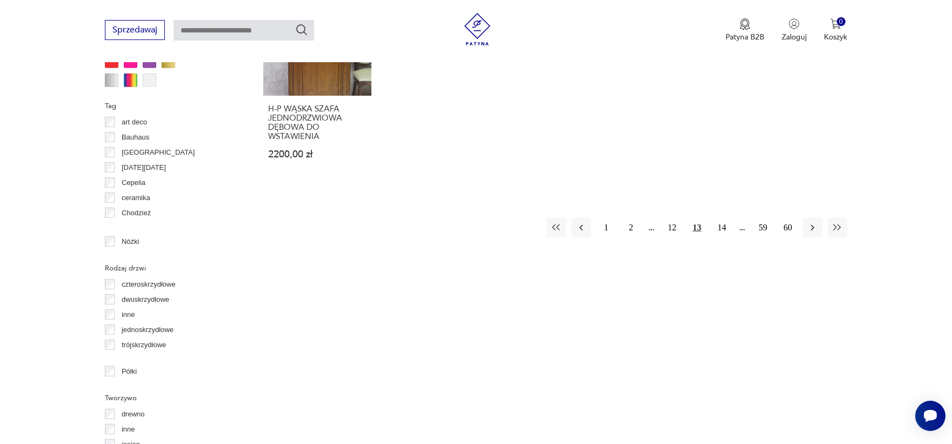
scroll to position [1095, 0]
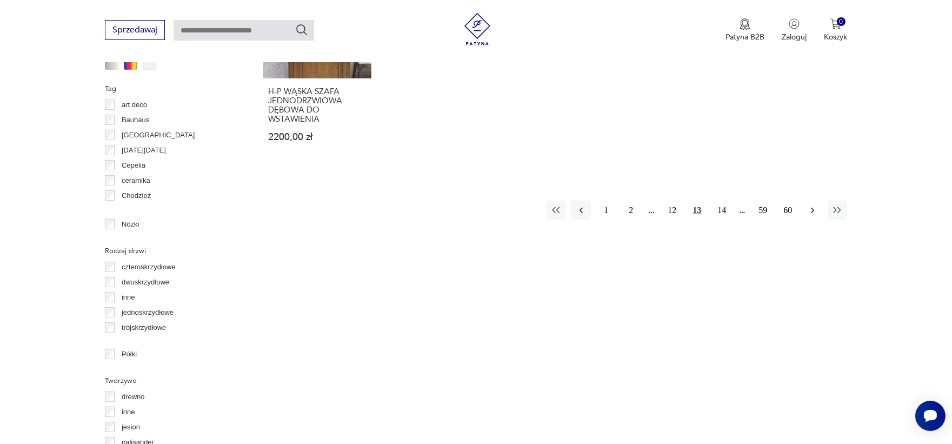
click at [814, 212] on icon "button" at bounding box center [812, 210] width 11 height 11
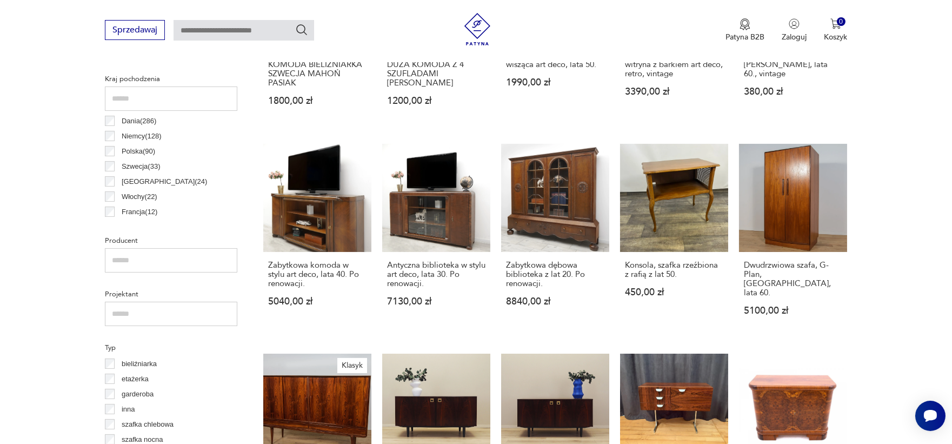
scroll to position [516, 0]
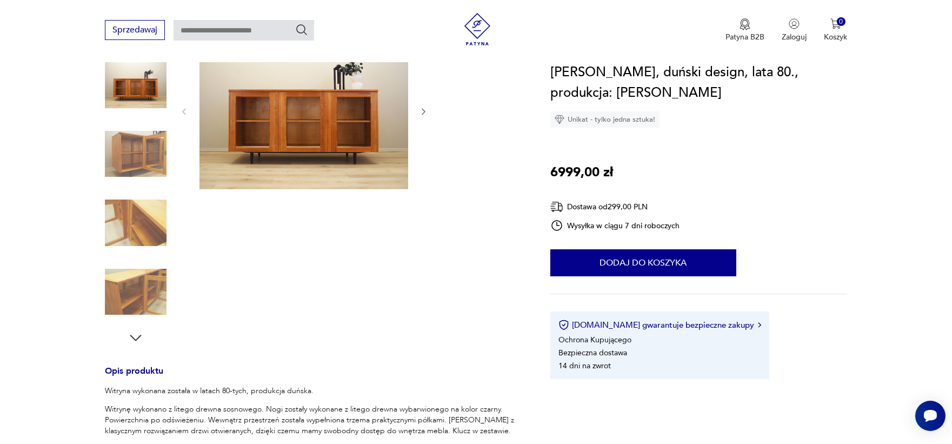
scroll to position [174, 0]
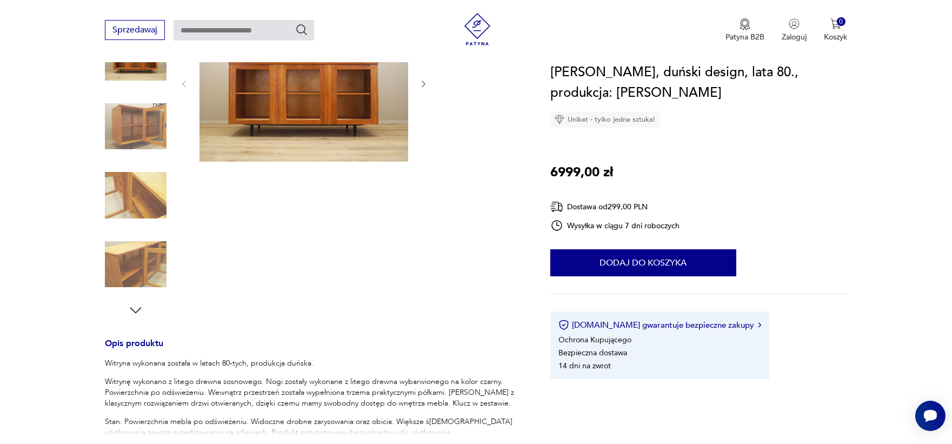
click at [142, 263] on img at bounding box center [136, 265] width 62 height 62
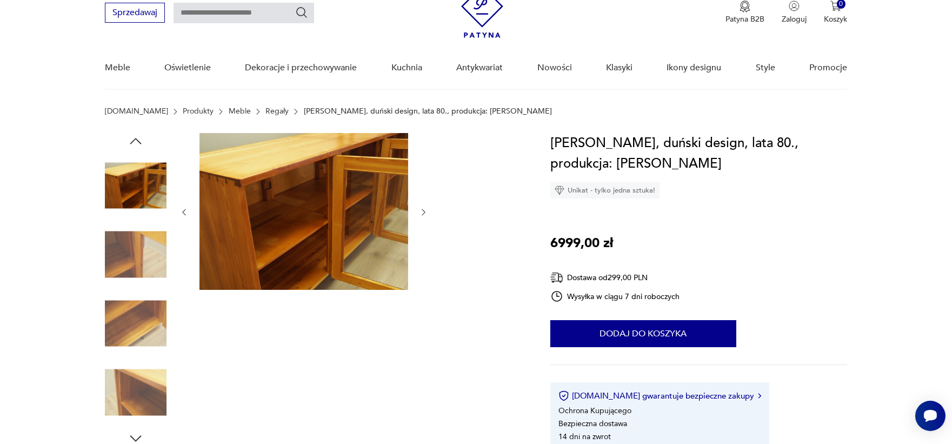
scroll to position [41, 0]
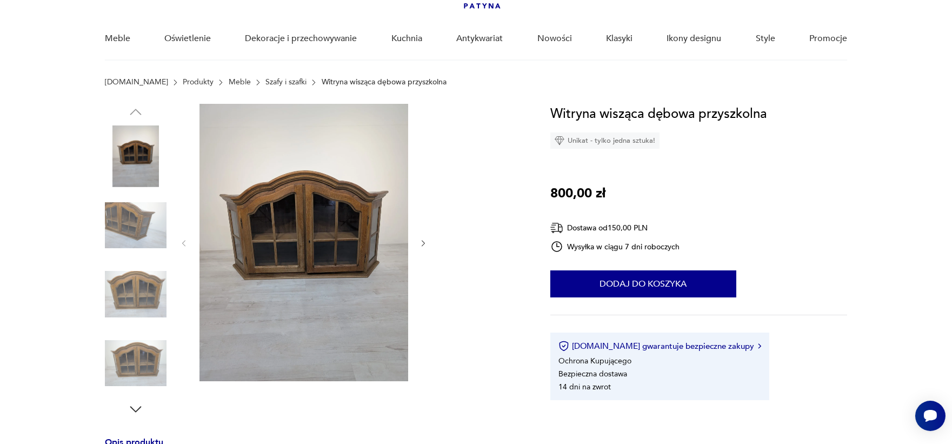
scroll to position [120, 0]
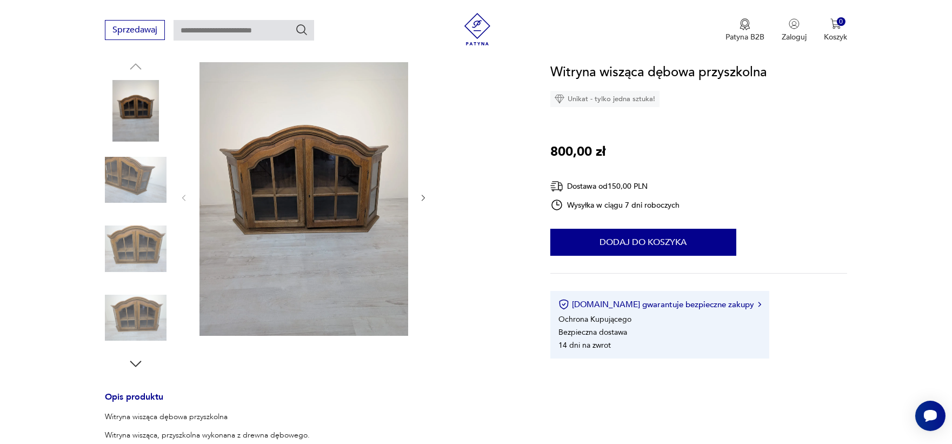
click at [145, 159] on img at bounding box center [136, 180] width 62 height 62
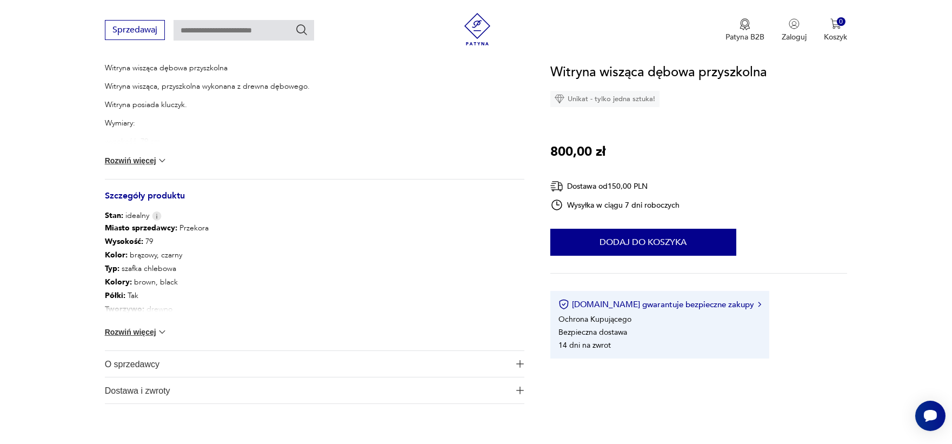
scroll to position [471, 0]
click at [131, 325] on button "Rozwiń więcej" at bounding box center [136, 329] width 63 height 11
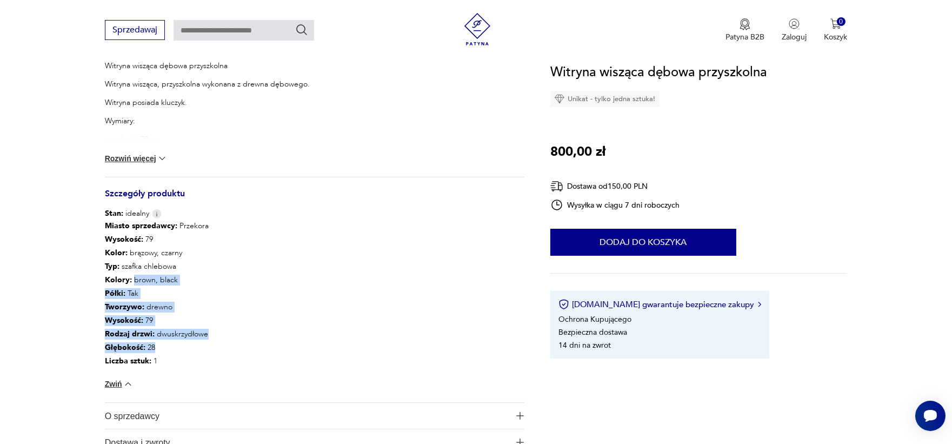
drag, startPoint x: 134, startPoint y: 281, endPoint x: 169, endPoint y: 339, distance: 68.0
click at [169, 339] on div "Miasto sprzedawcy : Przekora Wysokość : 79 Kolor: brązowy, czarny Typ : szafka …" at bounding box center [157, 293] width 104 height 149
click at [169, 341] on p "Głębokość : 28" at bounding box center [157, 348] width 104 height 14
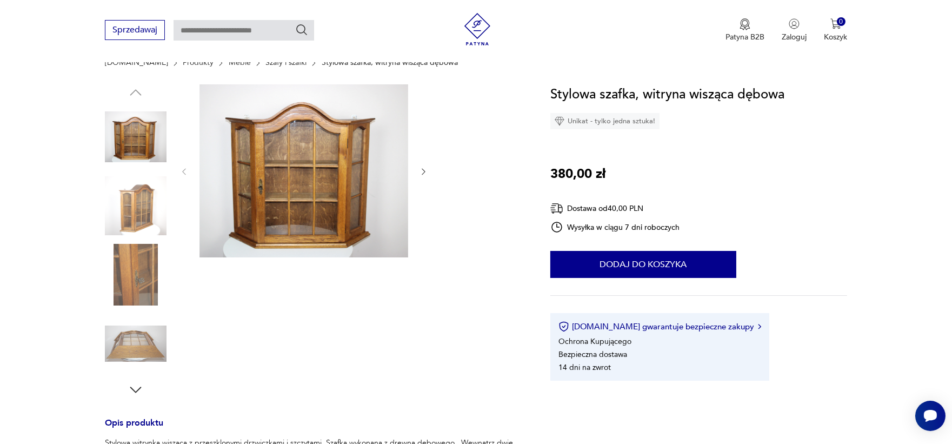
scroll to position [96, 0]
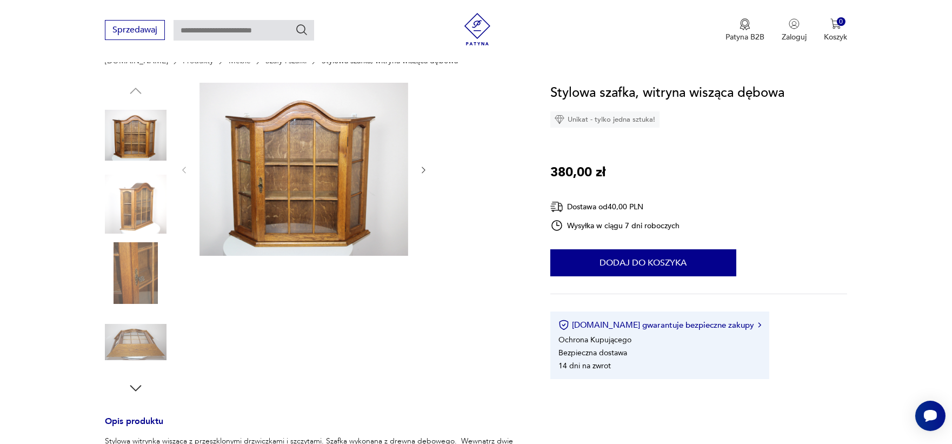
click at [141, 223] on img at bounding box center [136, 205] width 62 height 62
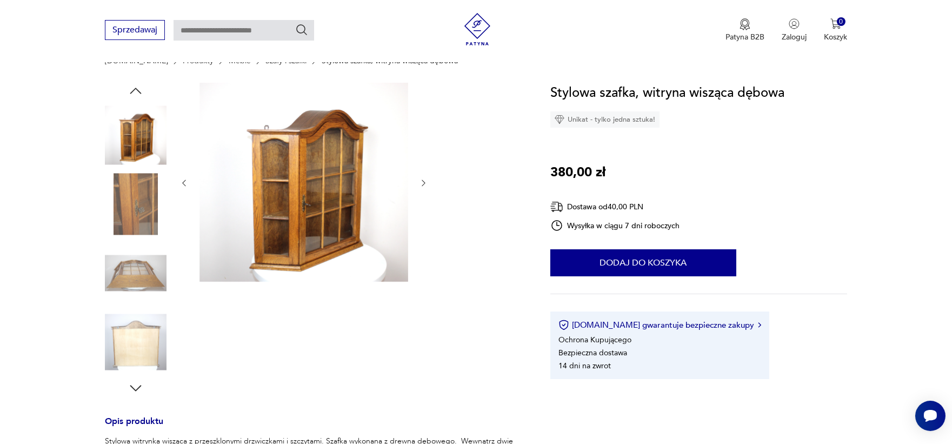
click at [135, 261] on img at bounding box center [136, 273] width 62 height 62
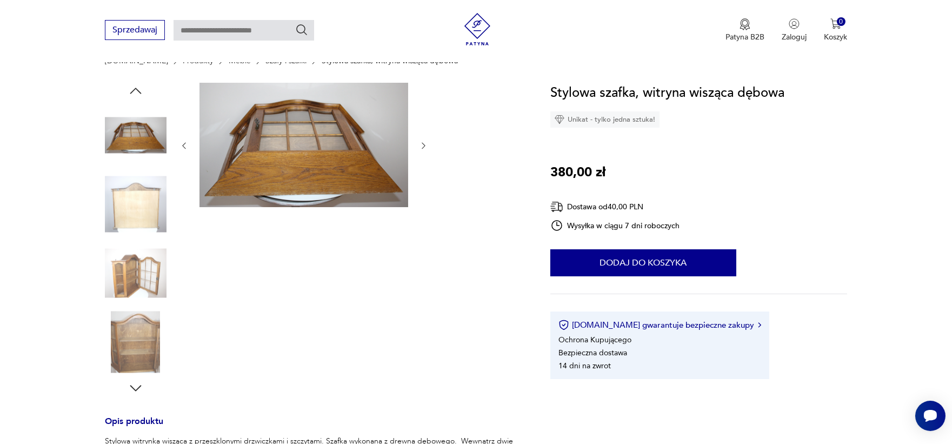
click at [130, 276] on img at bounding box center [136, 273] width 62 height 62
